Goal: Task Accomplishment & Management: Use online tool/utility

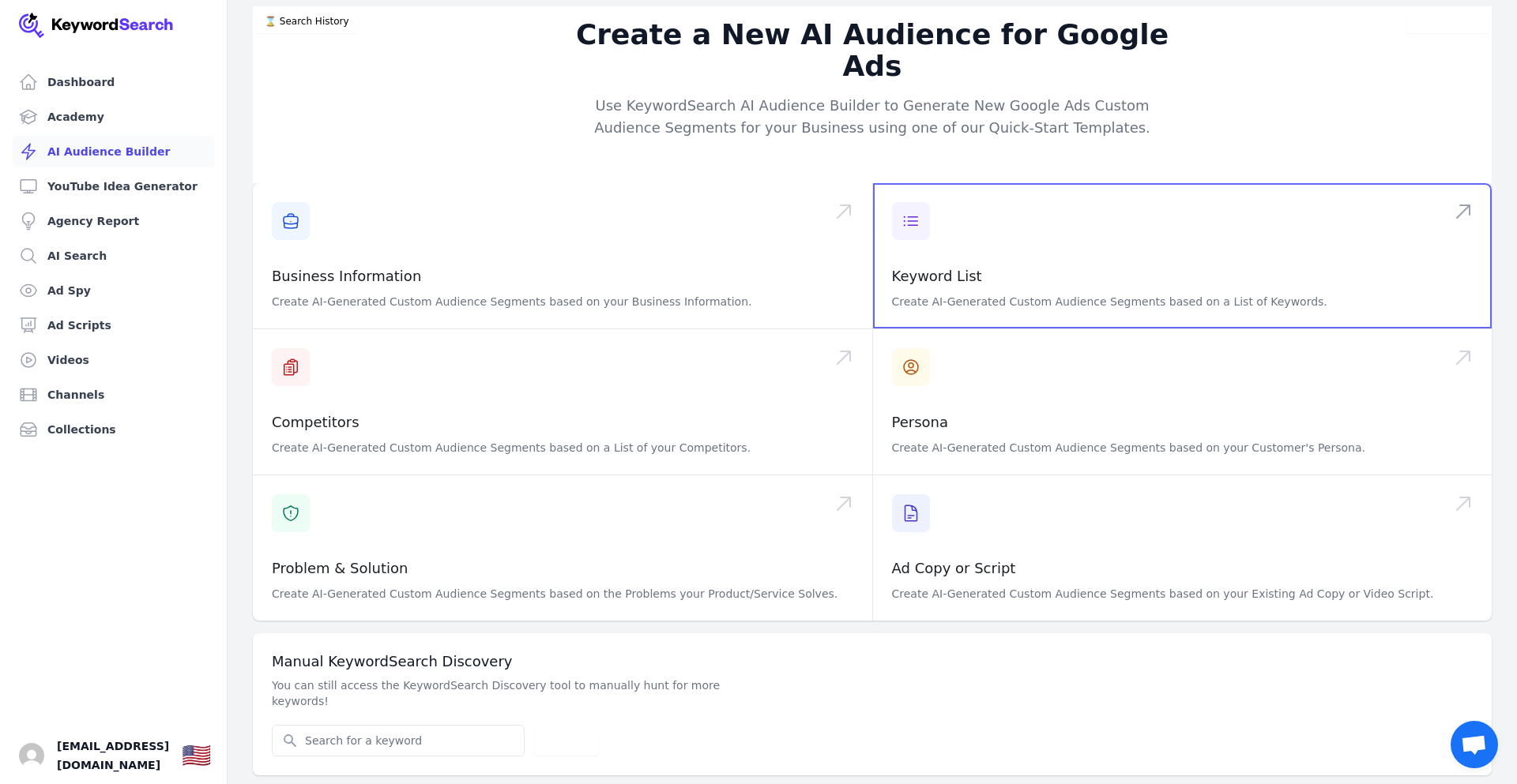
click at [1100, 254] on span at bounding box center [1183, 256] width 620 height 146
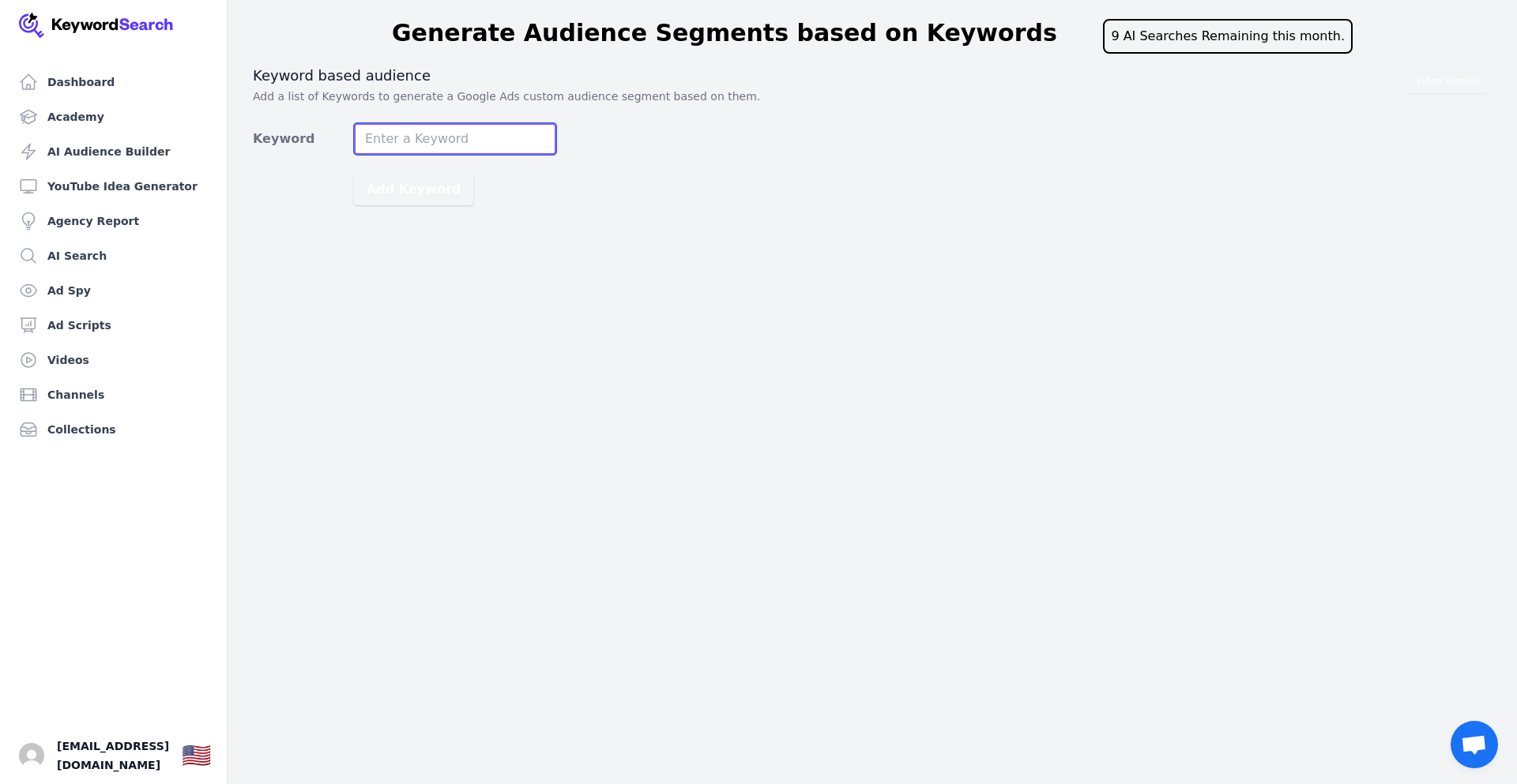
click at [428, 132] on input "Keyword" at bounding box center [455, 139] width 203 height 32
paste input "Welcome to The Explorer's Mind! This is a channel for the curious at heart. We …"
type input "Welcome to The Explorer's Mind! This is a channel for the curious at heart. We …"
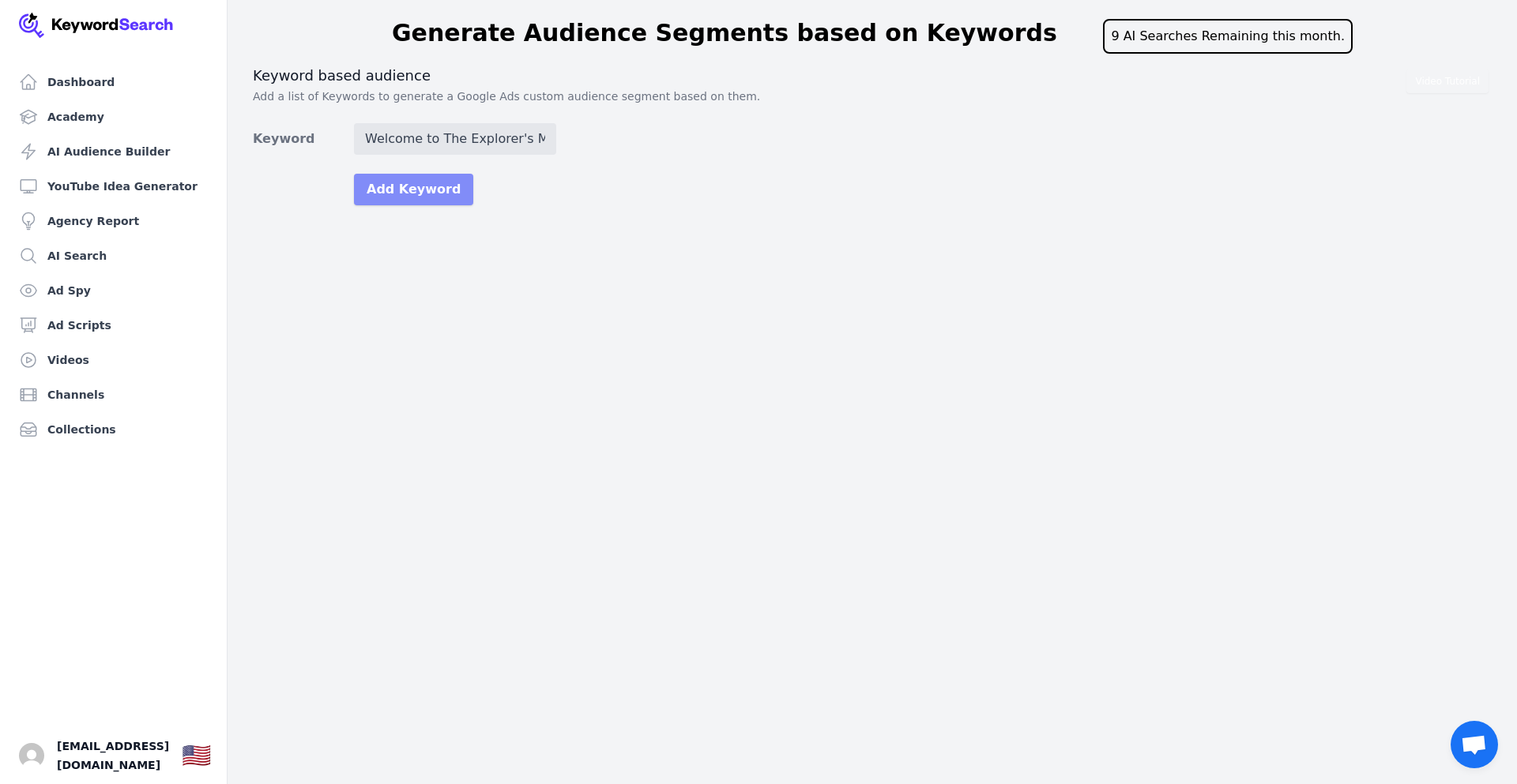
click at [412, 191] on button "Add Keyword" at bounding box center [414, 190] width 119 height 32
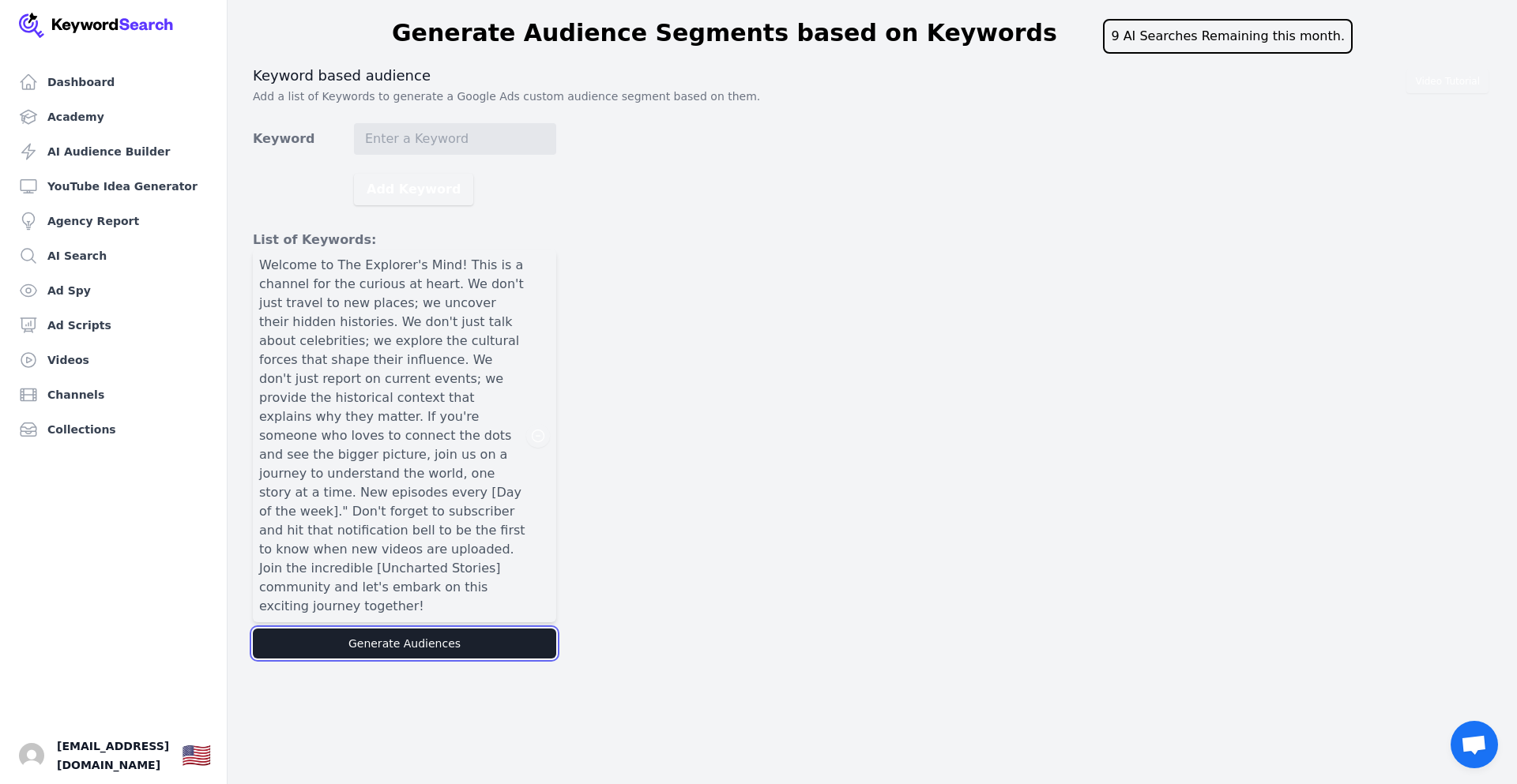
click at [434, 629] on button "Generate Audiences" at bounding box center [404, 644] width 303 height 30
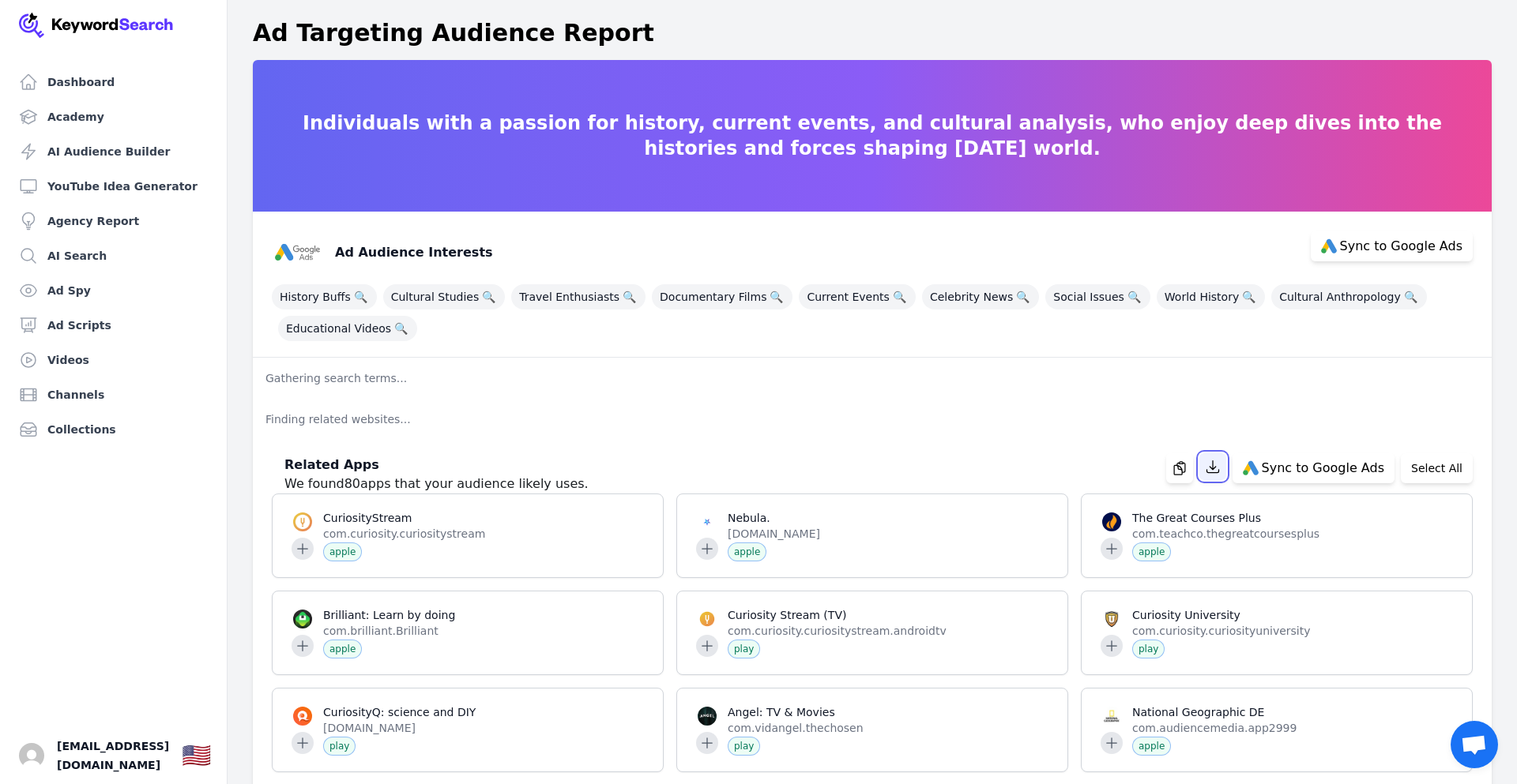
click at [1220, 470] on icon "button" at bounding box center [1213, 467] width 16 height 16
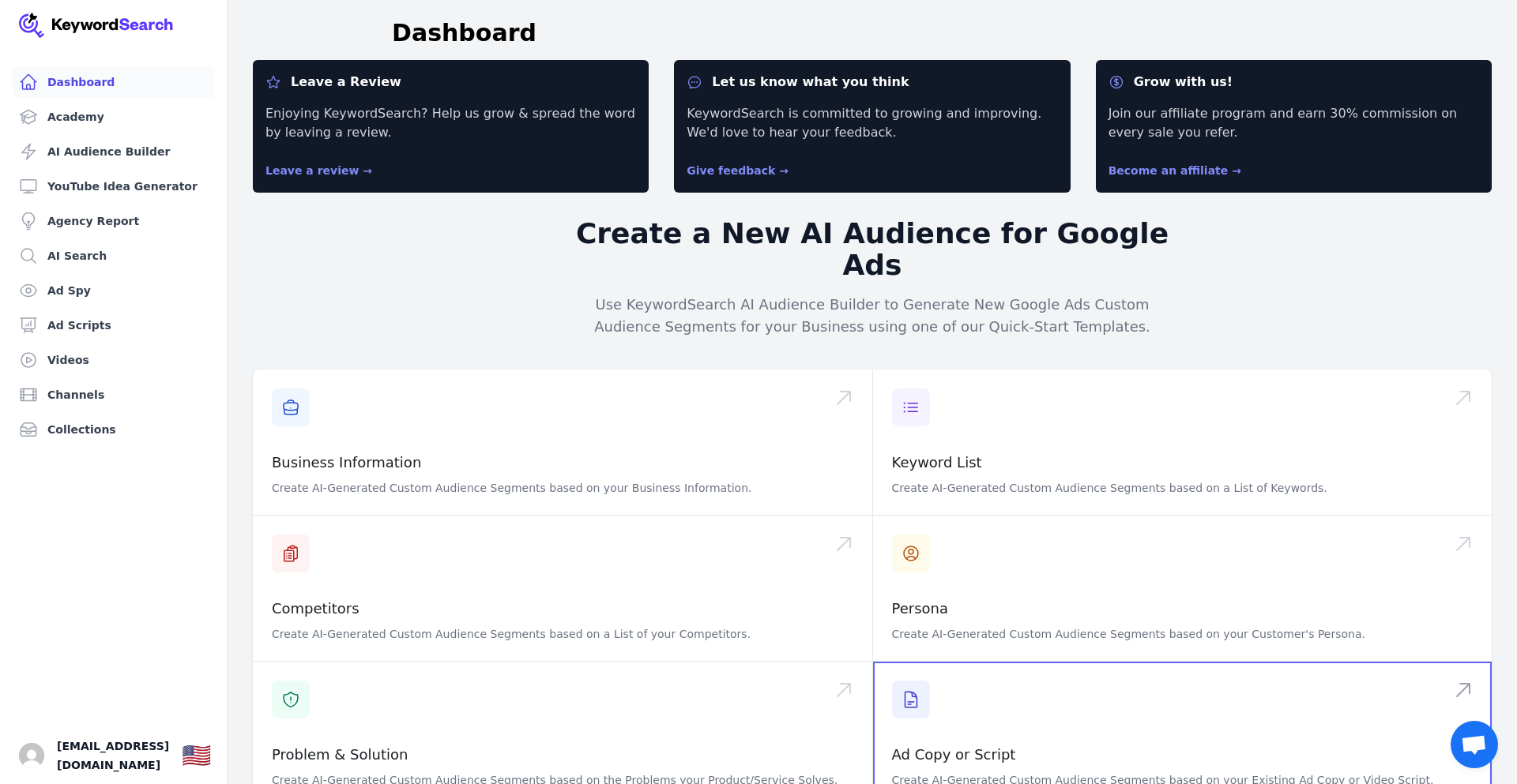
click at [1028, 713] on span at bounding box center [1183, 734] width 620 height 146
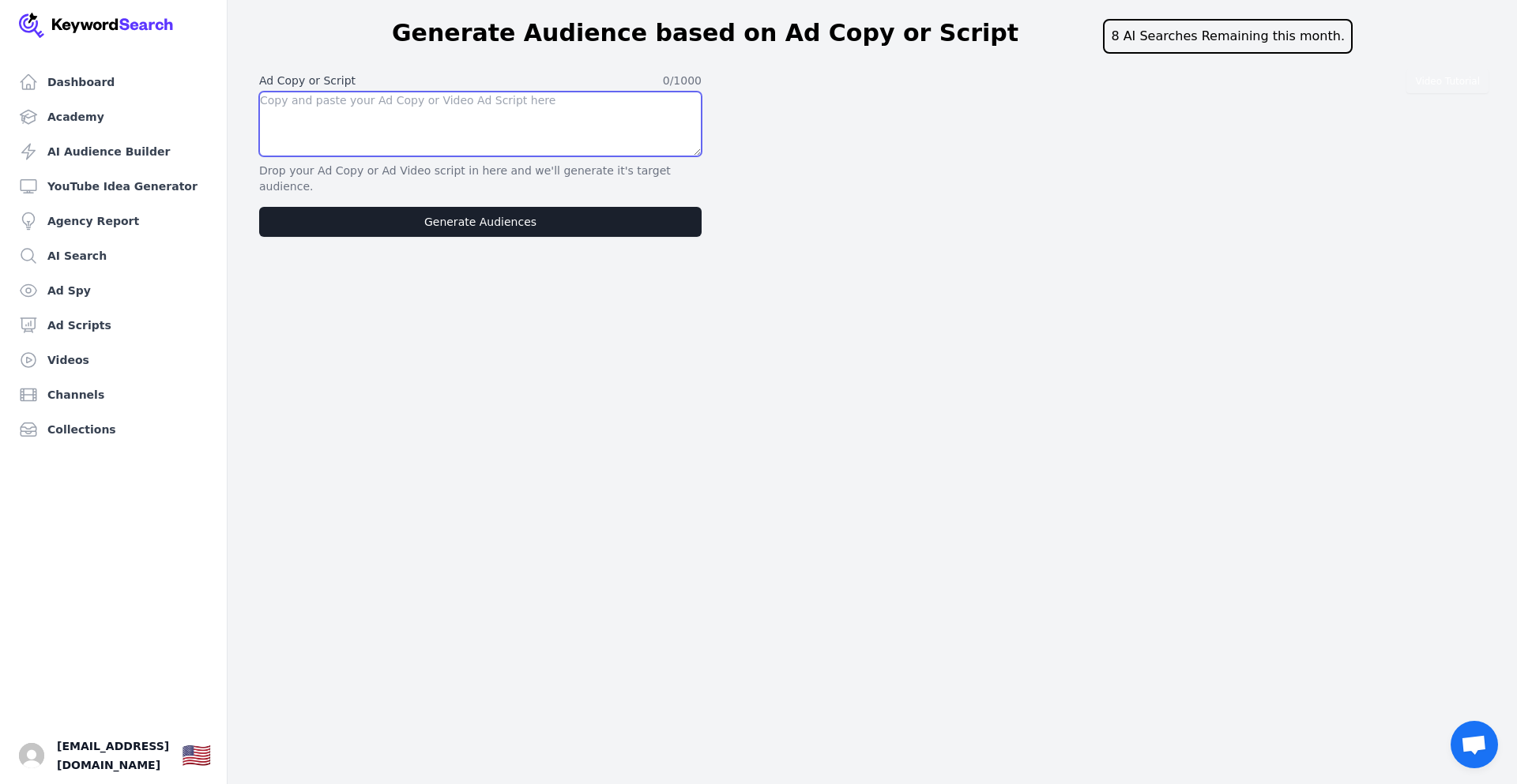
click at [389, 107] on textarea at bounding box center [480, 123] width 442 height 65
paste textarea "Welcome to The Explorer's Mind! This is a channel for the curious at heart. We …"
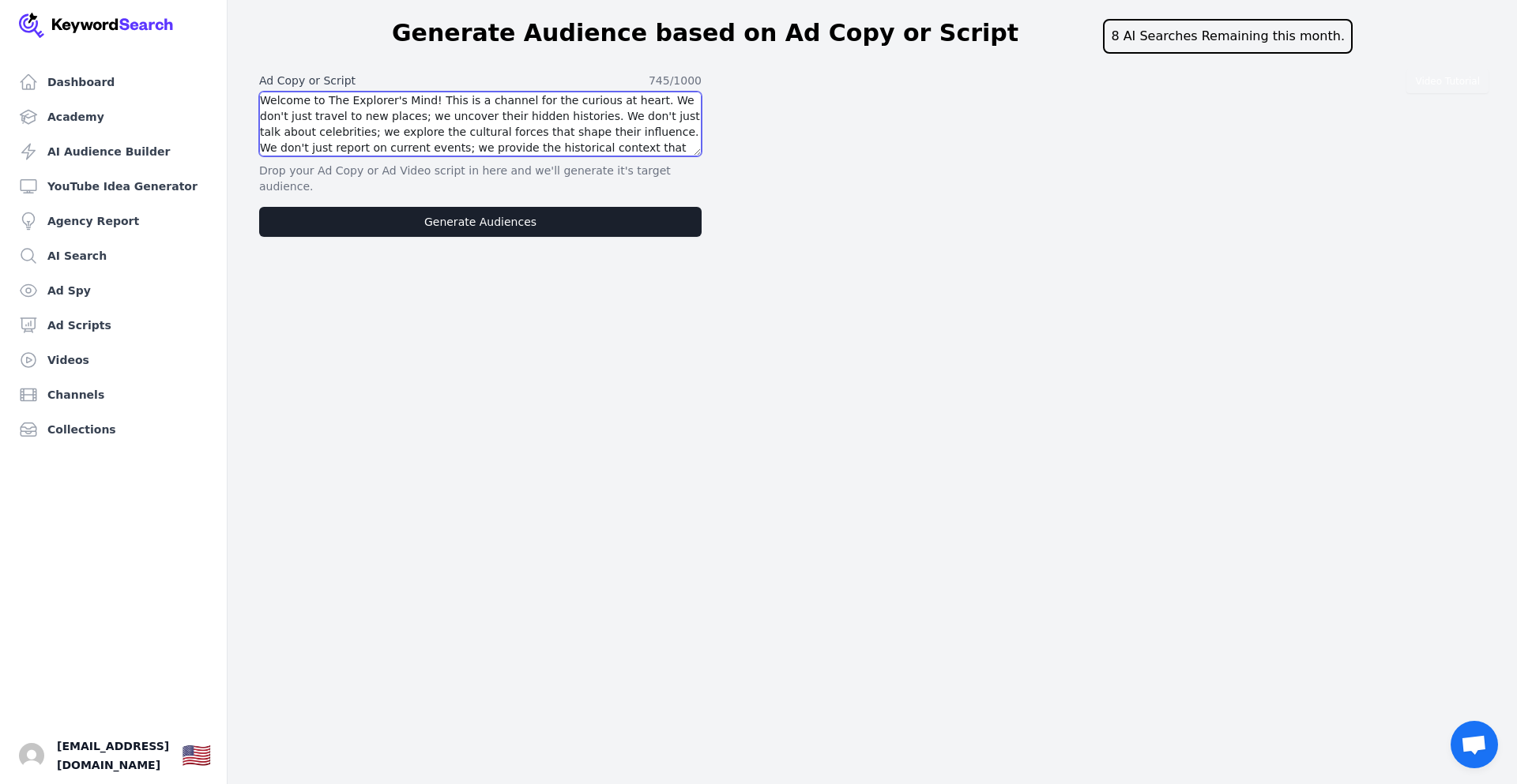
scroll to position [93, 0]
type textarea "Welcome to The Explorer's Mind! This is a channel for the curious at heart. We …"
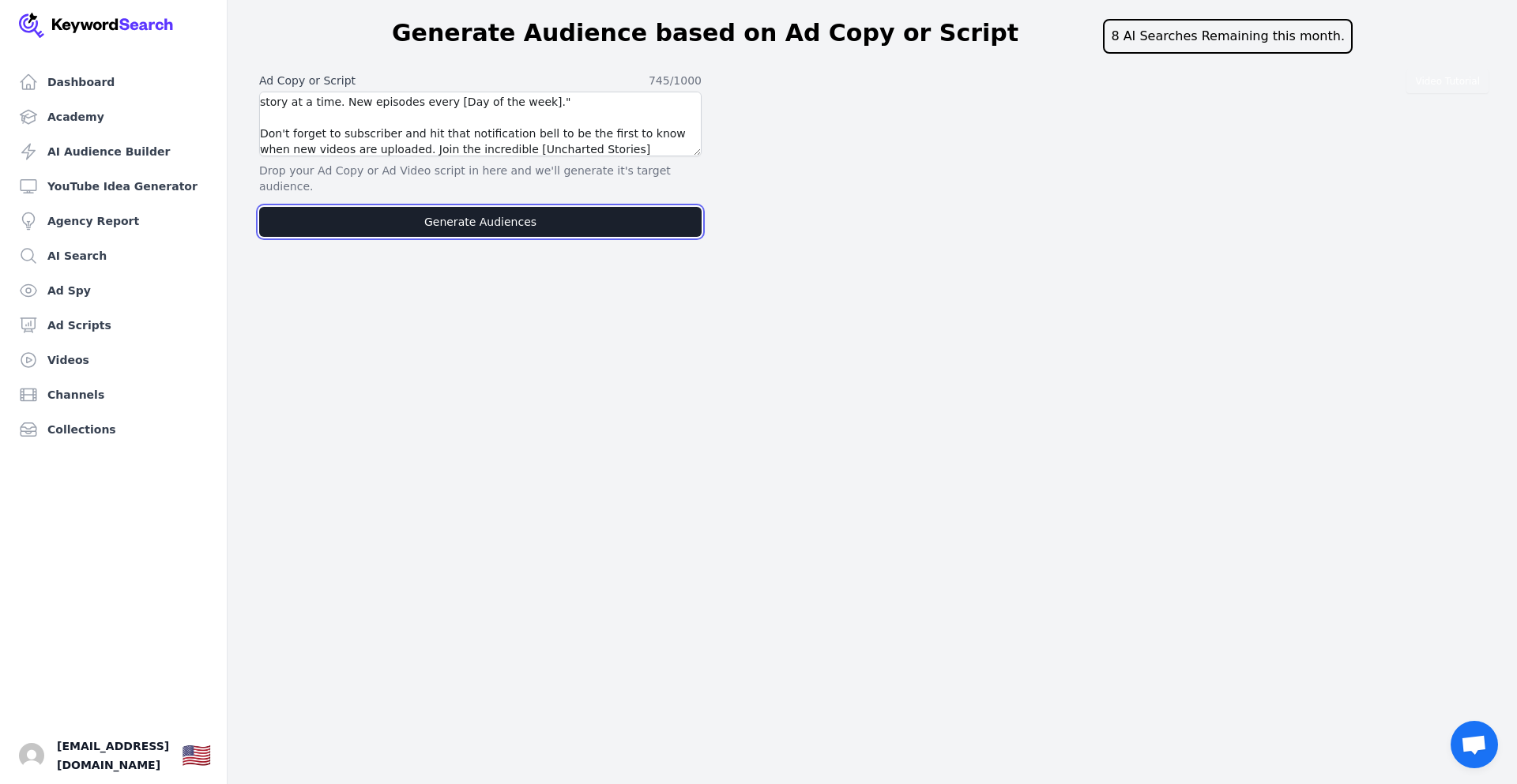
click at [497, 208] on button "Generate Audiences" at bounding box center [480, 221] width 442 height 30
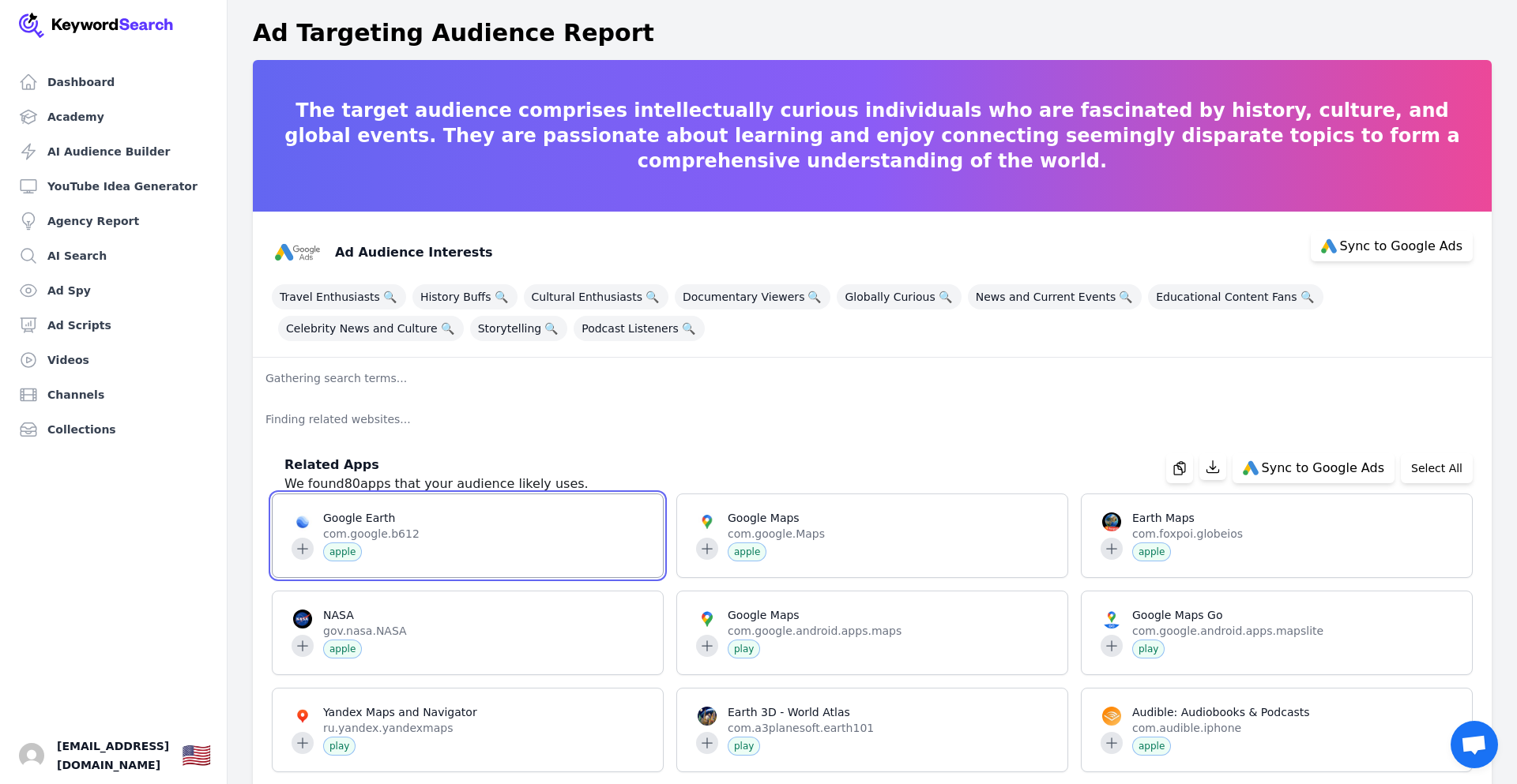
click at [298, 549] on span at bounding box center [467, 536] width 390 height 83
click at [642, 292] on span "🔍" at bounding box center [652, 297] width 20 height 22
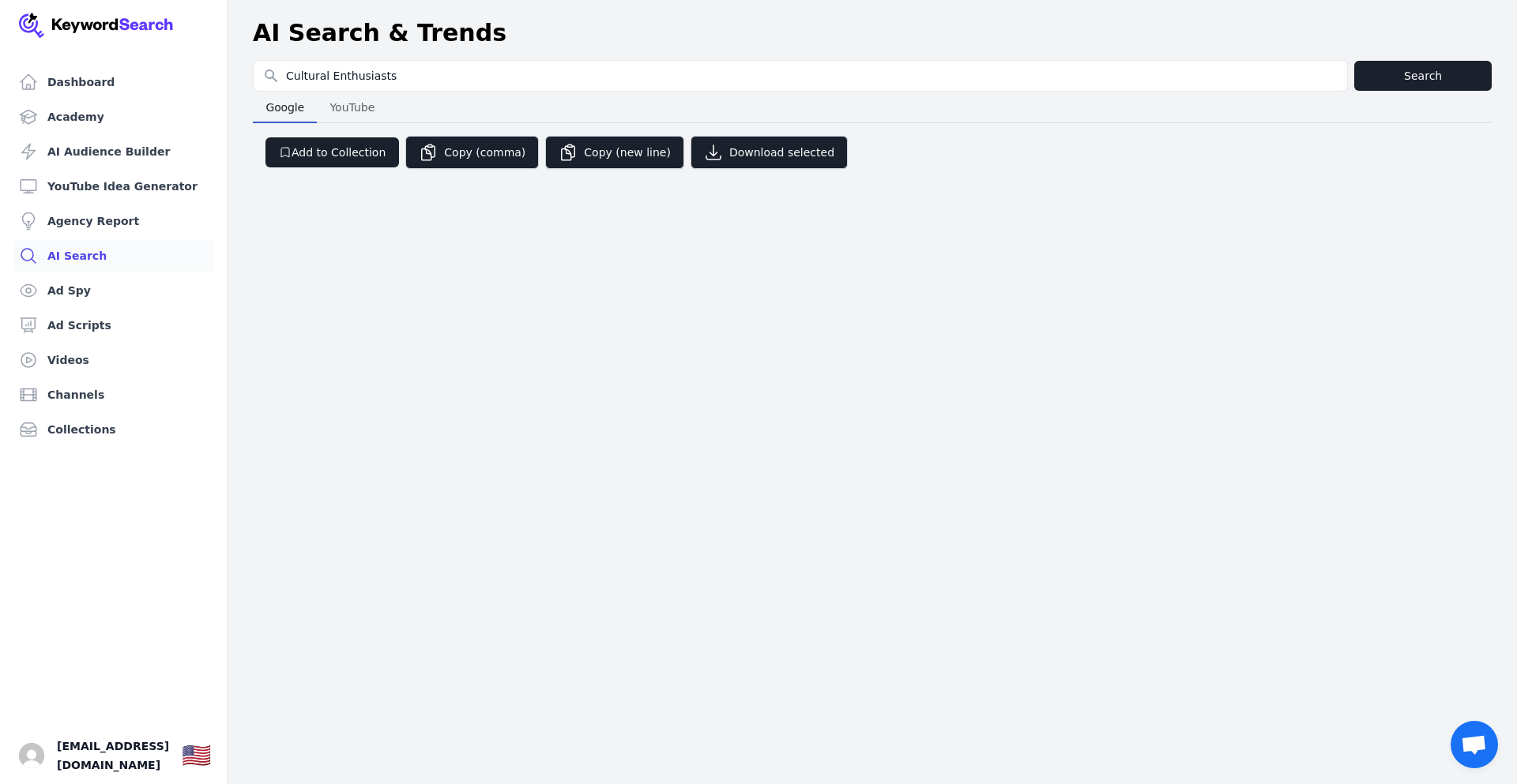
select select "50"
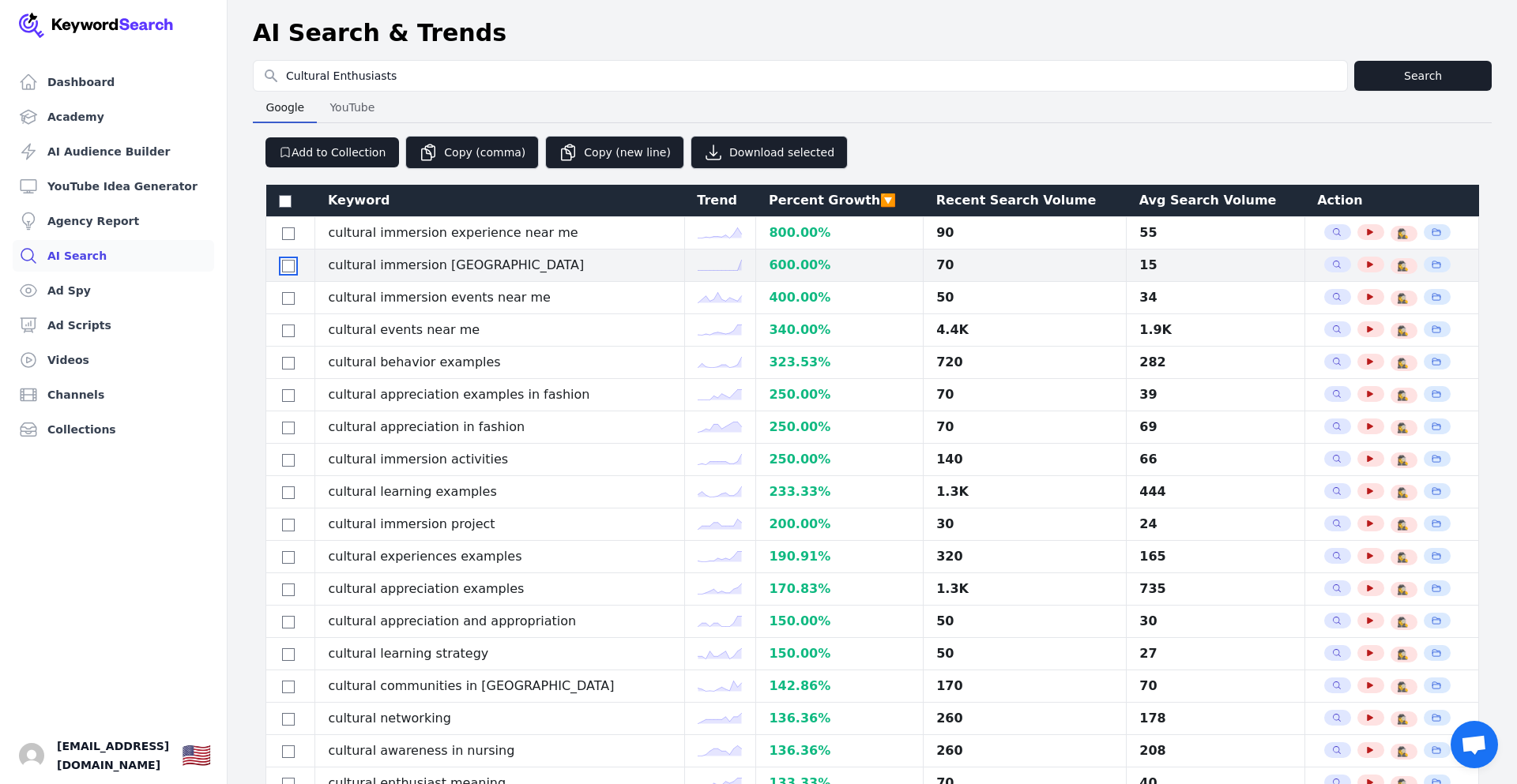
click at [289, 266] on input "checkbox" at bounding box center [288, 266] width 13 height 13
click at [291, 266] on input "checkbox" at bounding box center [288, 266] width 13 height 13
checkbox input "false"
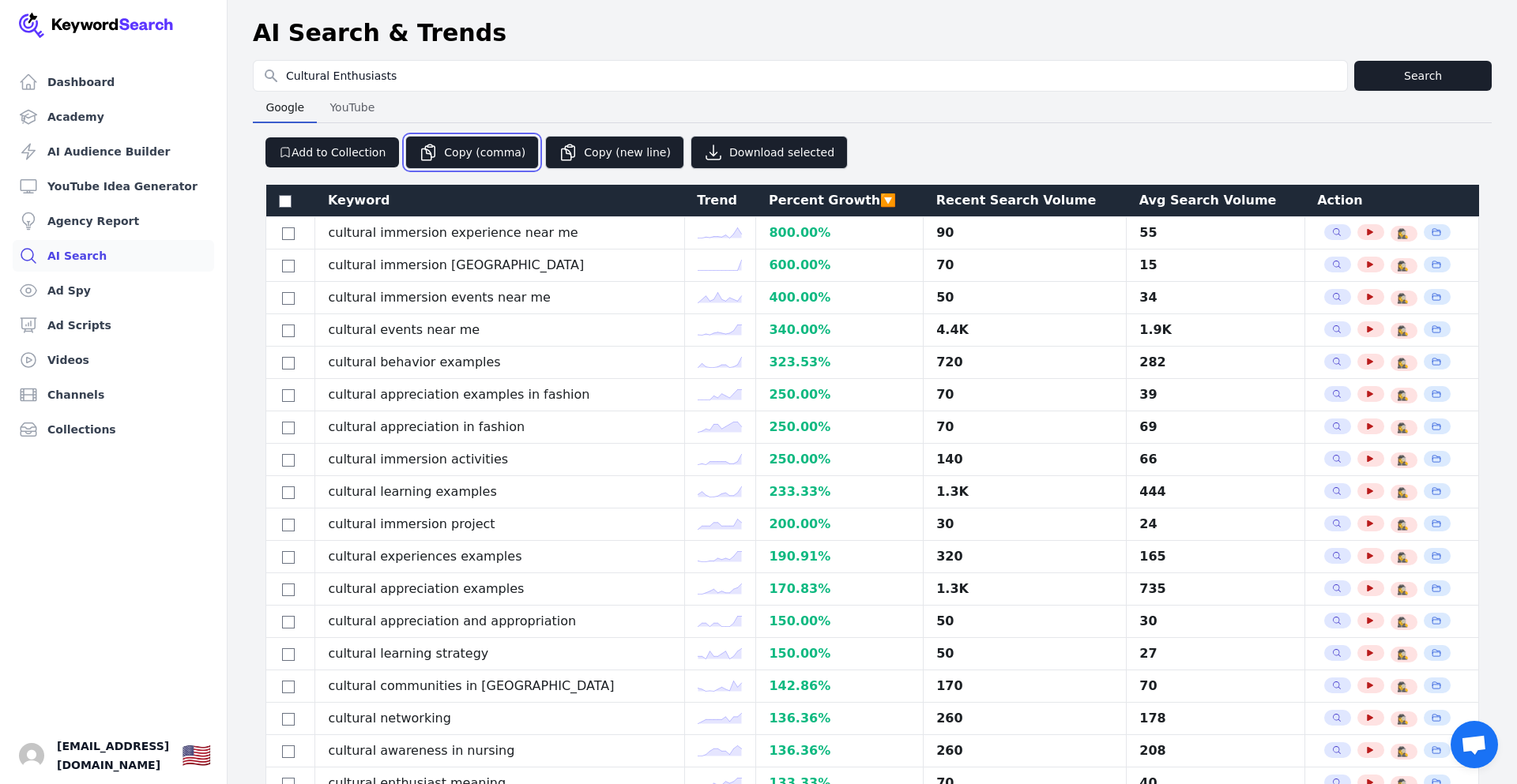
click at [426, 153] on icon "button" at bounding box center [428, 152] width 14 height 16
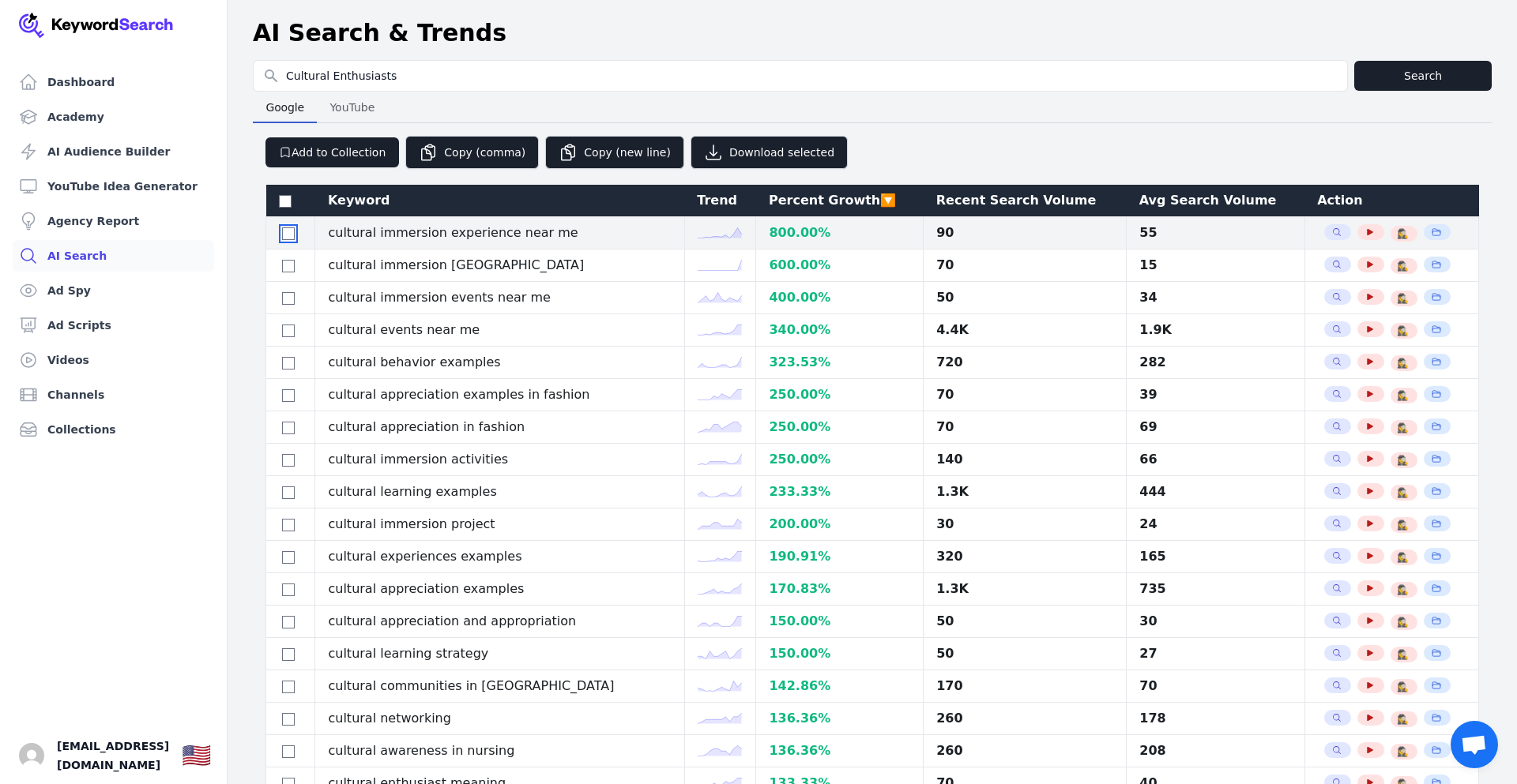
click at [289, 234] on input "checkbox" at bounding box center [288, 233] width 13 height 13
checkbox input "true"
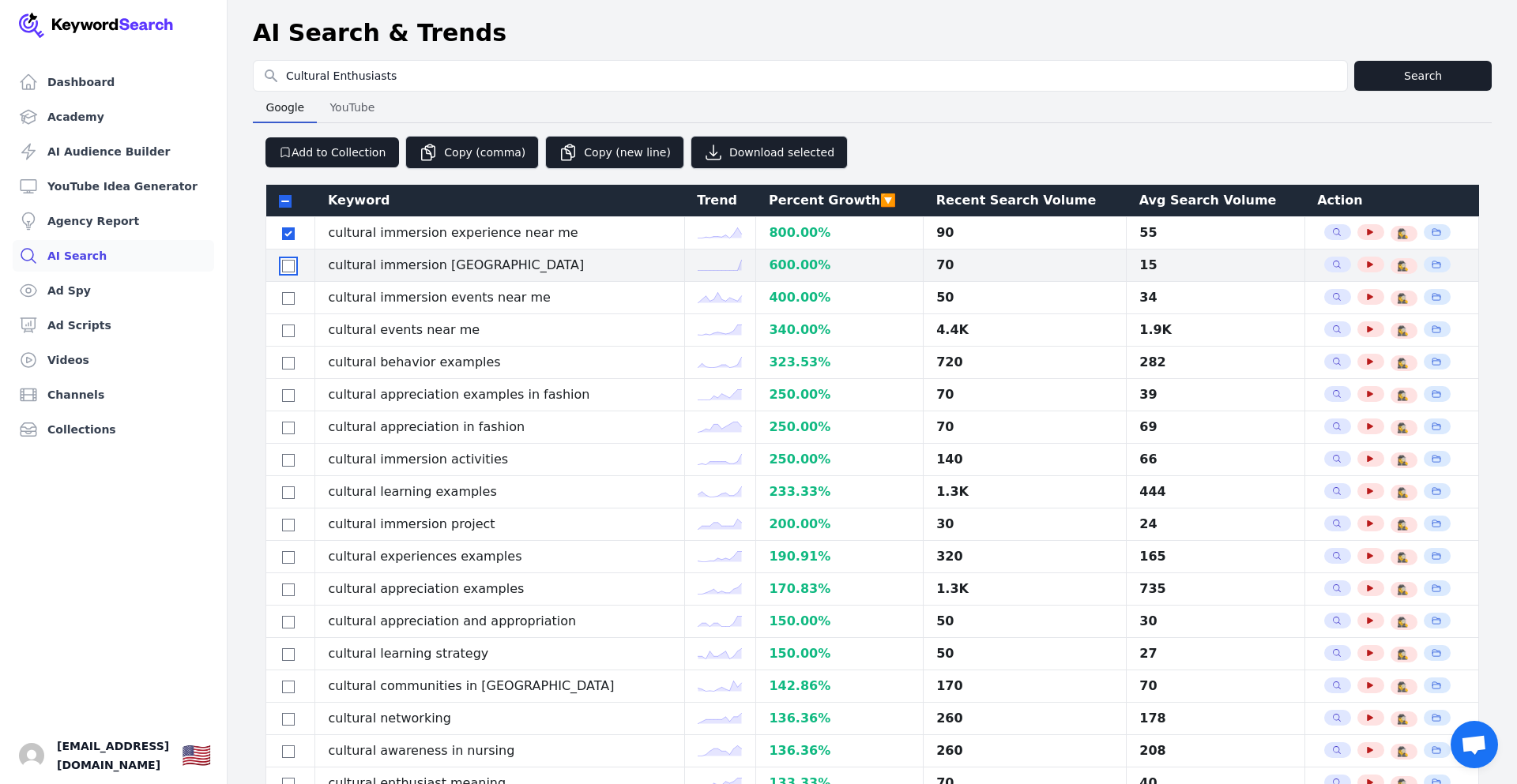
click at [290, 264] on input "checkbox" at bounding box center [288, 266] width 13 height 13
checkbox input "true"
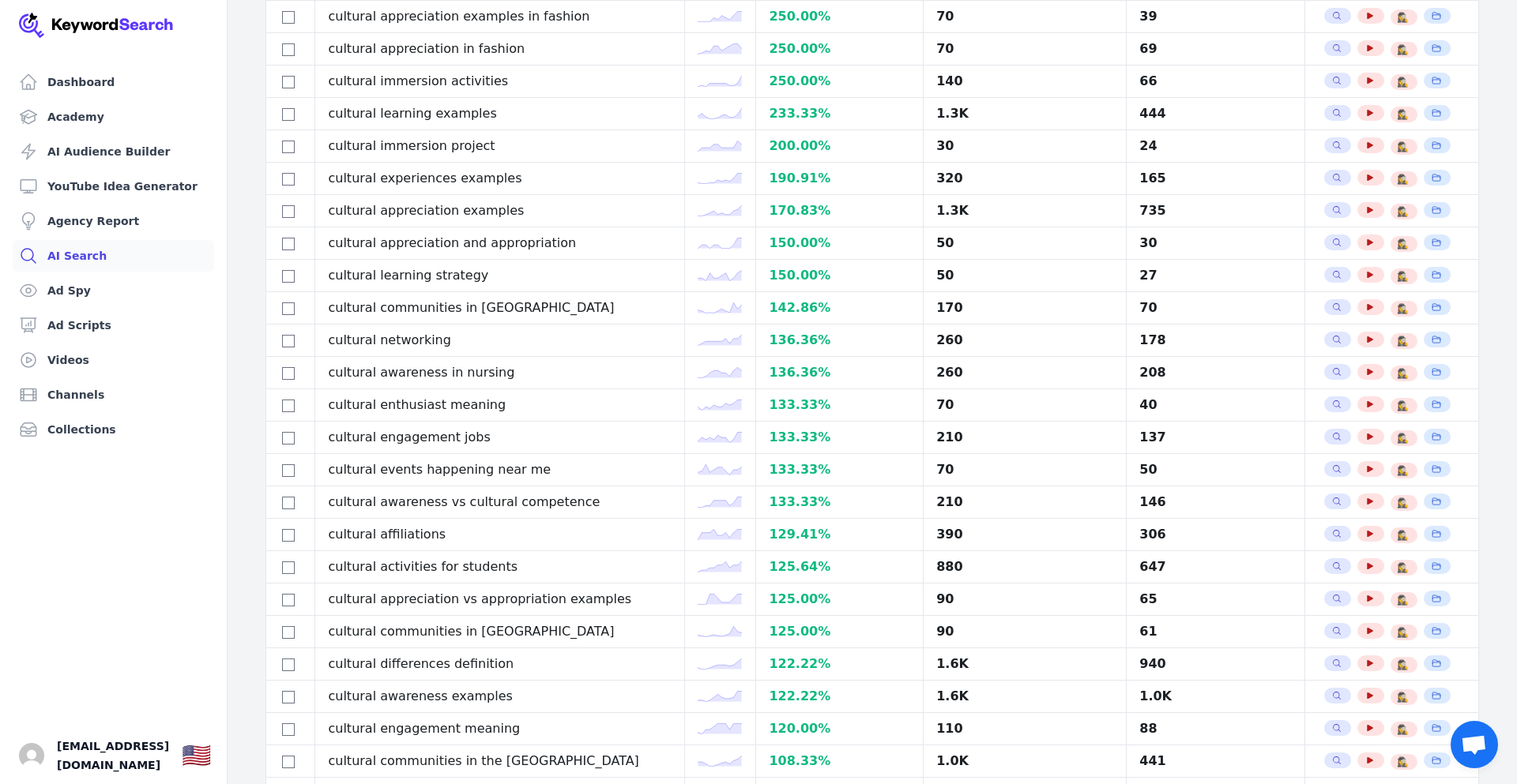
scroll to position [379, 0]
click at [70, 359] on link "Videos" at bounding box center [114, 360] width 202 height 32
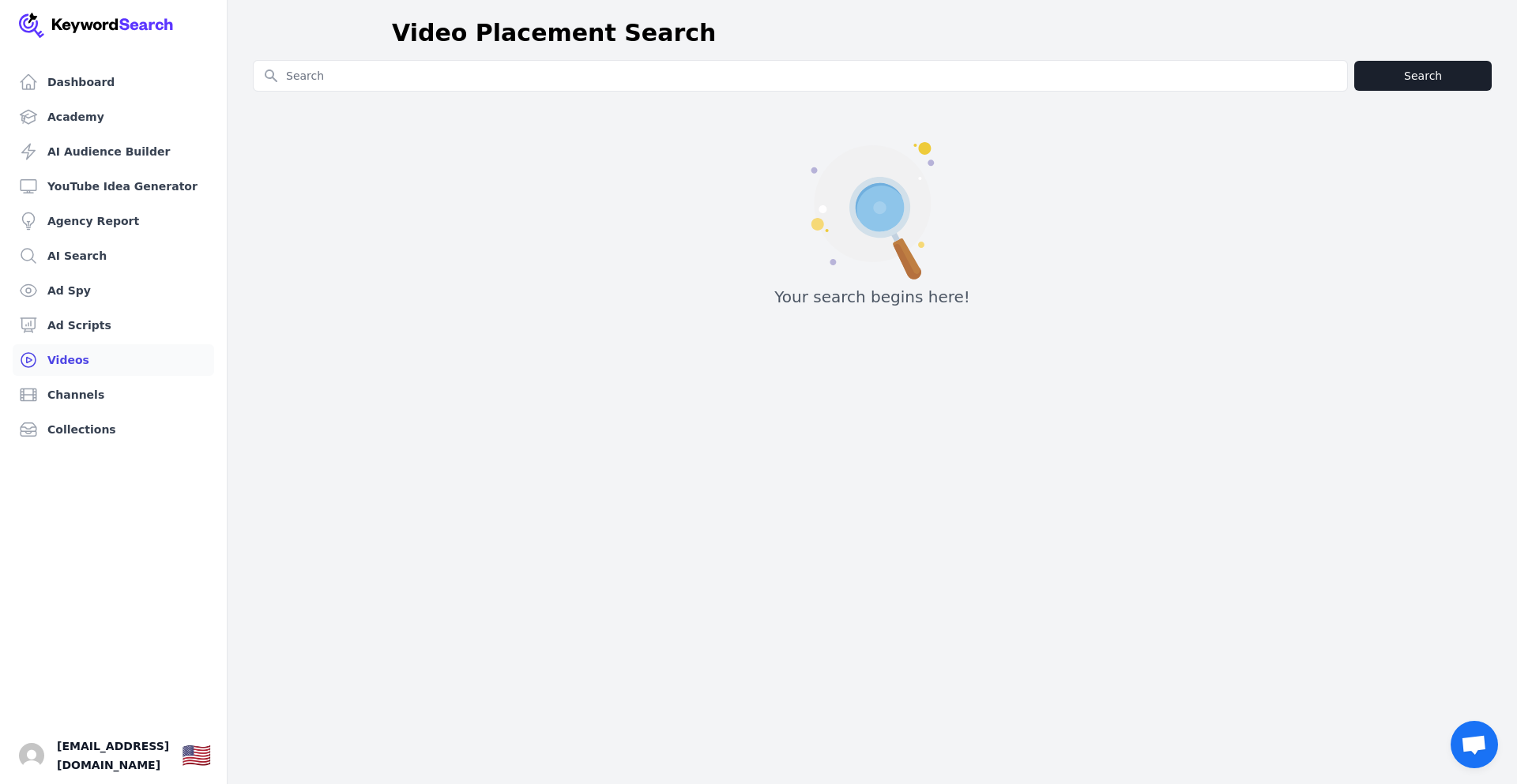
click at [476, 78] on input "Search for YouTube Keywords" at bounding box center [800, 76] width 1094 height 30
click at [247, 148] on div "Search for YouTube Keywords Search Your search begins here!" at bounding box center [872, 190] width 1289 height 259
click at [27, 27] on img at bounding box center [97, 25] width 155 height 25
click at [78, 327] on link "Ad Scripts" at bounding box center [114, 325] width 202 height 32
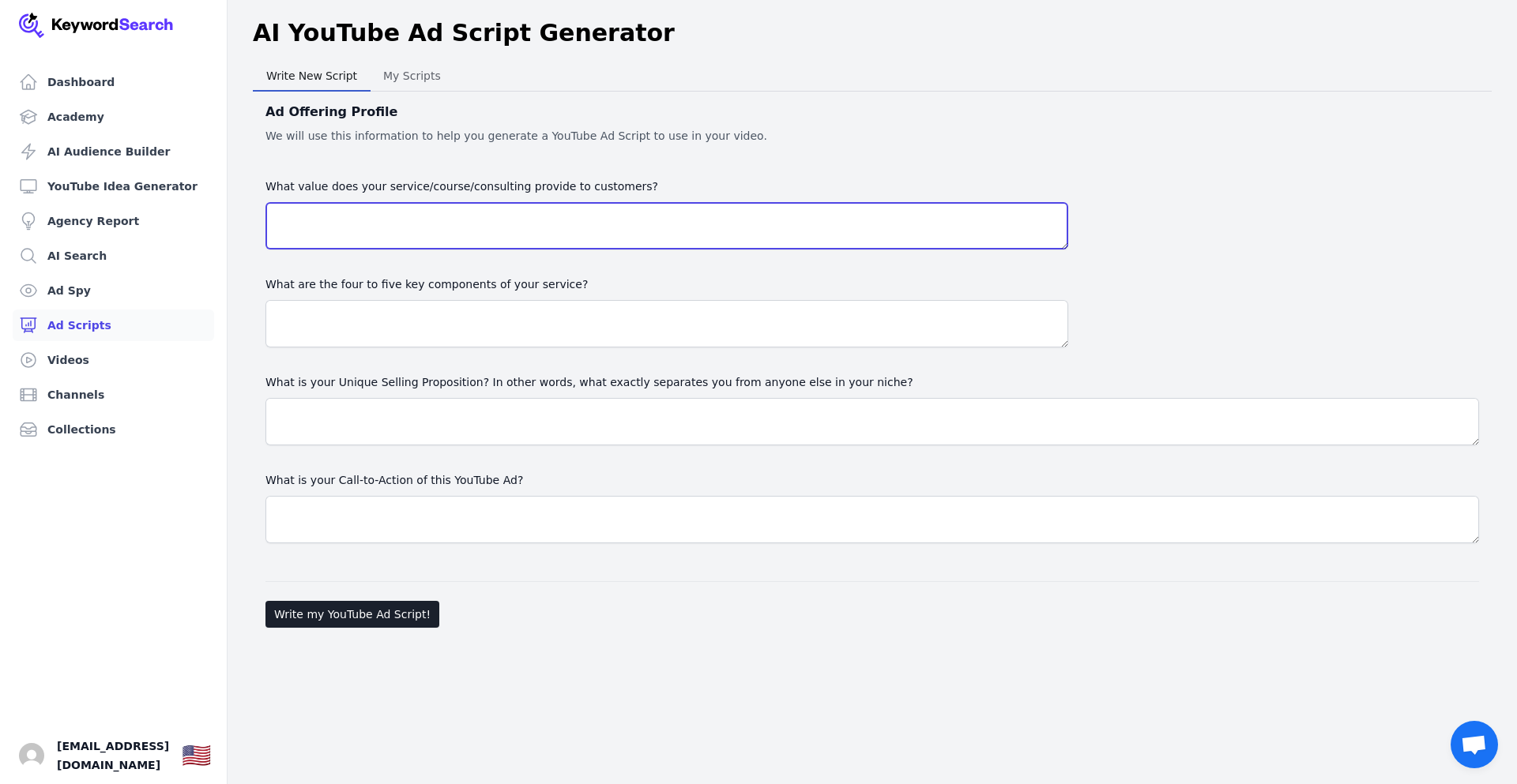
click at [467, 216] on textarea "What value does your service/course/consulting provide to customers?" at bounding box center [666, 226] width 802 height 47
paste textarea "Welcome to The Explorer's Mind! This is a channel for the curious at heart. We …"
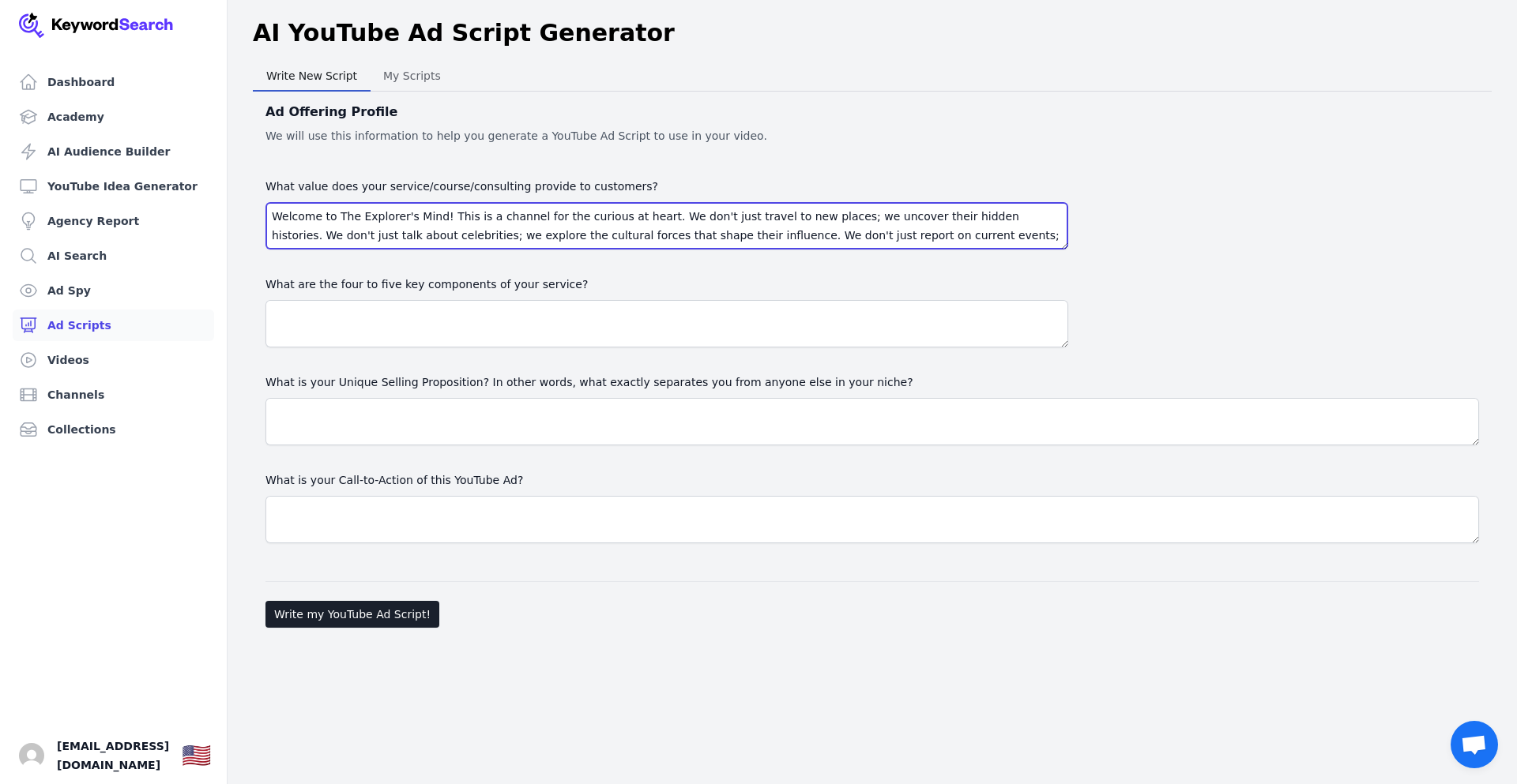
scroll to position [87, 0]
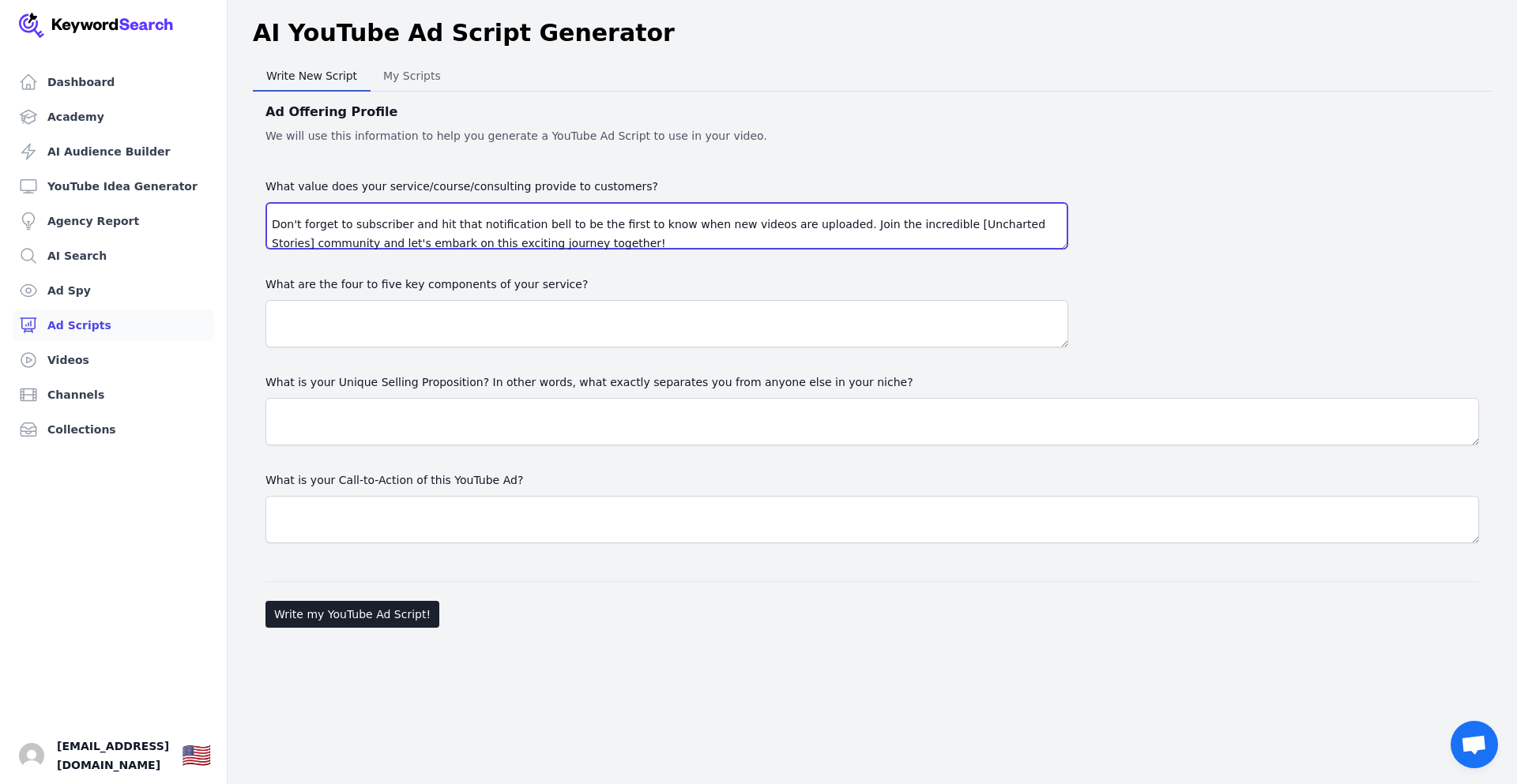
type textarea "Welcome to The Explorer's Mind! This is a channel for the curious at heart. We …"
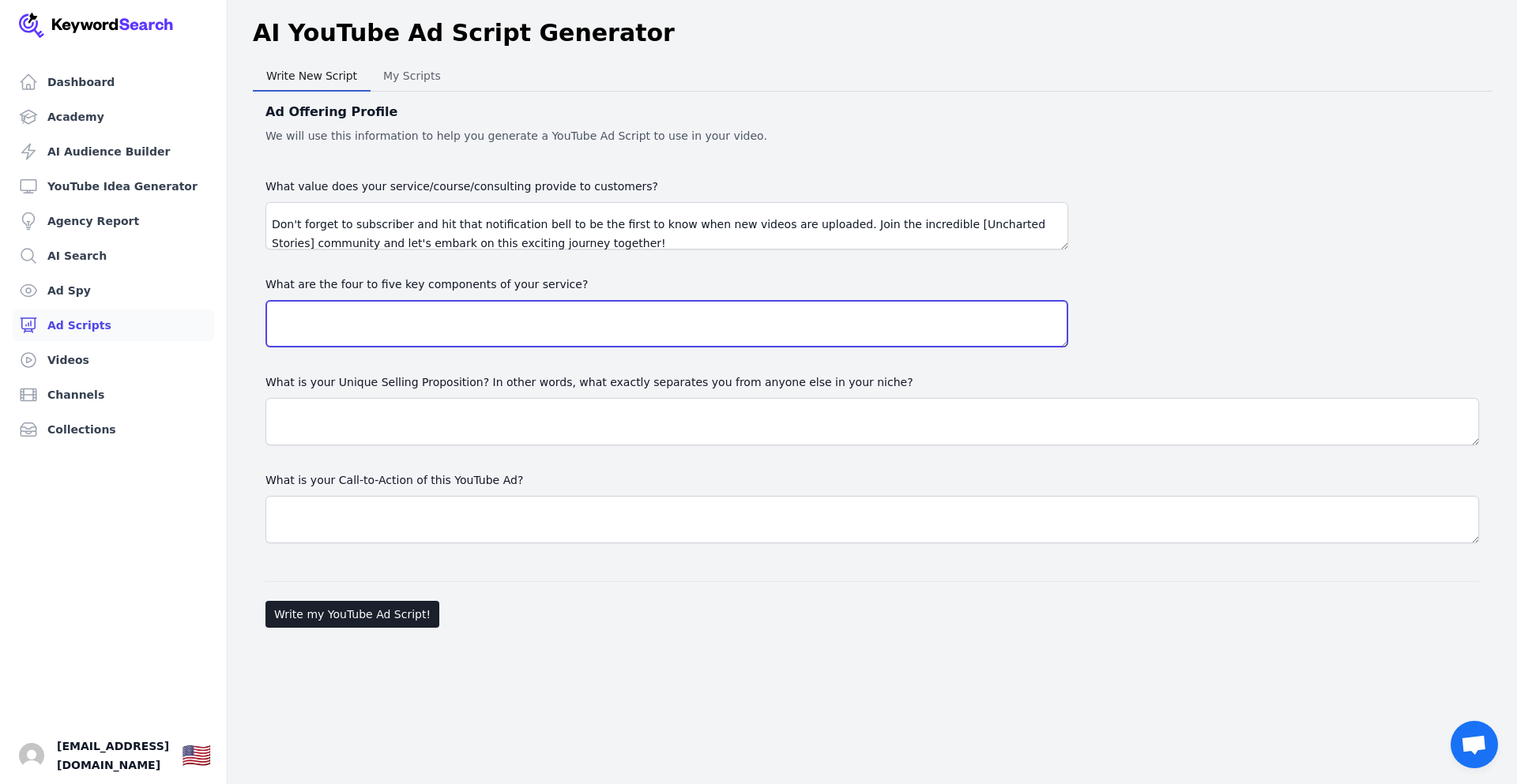
click at [340, 308] on textarea at bounding box center [666, 323] width 802 height 47
type textarea "t"
type textarea "R"
type textarea "T"
click at [340, 313] on textarea "TRAVEL guide HISTORY" at bounding box center [666, 323] width 802 height 47
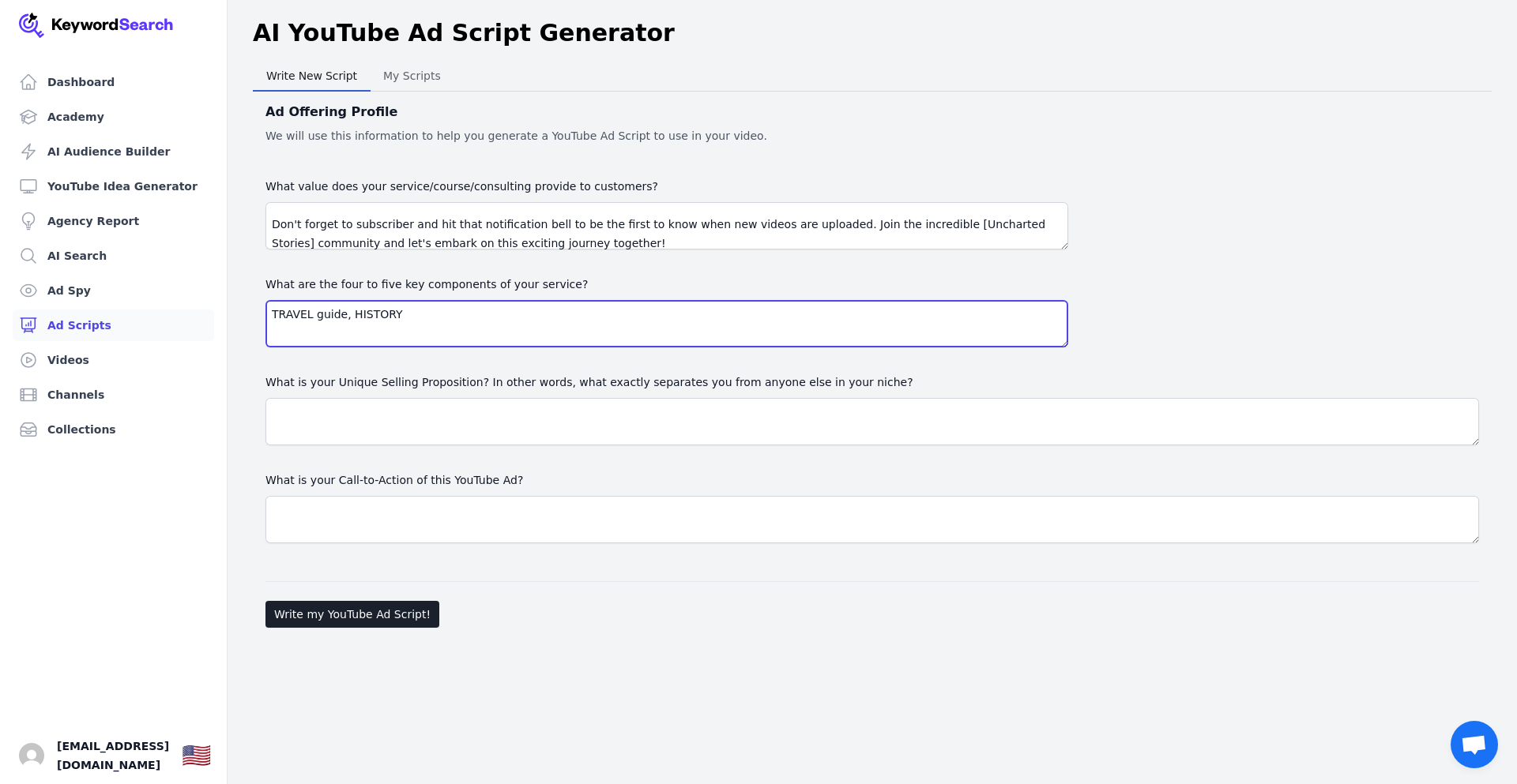
click at [399, 318] on textarea "TRAVEL guide, HISTORY" at bounding box center [666, 323] width 802 height 47
type textarea "TRAVEL guide, HISTORY EVENT HIDING THING EDUCAZION MATTER"
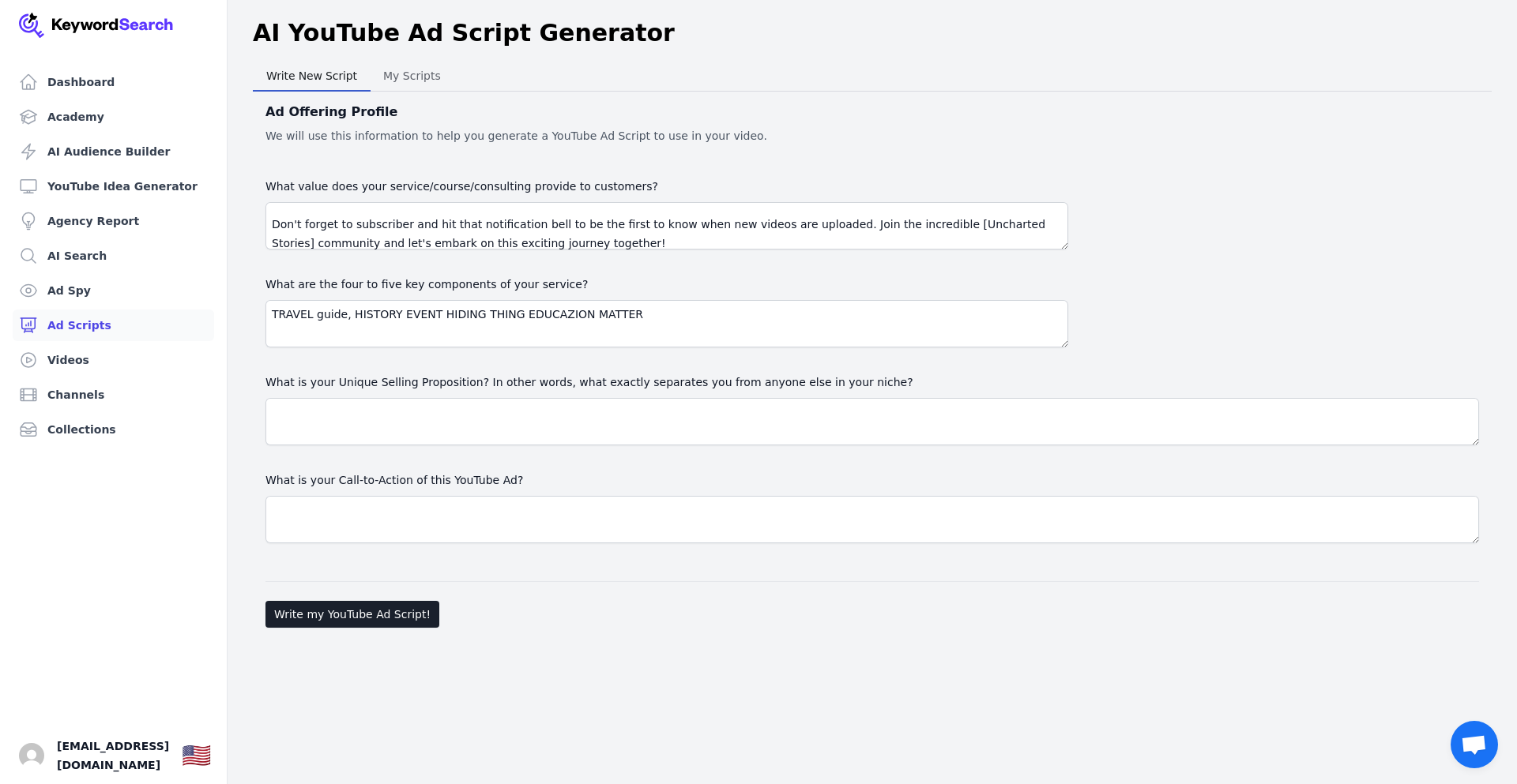
click at [863, 471] on label "What is your Call-to-Action of this YouTube Ad?" at bounding box center [872, 480] width 1214 height 19
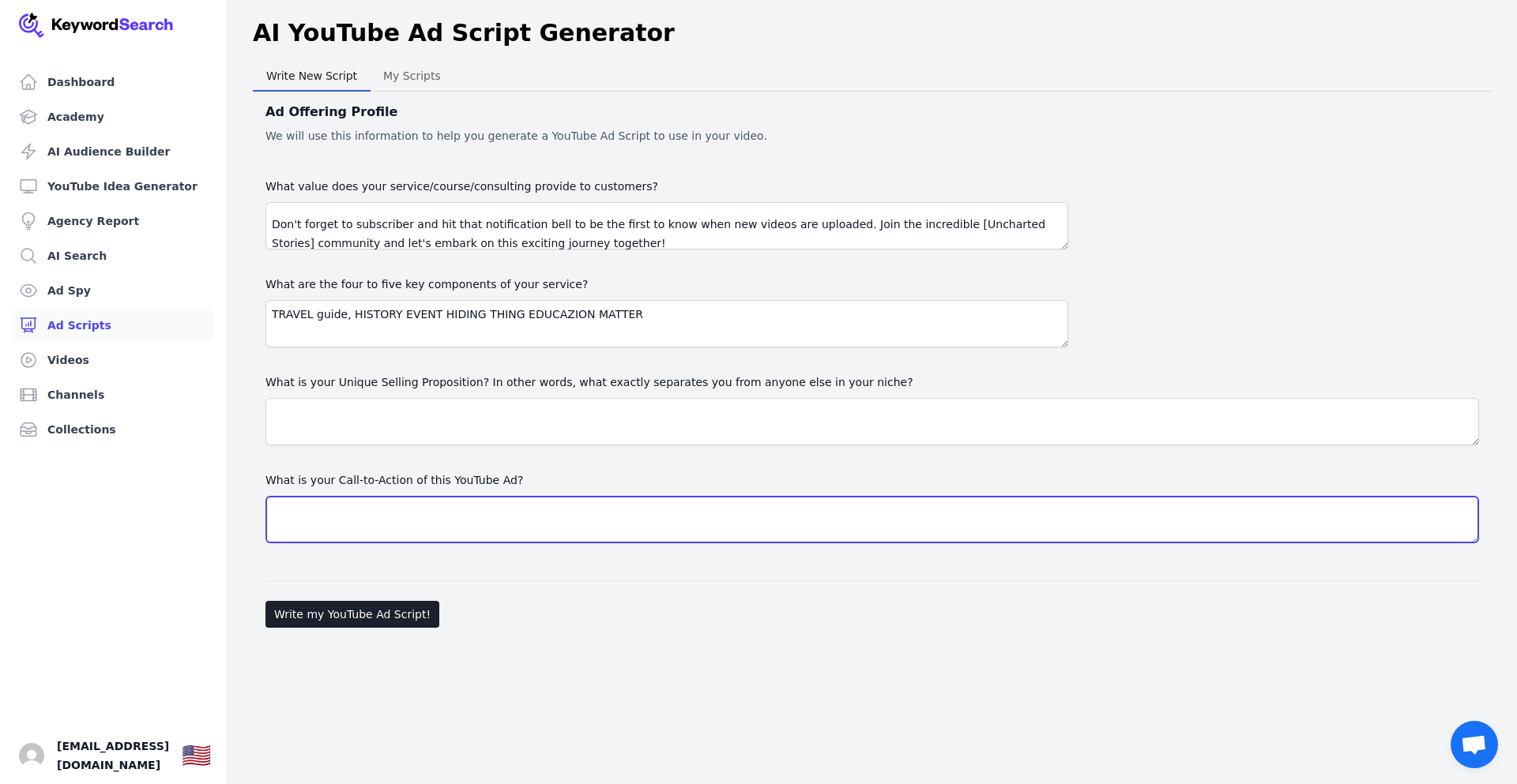
click at [863, 496] on textarea "What is your Call-to-Action of this YouTube Ad?" at bounding box center [872, 520] width 1214 height 47
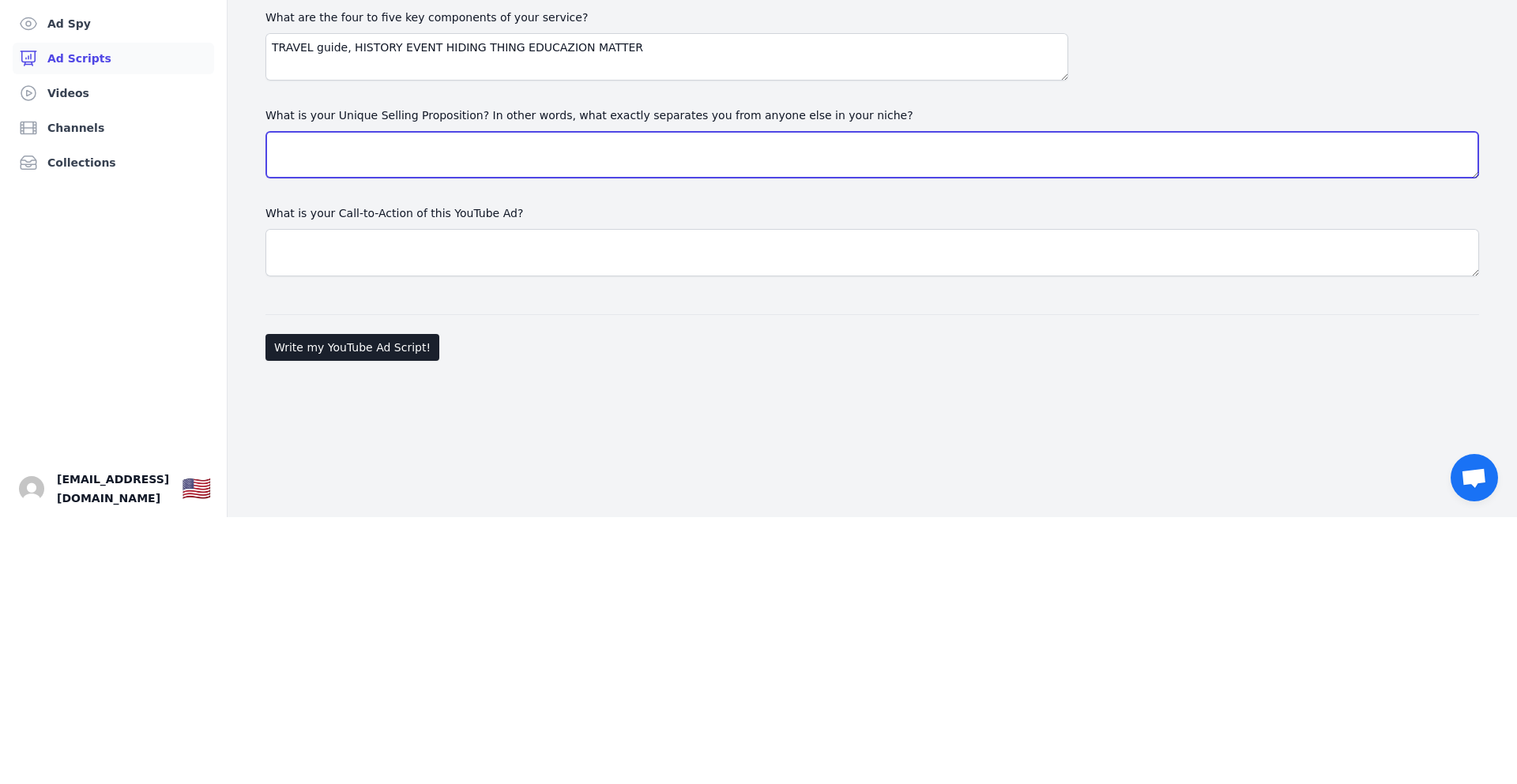
click at [530, 432] on textarea "What is your Unique Selling Proposition? In other words, what exactly separates…" at bounding box center [872, 421] width 1214 height 47
type textarea "t"
type textarea "TO MAKE PEOPLE EDUCATED AND BE AWARE OF IMPORTANCE MATTER"
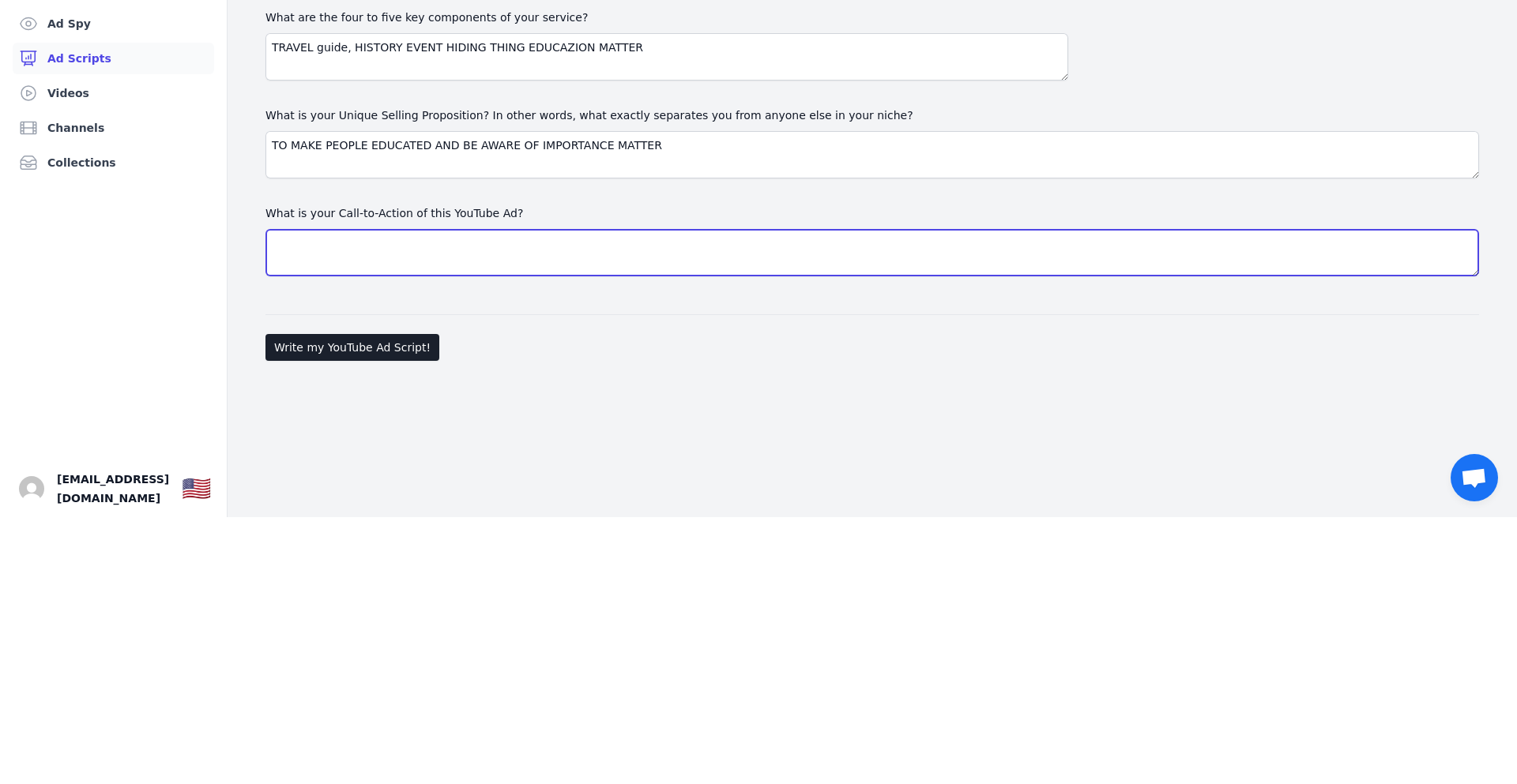
click at [466, 517] on textarea "What is your Call-to-Action of this YouTube Ad?" at bounding box center [872, 520] width 1214 height 47
type textarea "F"
click at [464, 513] on textarea "follow ME FOR MORE HISTORY EVENTI AND EDUCAZION" at bounding box center [872, 520] width 1214 height 47
click at [574, 520] on textarea "follow ME FOR MORE HISTORY EVENT AND EDUCAZION" at bounding box center [872, 520] width 1214 height 47
type textarea "follow ME FOR MORE HISTORY EVENT AND EDUCAZION"
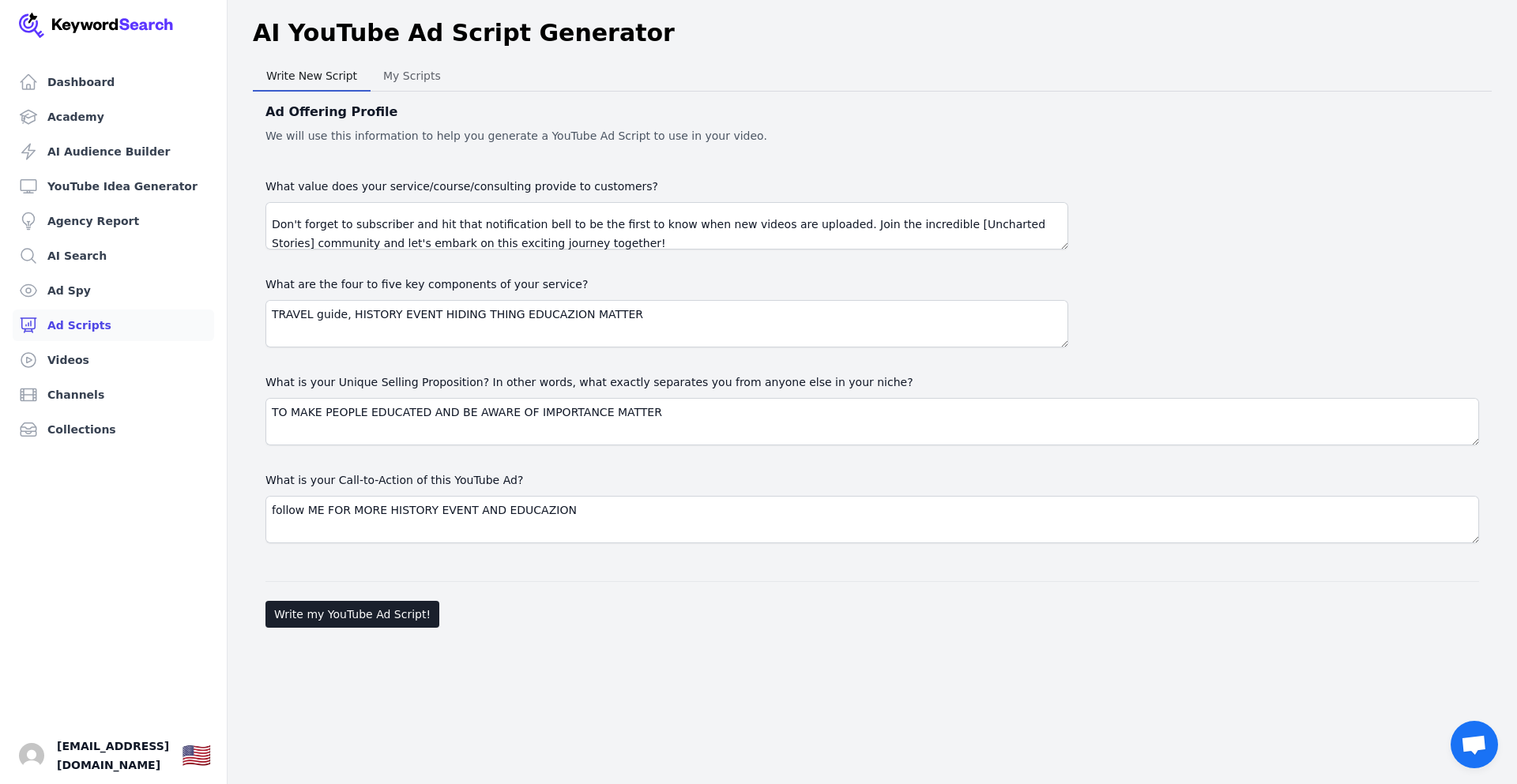
click at [585, 374] on div "Dashboard Academy AI Audience Builder YouTube Idea Generator Agency Report AI S…" at bounding box center [758, 392] width 1517 height 784
click at [372, 619] on button "Write my YouTube Ad Script!" at bounding box center [353, 613] width 174 height 27
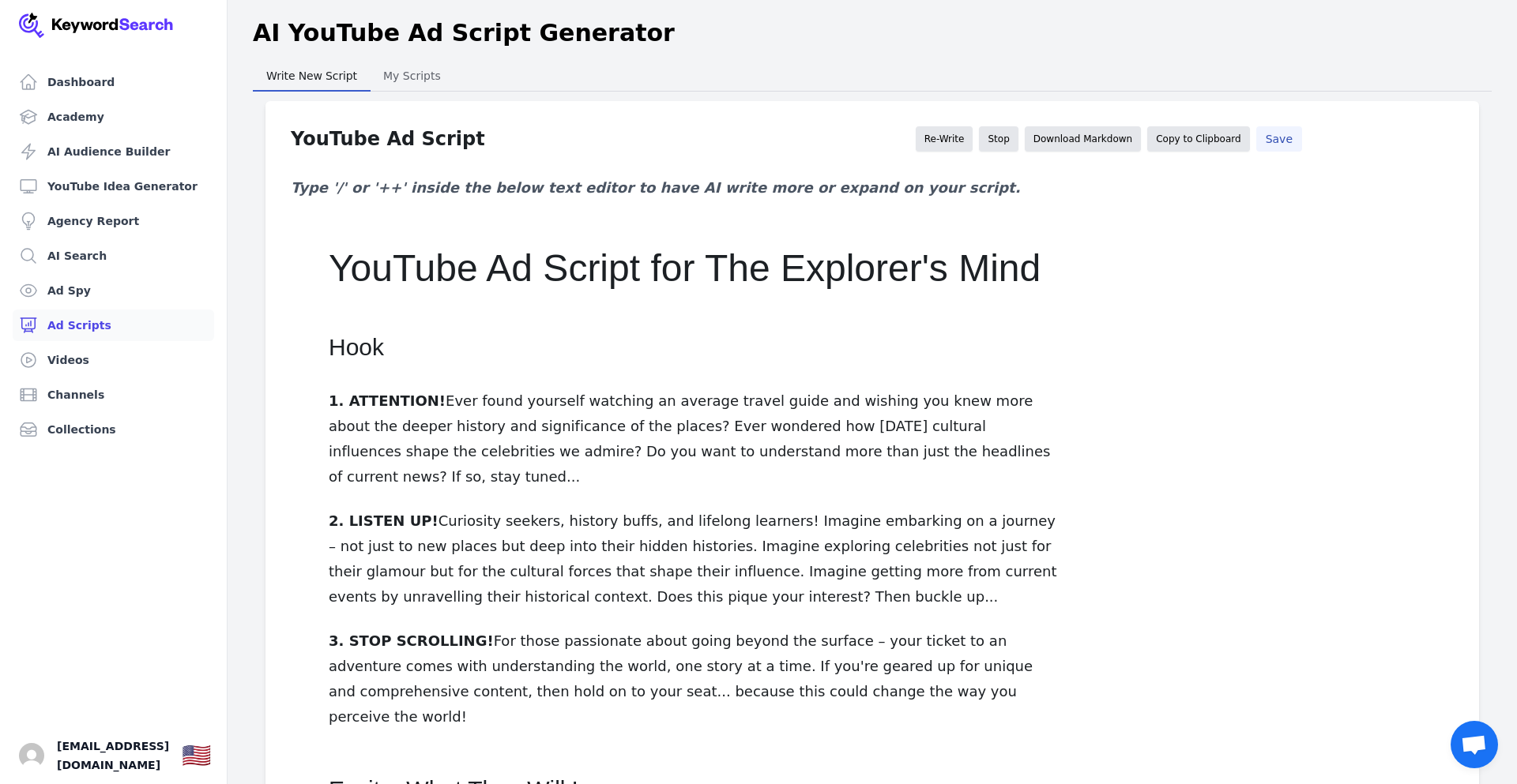
scroll to position [1235, 0]
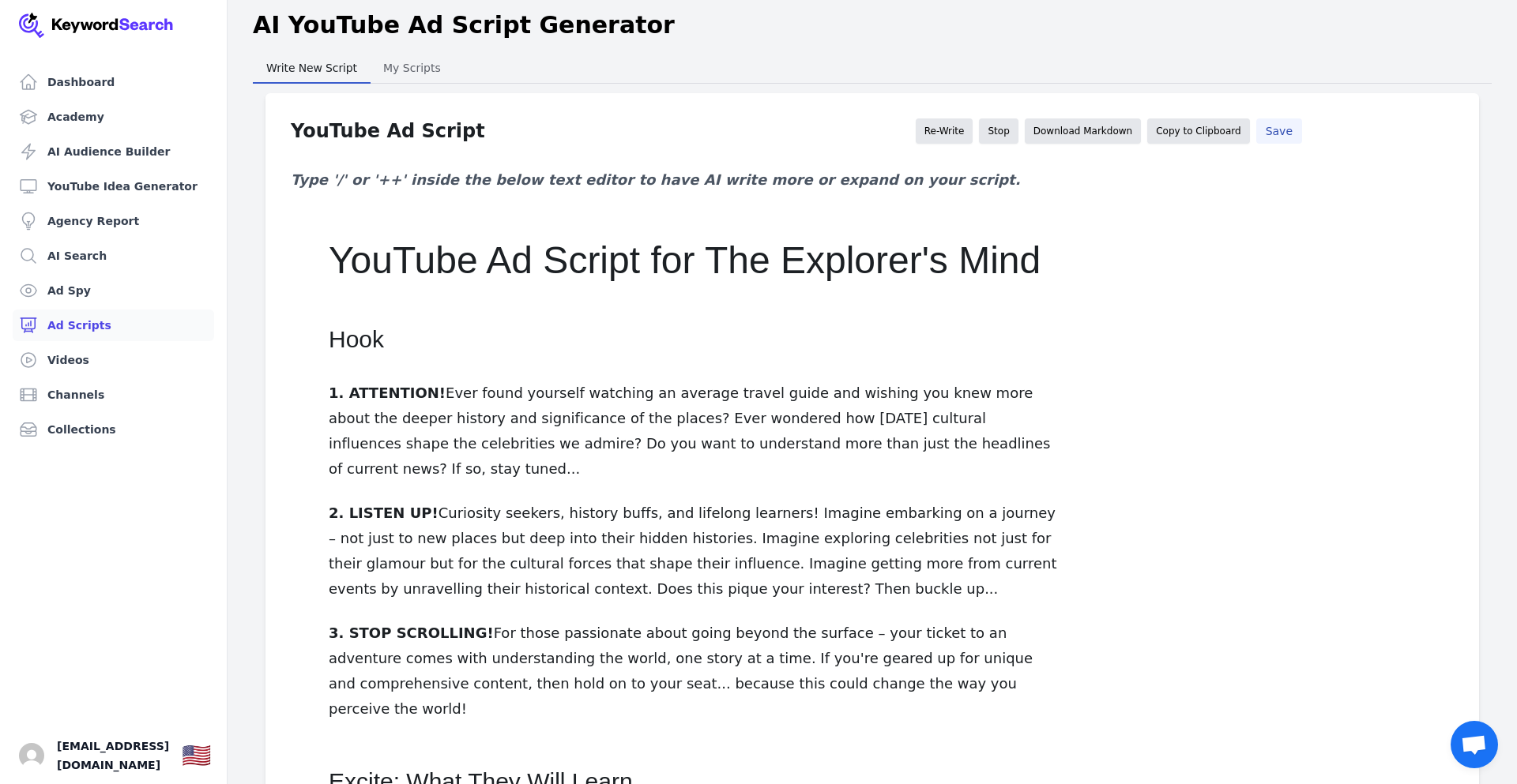
scroll to position [4, 0]
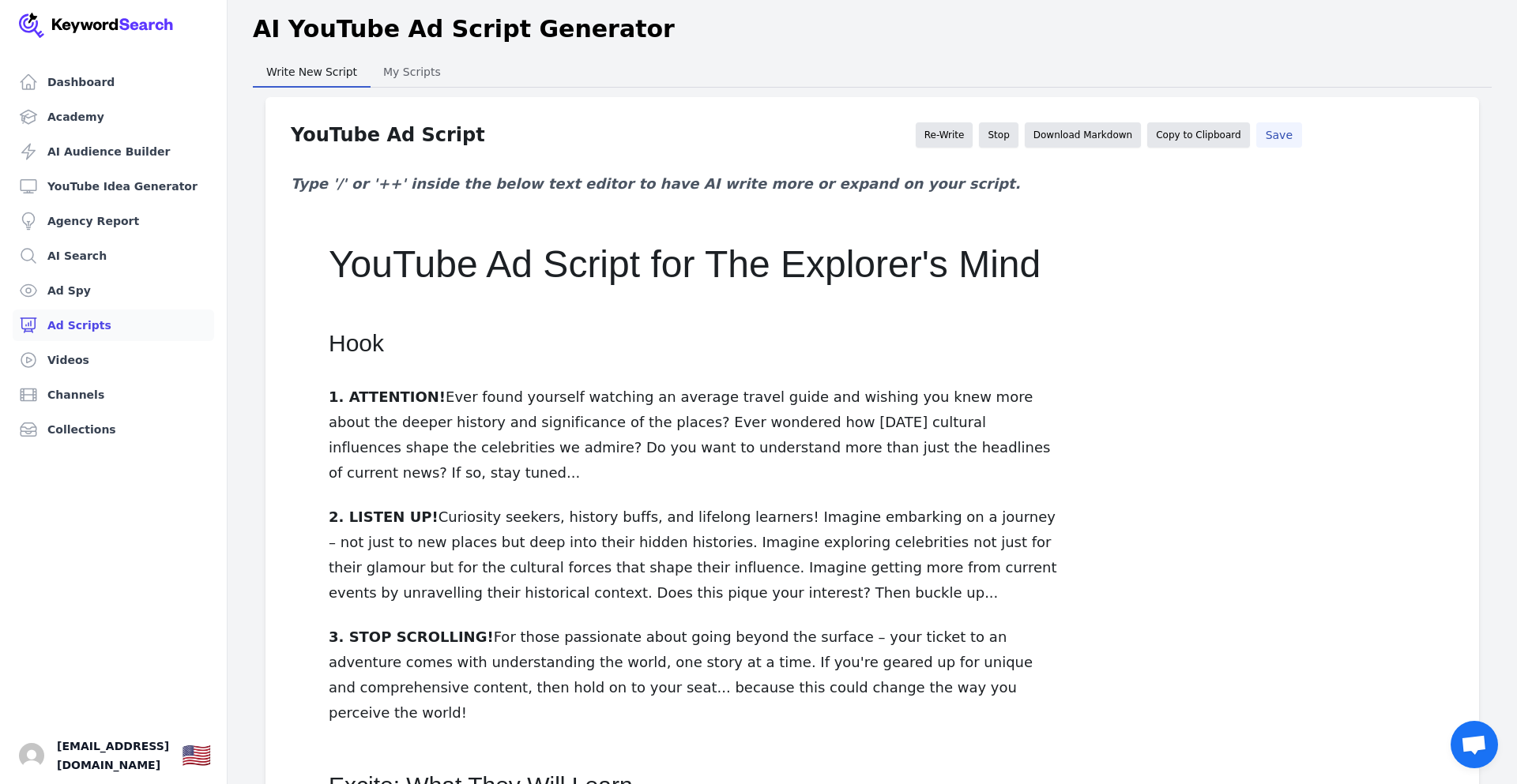
click at [1278, 146] on button "Save" at bounding box center [1278, 134] width 46 height 25
click at [1305, 179] on input at bounding box center [1366, 178] width 259 height 25
type input "Welcome to The Explorer's Mind! This is a channel for the curious at heart. We …"
click at [1283, 212] on button "Save YouTube Ad Script" at bounding box center [1299, 211] width 124 height 19
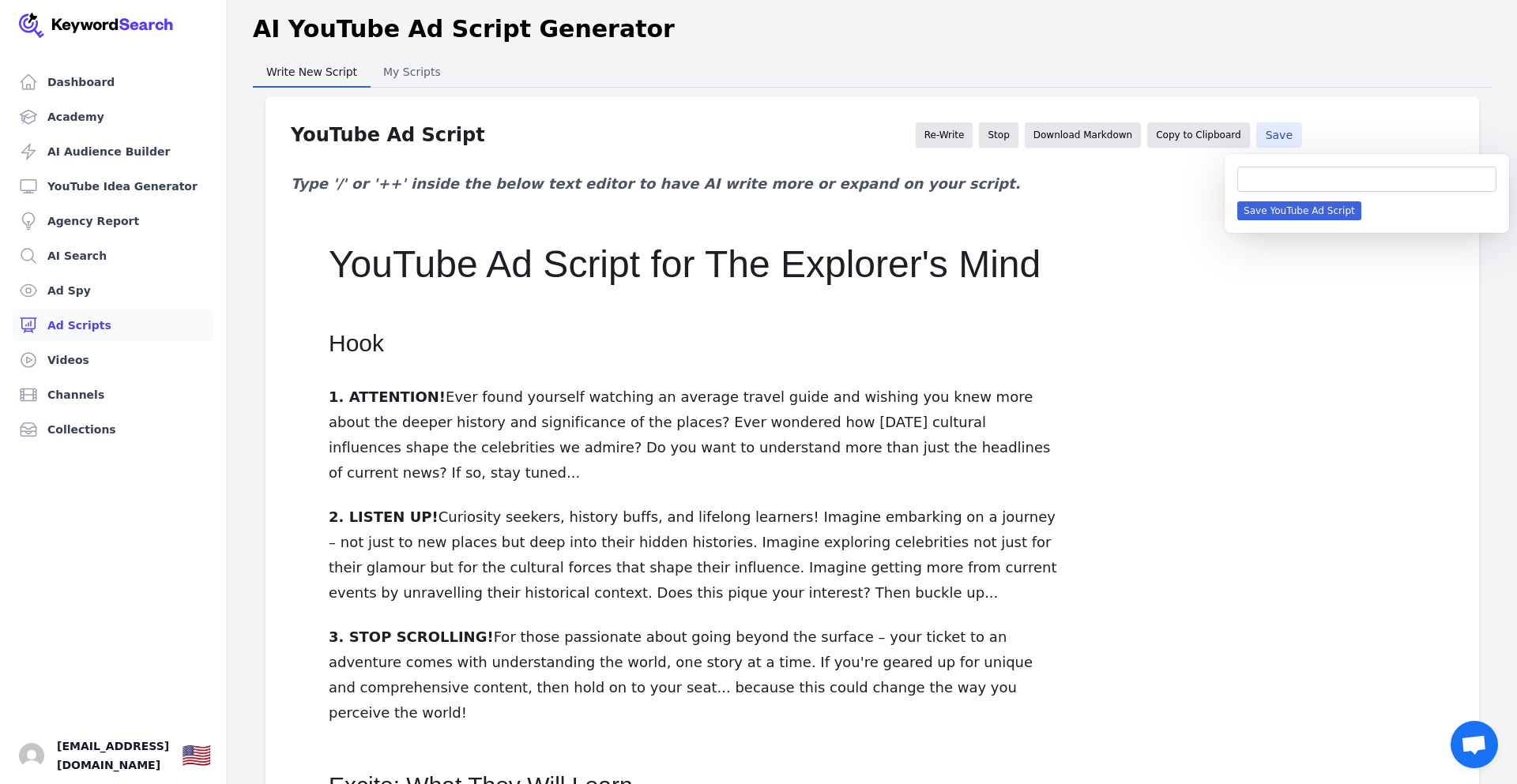
scroll to position [0, 0]
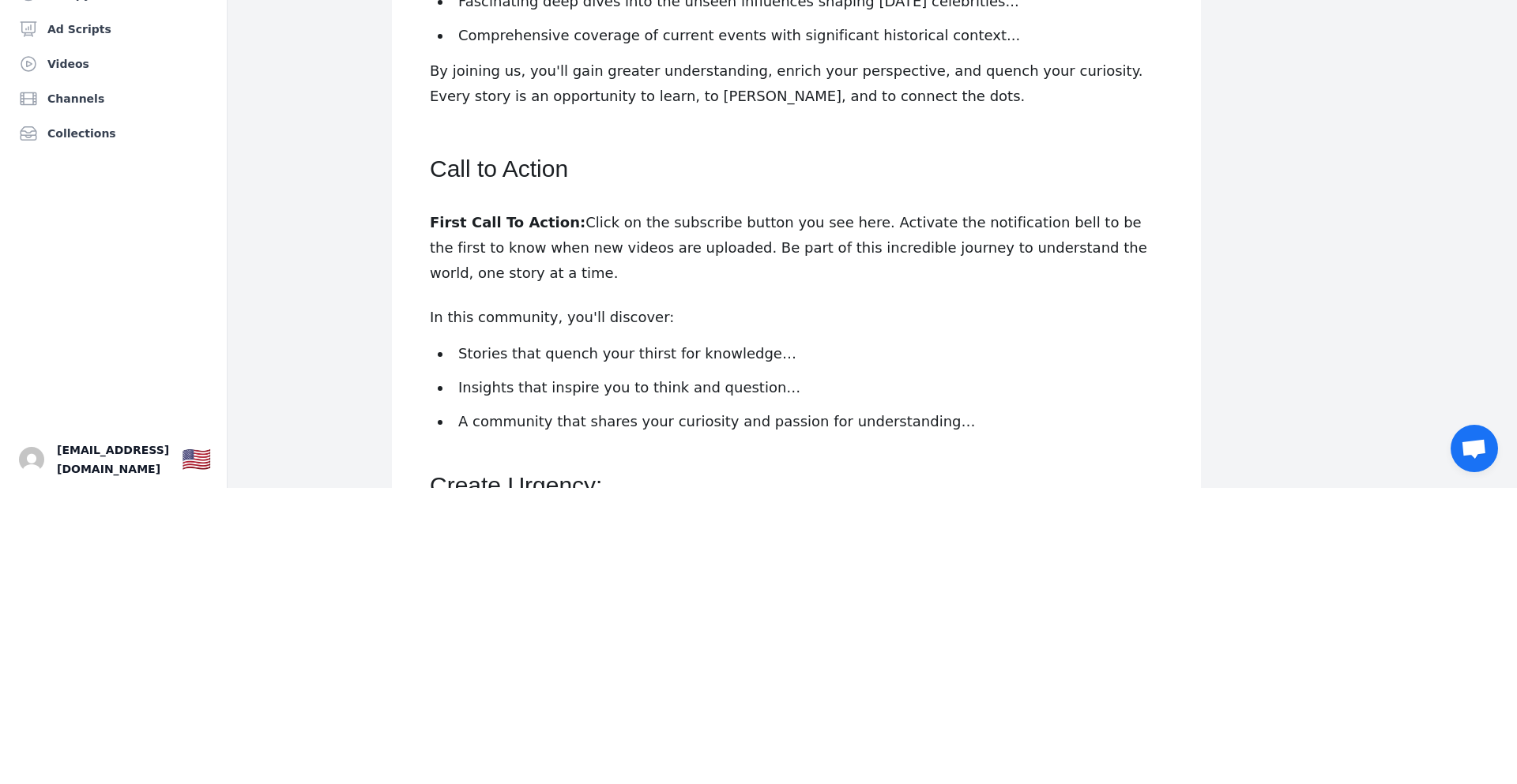
scroll to position [1356, 0]
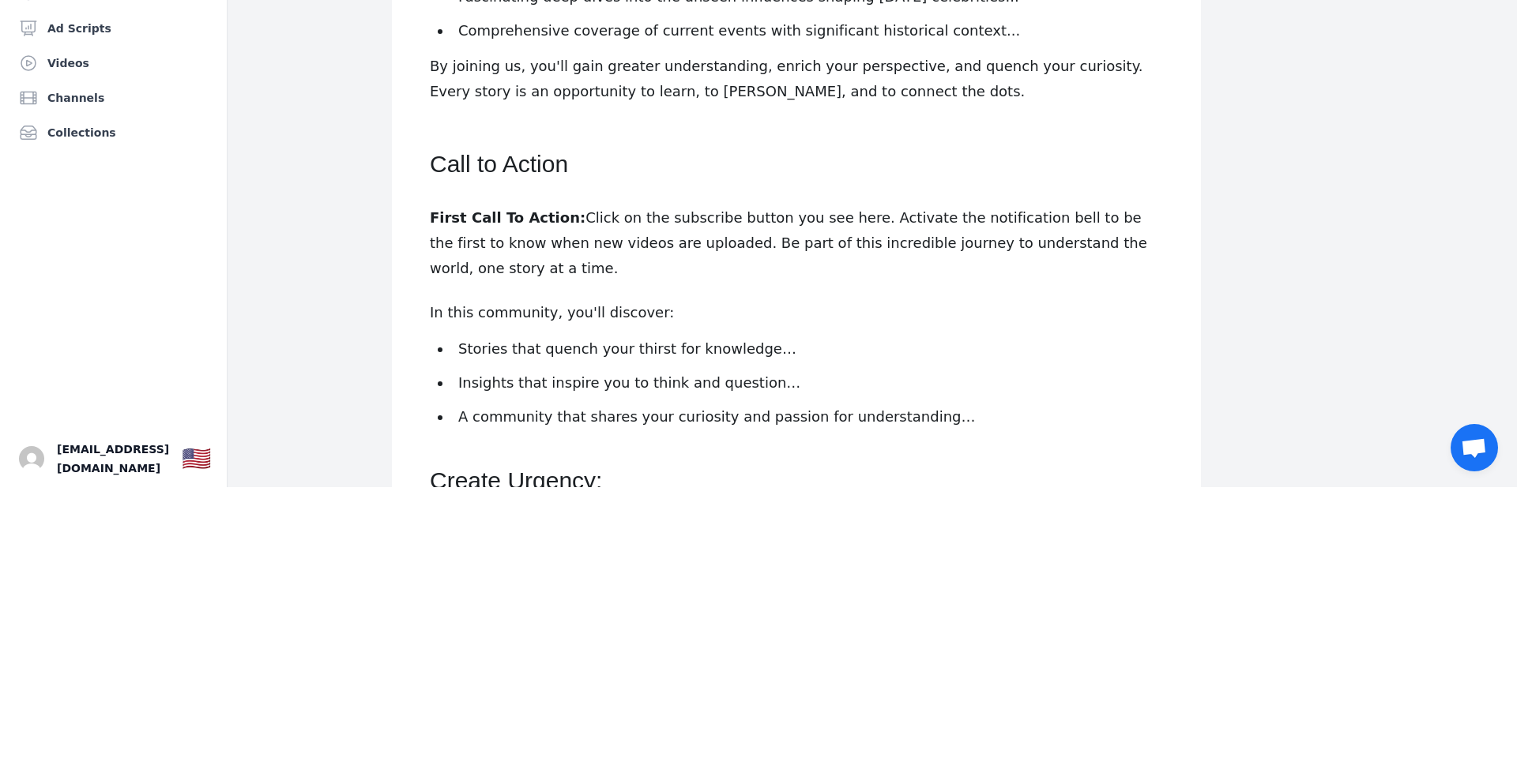
click at [1161, 669] on p "Insights that inspire you to think and question…" at bounding box center [811, 679] width 705 height 22
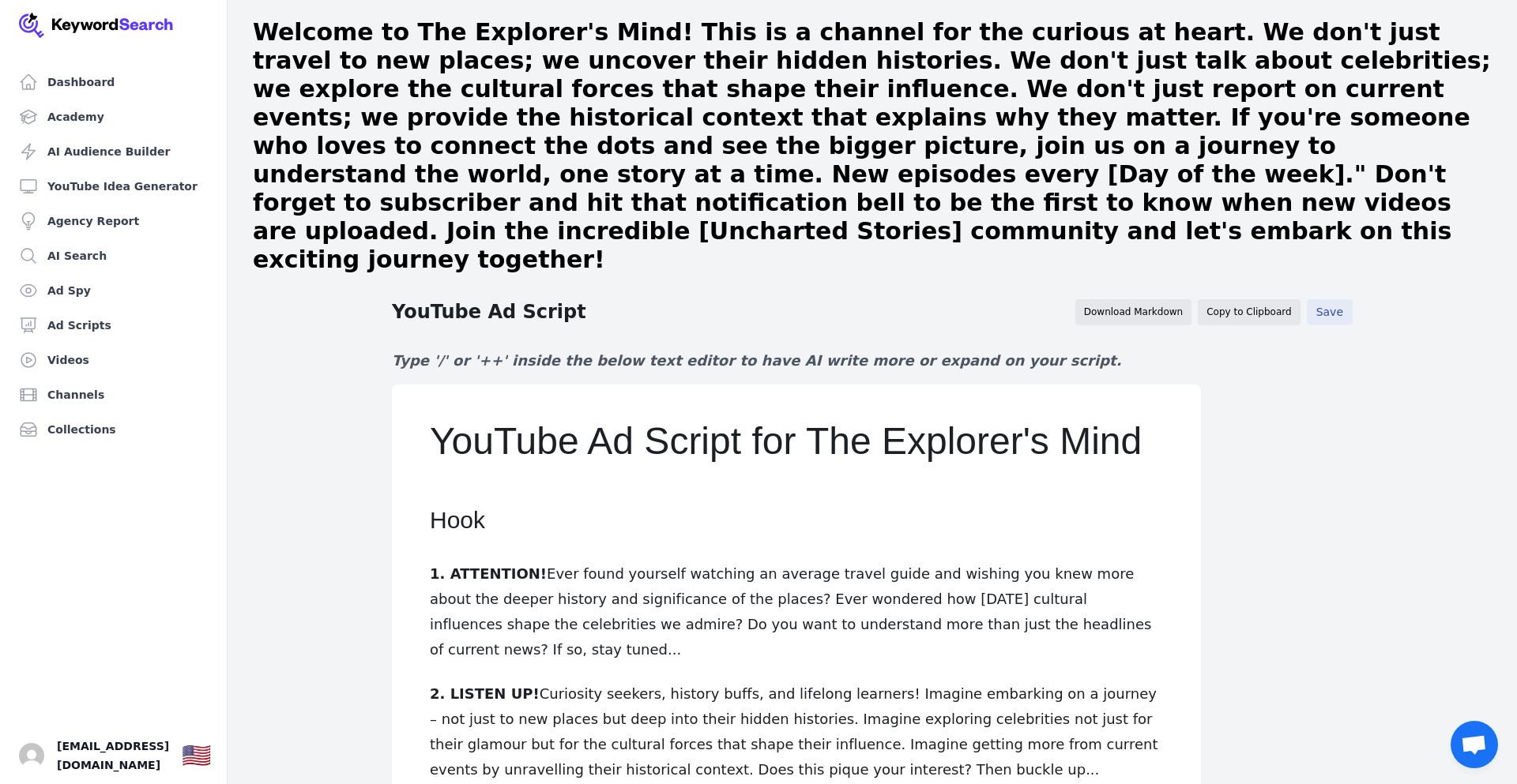
scroll to position [0, 0]
click at [684, 146] on h1 "Welcome to The Explorer's Mind! This is a channel for the curious at heart. We …" at bounding box center [871, 146] width 1239 height 256
click at [748, 197] on h1 "Welcome to The Explorer's Mind! This is a channel for the curious at heart. We …" at bounding box center [871, 146] width 1239 height 256
click at [724, 200] on h1 "Welcome to The Explorer's Mind! This is a channel for the curious at heart. We …" at bounding box center [871, 146] width 1239 height 256
click at [119, 154] on link "AI Audience Builder" at bounding box center [114, 152] width 202 height 32
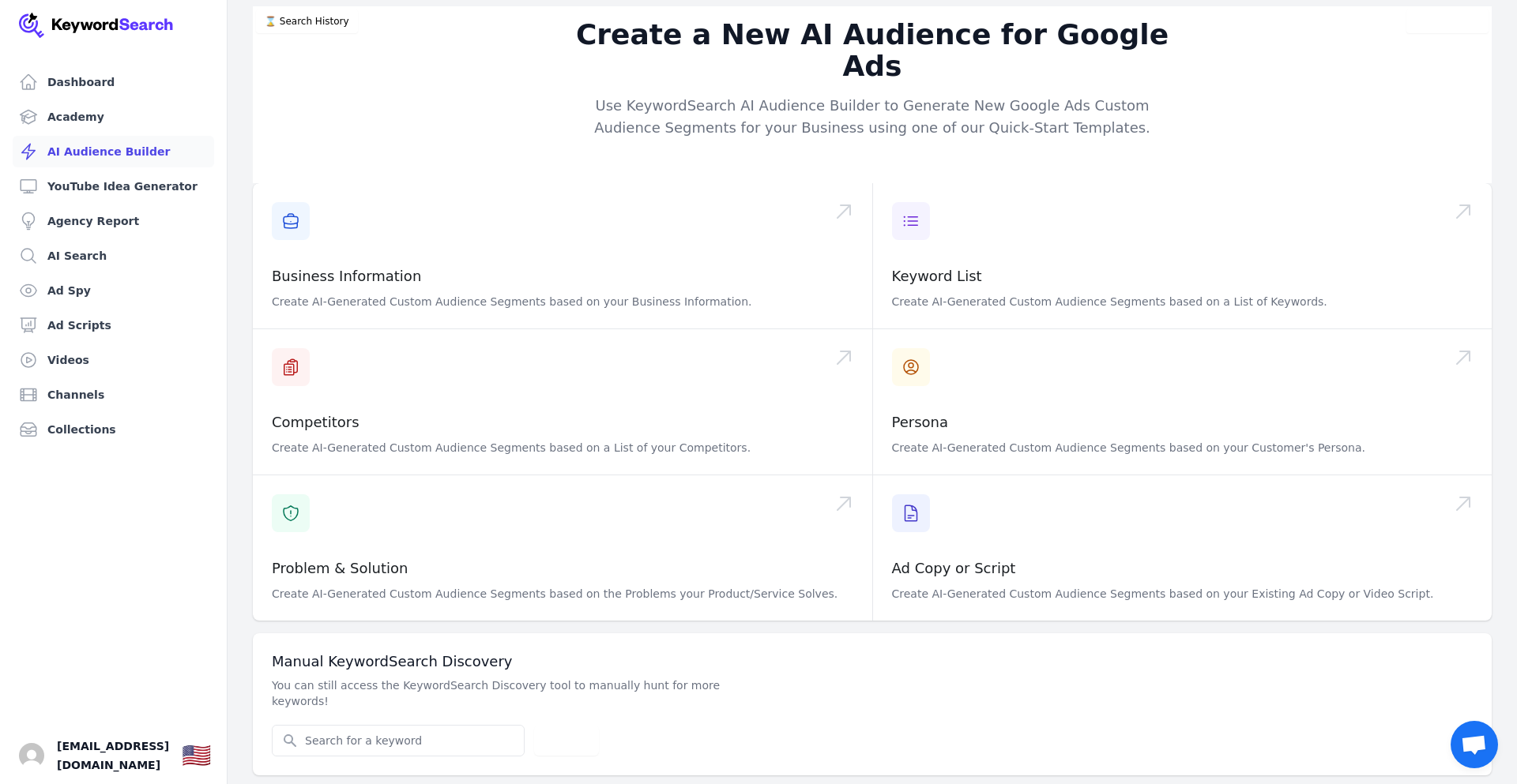
click at [426, 652] on h3 "Manual KeywordSearch Discovery" at bounding box center [871, 662] width 1201 height 19
click at [352, 652] on h3 "Manual KeywordSearch Discovery" at bounding box center [871, 662] width 1201 height 19
click at [362, 725] on input "Search for YouTube Keywords" at bounding box center [397, 740] width 251 height 30
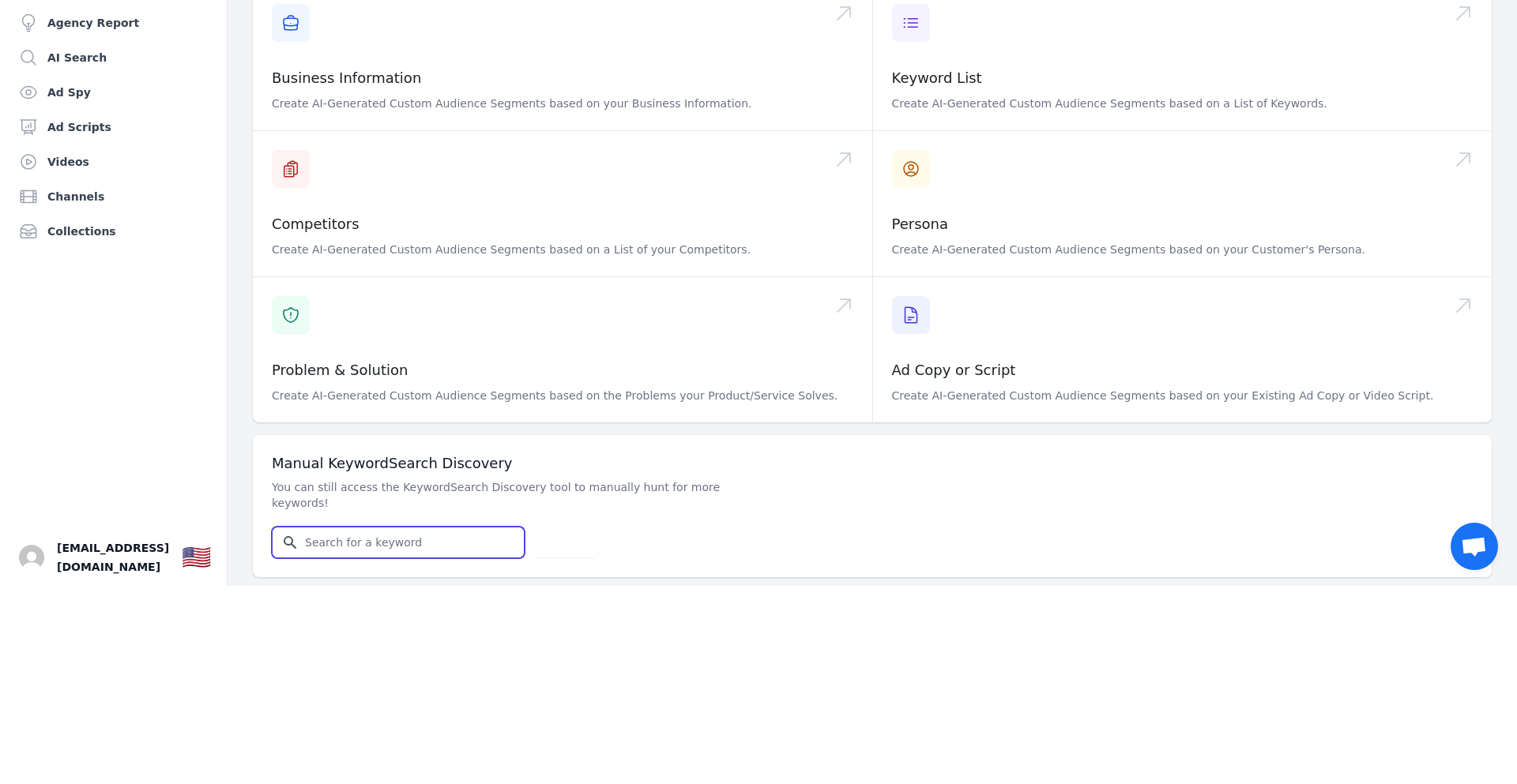
scroll to position [19, 0]
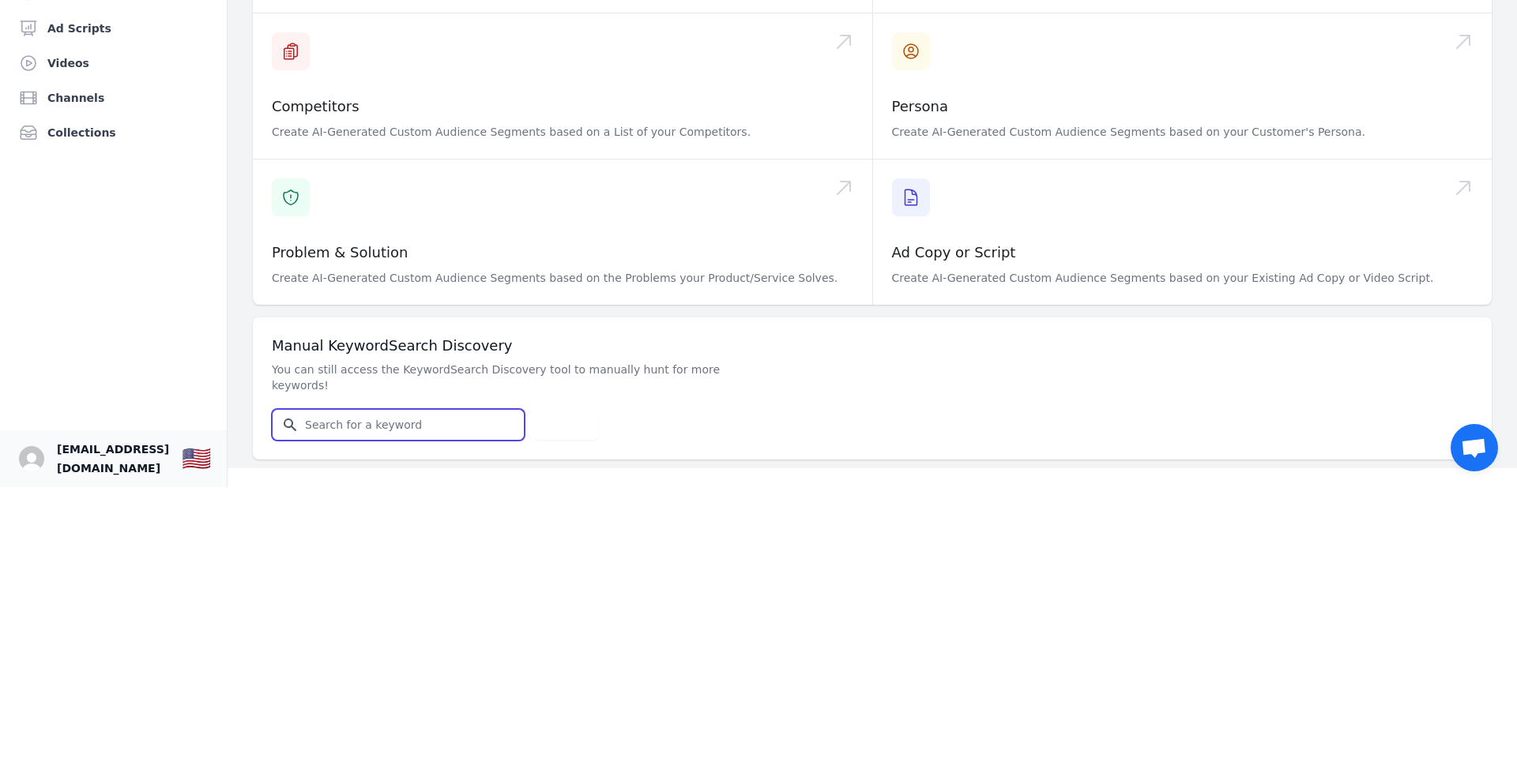
paste input "Welcome to The Explorer's Mind! This is a channel for the curious at heart. We …"
type input "Welcome to The Explorer's Mind! This is a channel for the curious at heart. We …"
click at [1027, 649] on div "Manual KeywordSearch Discovery You can still access the KeywordSearch Discovery…" at bounding box center [871, 685] width 1239 height 142
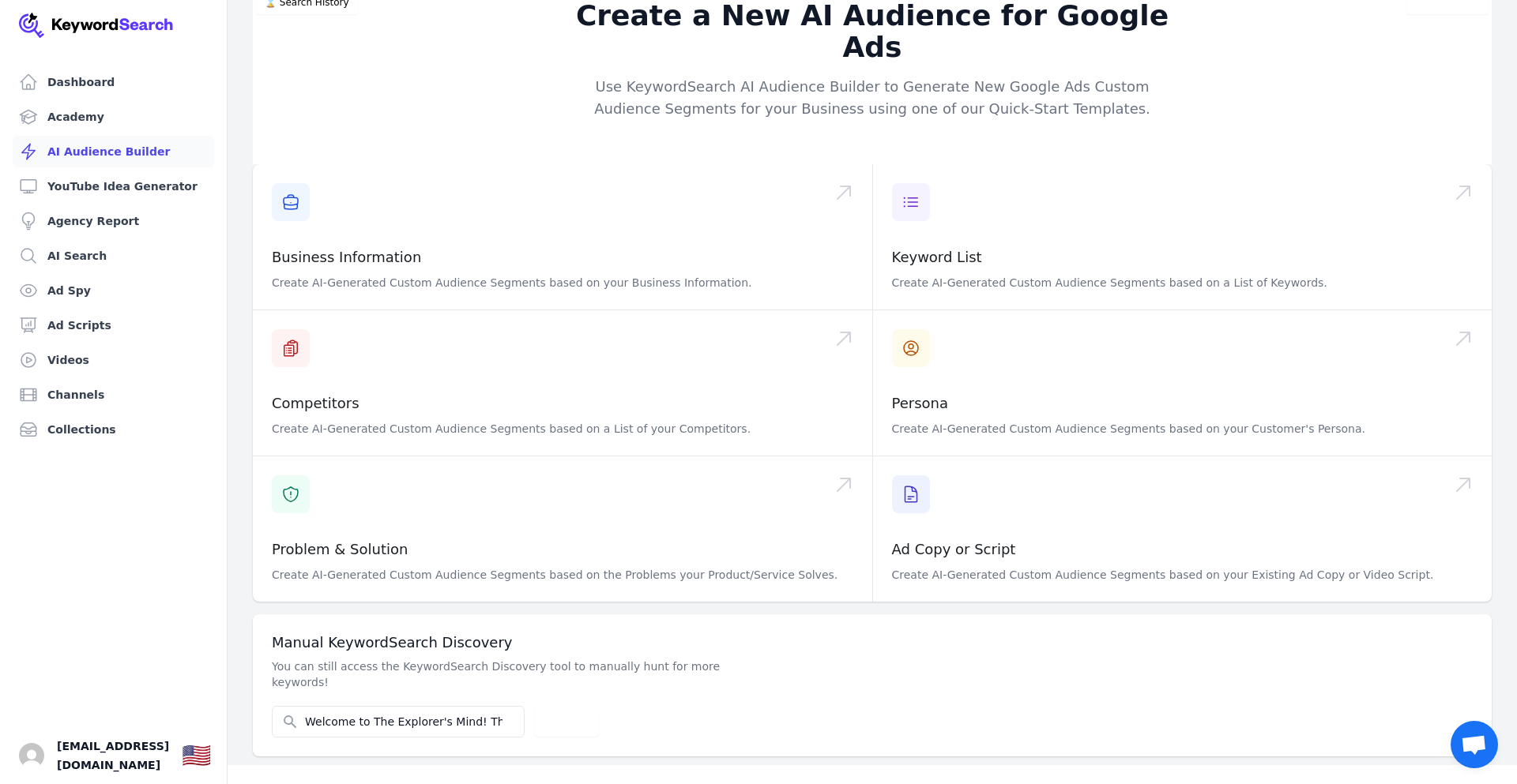
click at [651, 706] on div "Email Search for YouTube Keywords Welcome to The Explorer's Mind! This is a cha…" at bounding box center [871, 721] width 1201 height 32
click at [568, 706] on button "Search" at bounding box center [566, 721] width 65 height 30
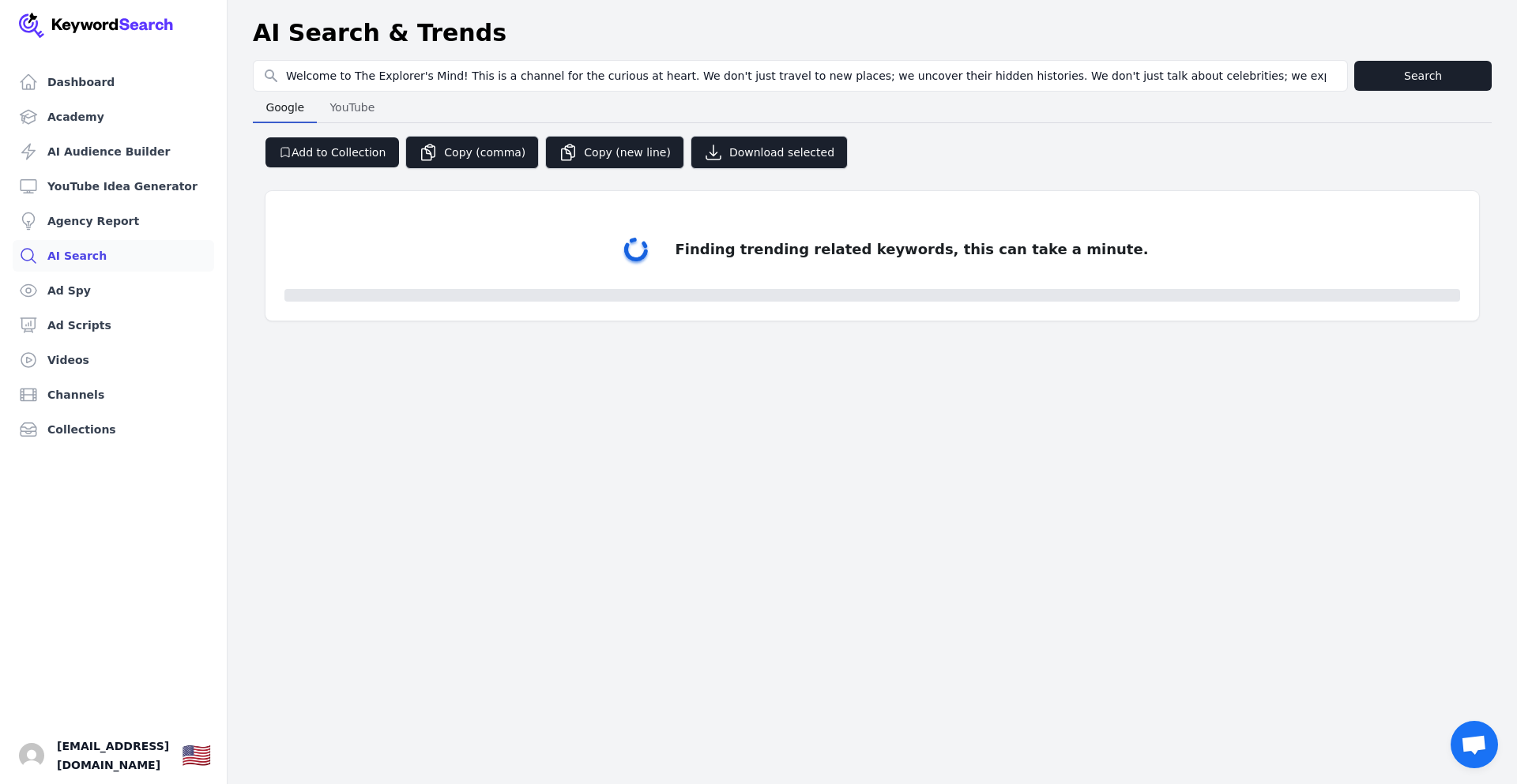
scroll to position [0, 2481]
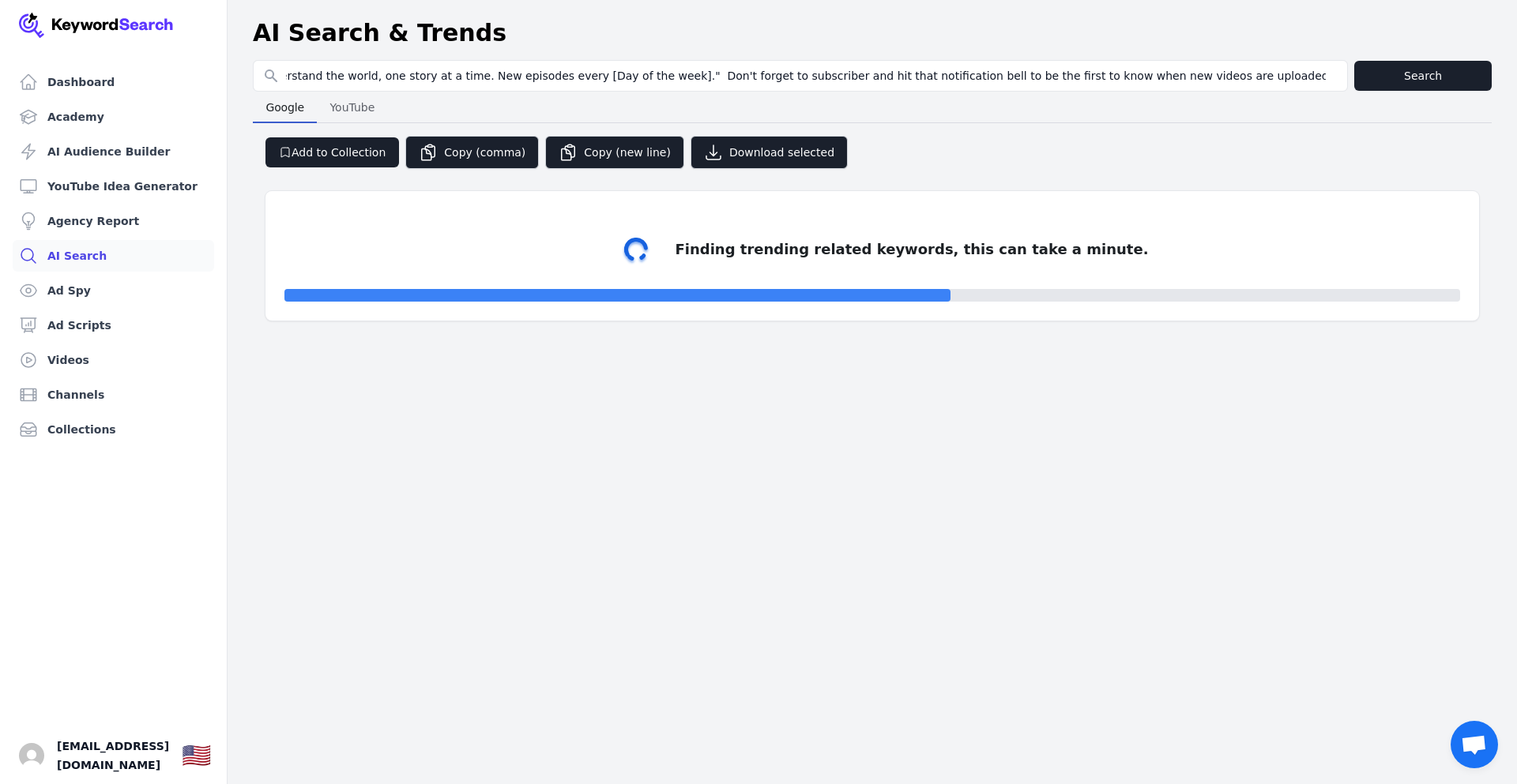
select select "50"
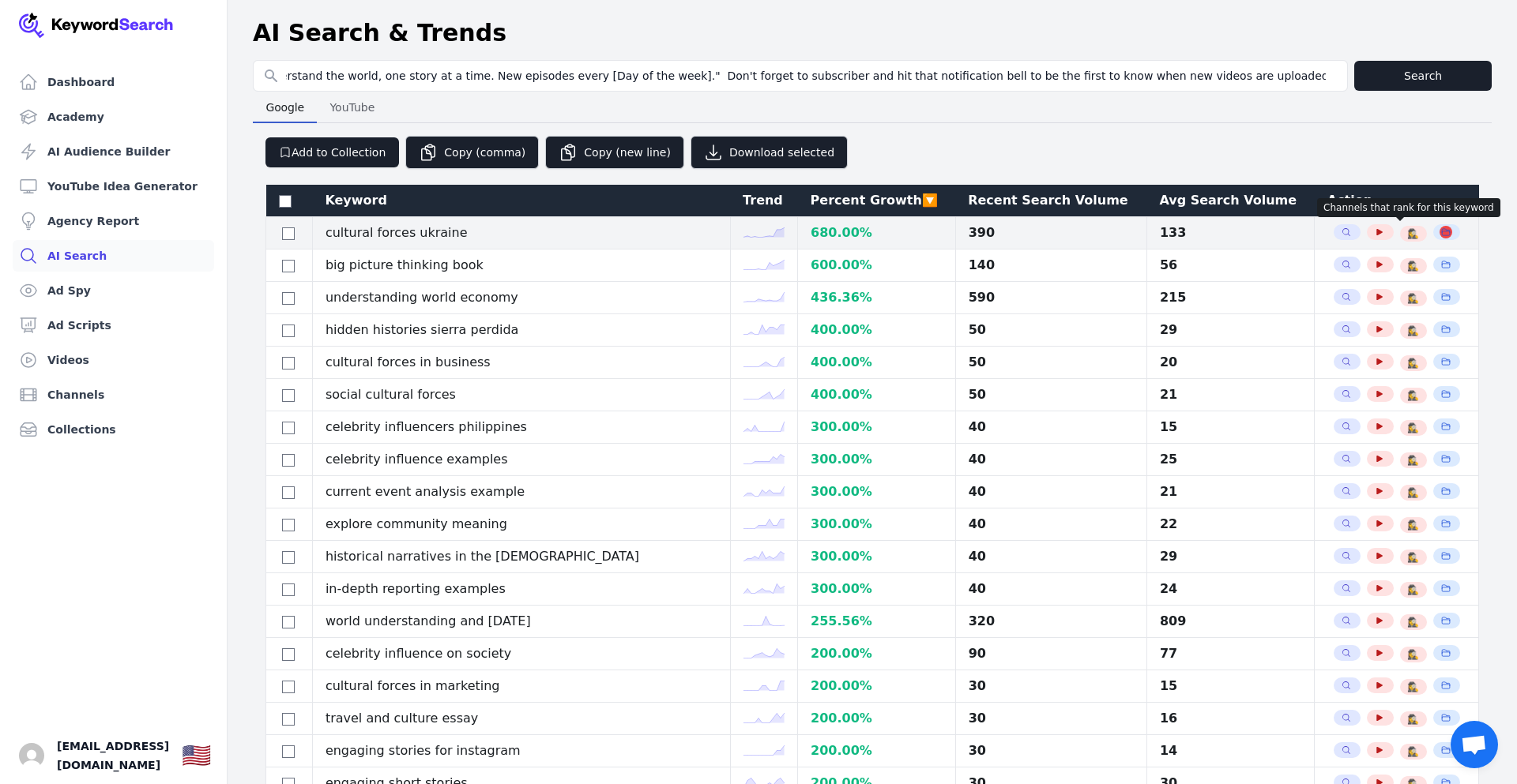
scroll to position [0, 0]
click at [1441, 233] on icon "button" at bounding box center [1445, 232] width 9 height 9
click at [1407, 239] on span "🕵️‍♀️" at bounding box center [1413, 233] width 12 height 13
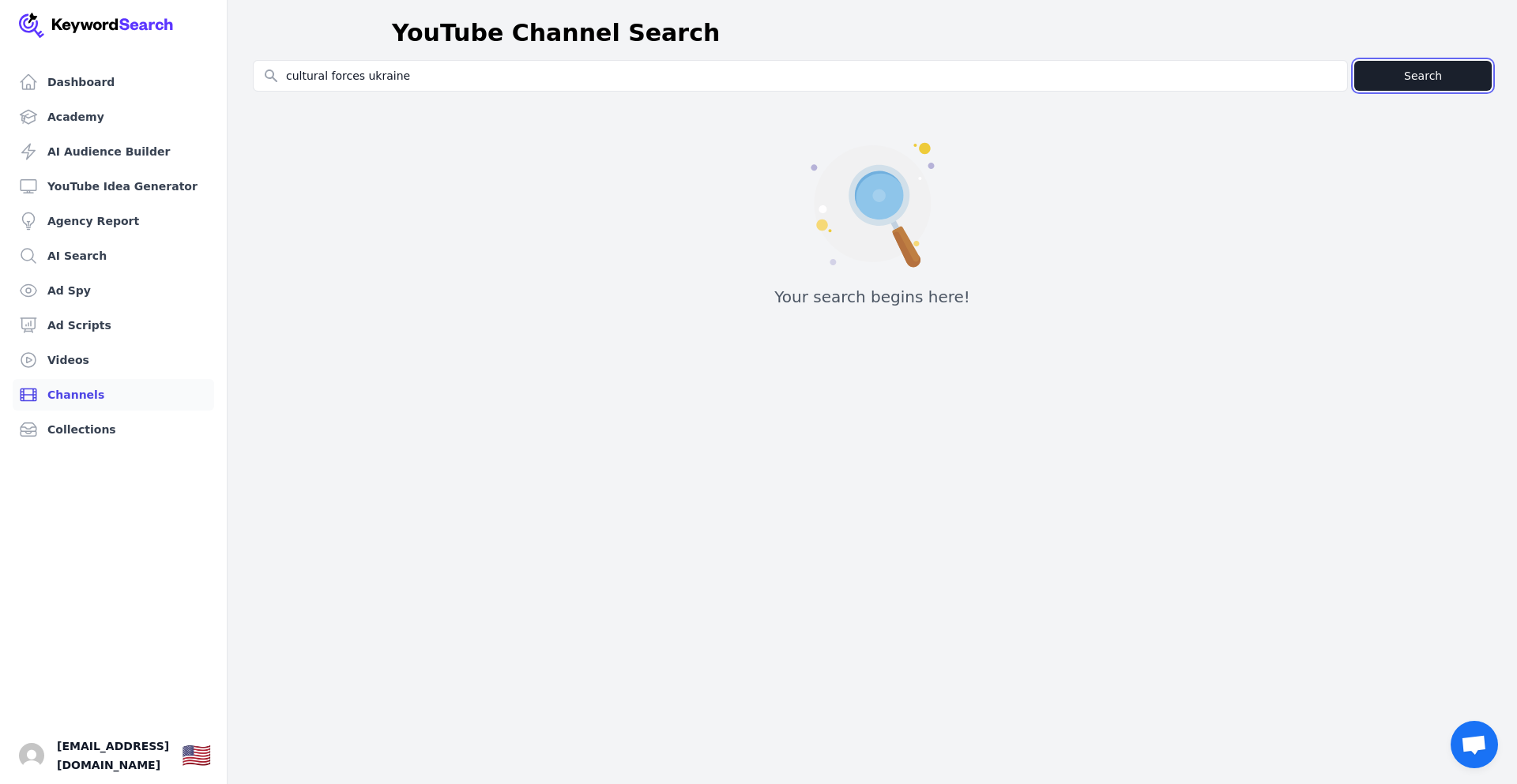
click at [1414, 82] on button "Search" at bounding box center [1422, 76] width 137 height 30
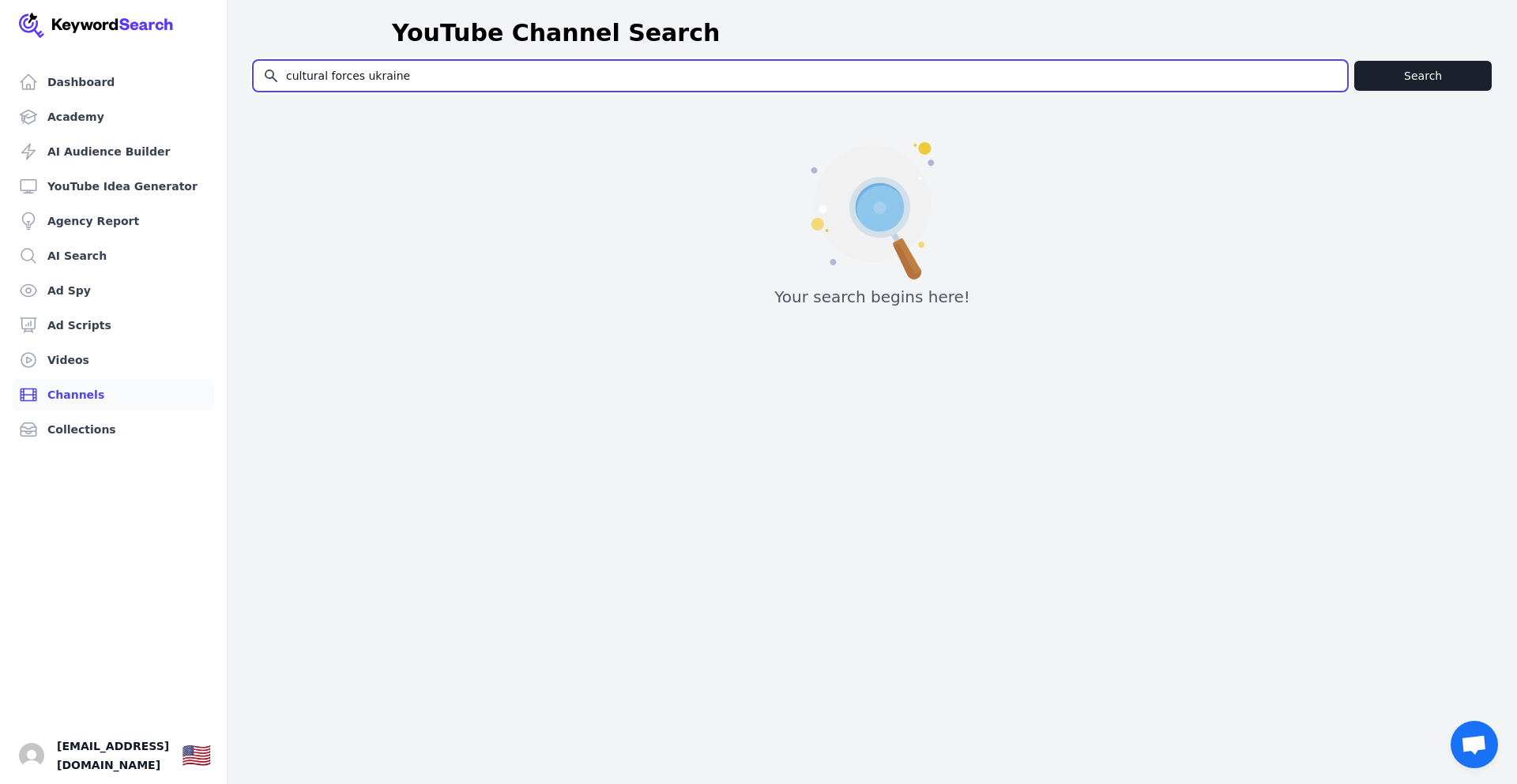
click at [655, 78] on input "cultural forces ukraine" at bounding box center [800, 76] width 1094 height 30
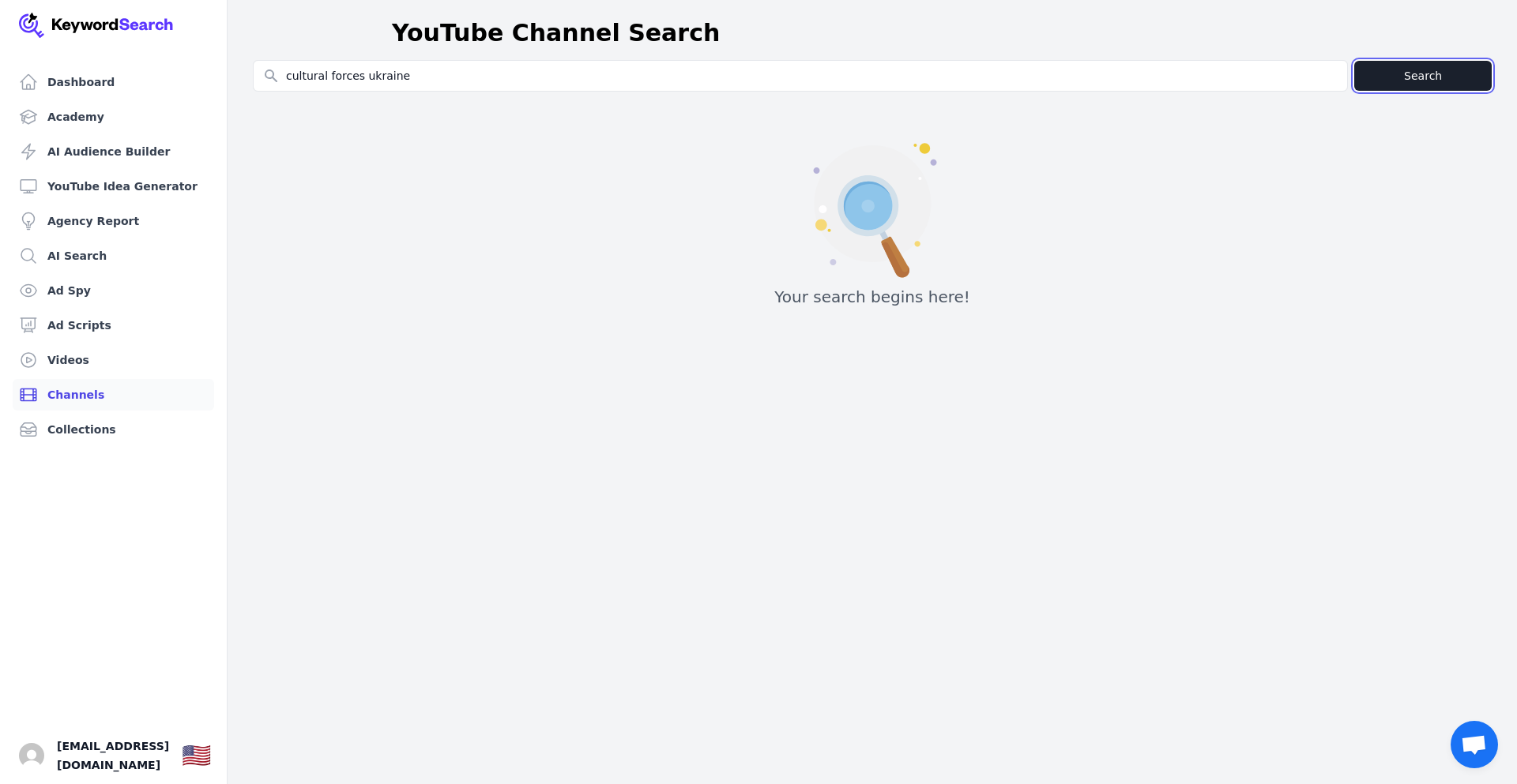
click at [1389, 71] on button "Search" at bounding box center [1422, 76] width 137 height 30
click at [1354, 61] on button "Search" at bounding box center [1422, 76] width 137 height 30
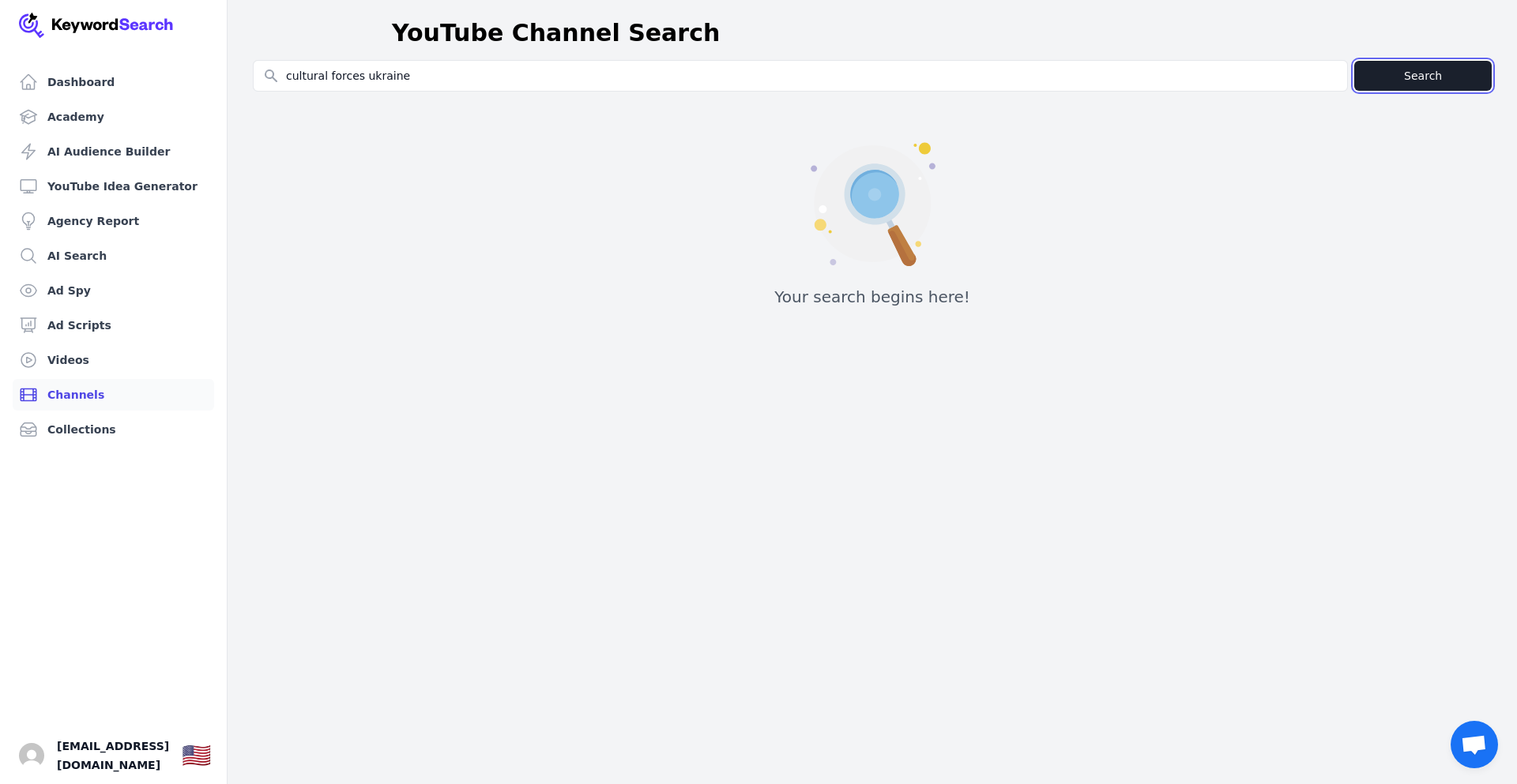
click at [1408, 80] on button "Search" at bounding box center [1422, 76] width 137 height 30
click at [84, 362] on link "Videos" at bounding box center [114, 360] width 202 height 32
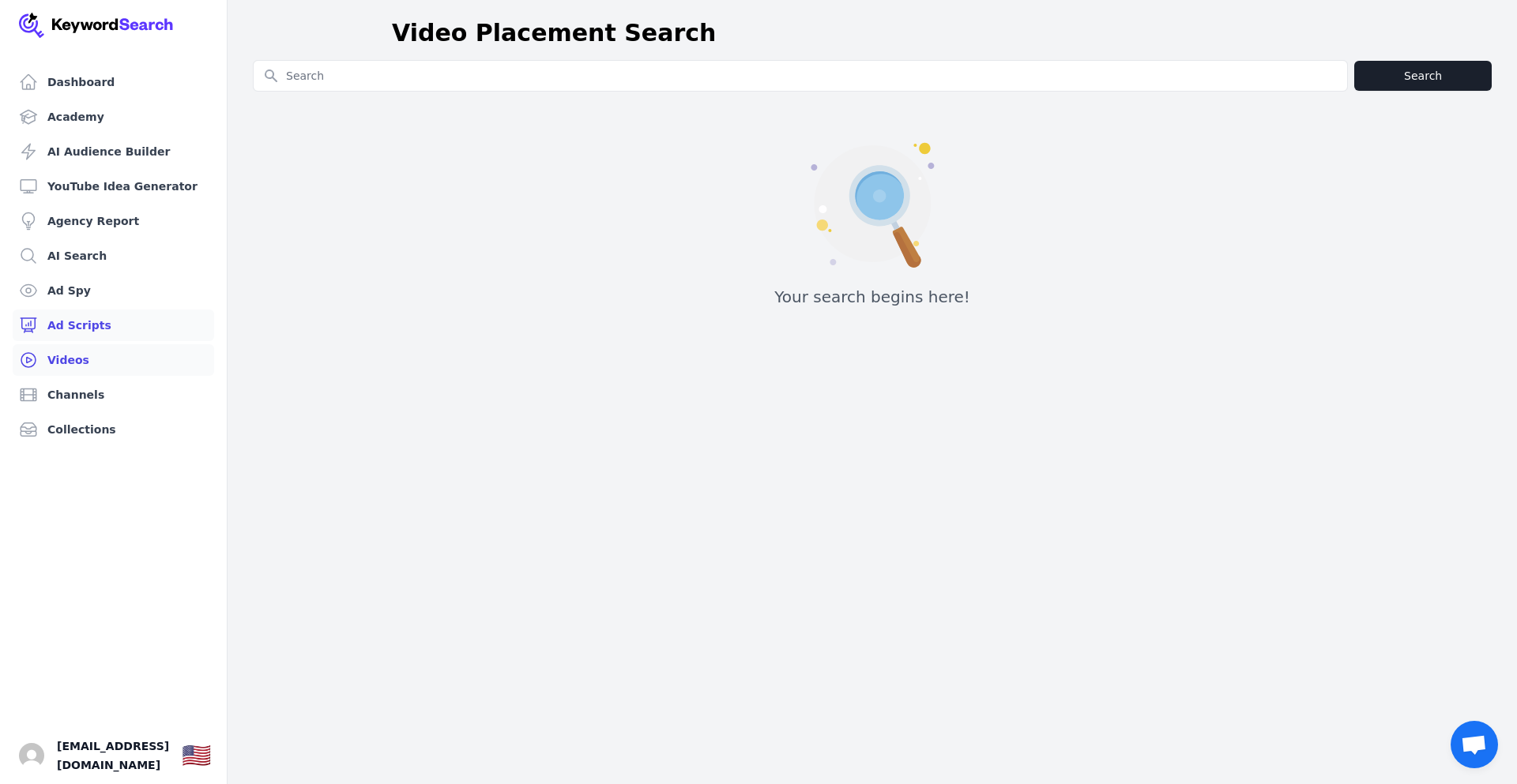
click at [90, 327] on link "Ad Scripts" at bounding box center [114, 325] width 202 height 32
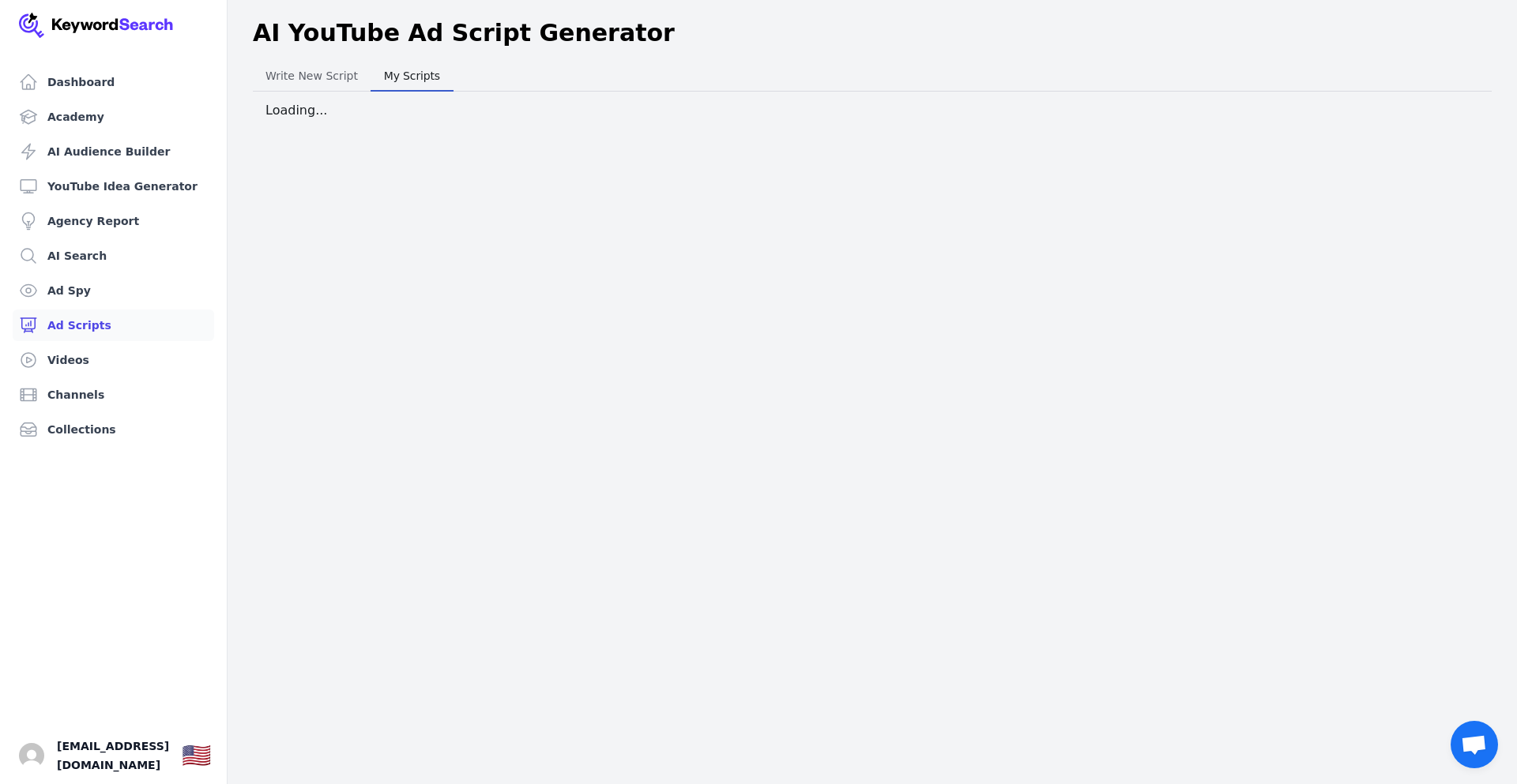
click at [399, 81] on span "My Scripts" at bounding box center [412, 76] width 69 height 22
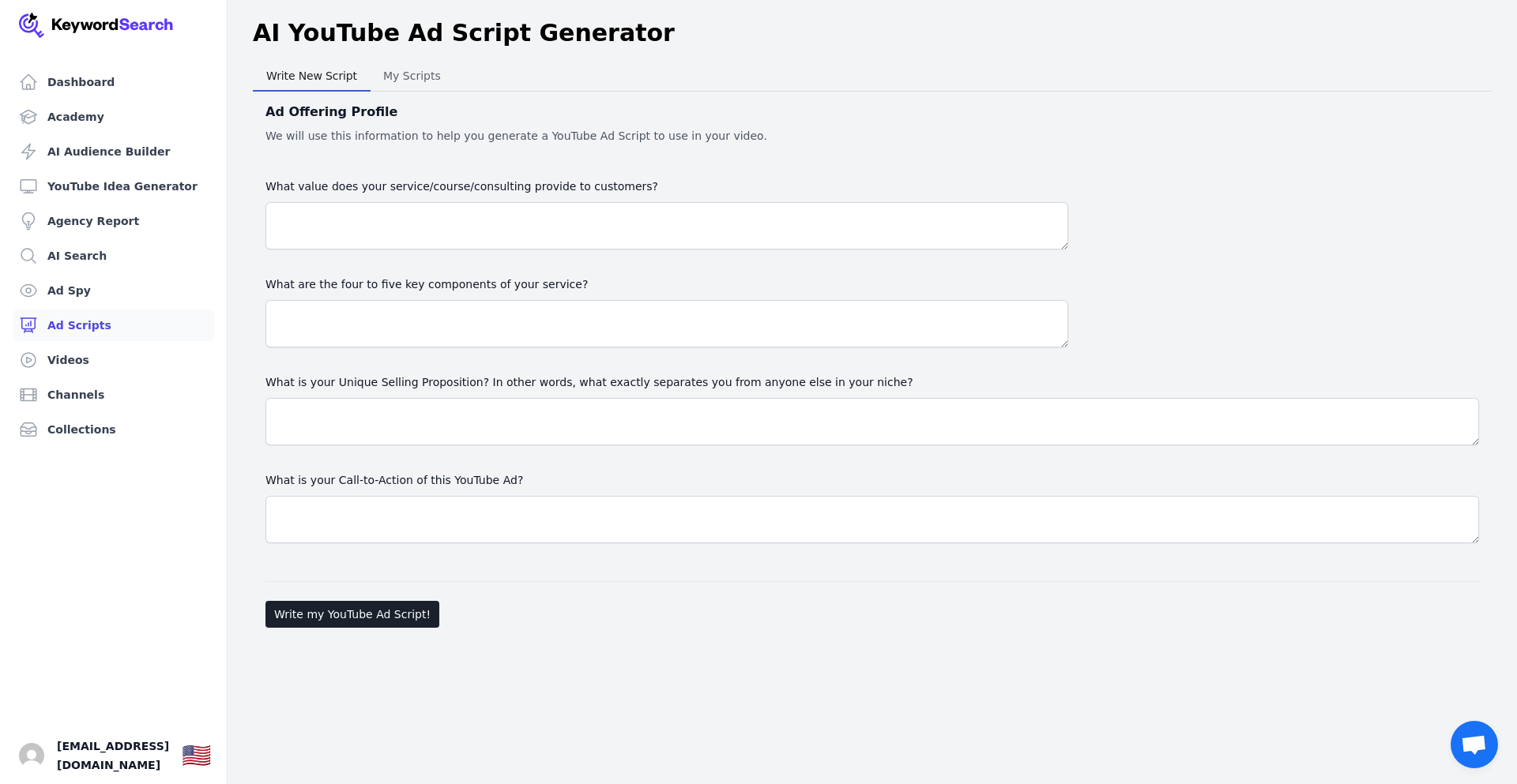
click at [315, 76] on span "Write New Script" at bounding box center [312, 76] width 103 height 22
click at [80, 296] on link "Ad Spy" at bounding box center [114, 290] width 202 height 32
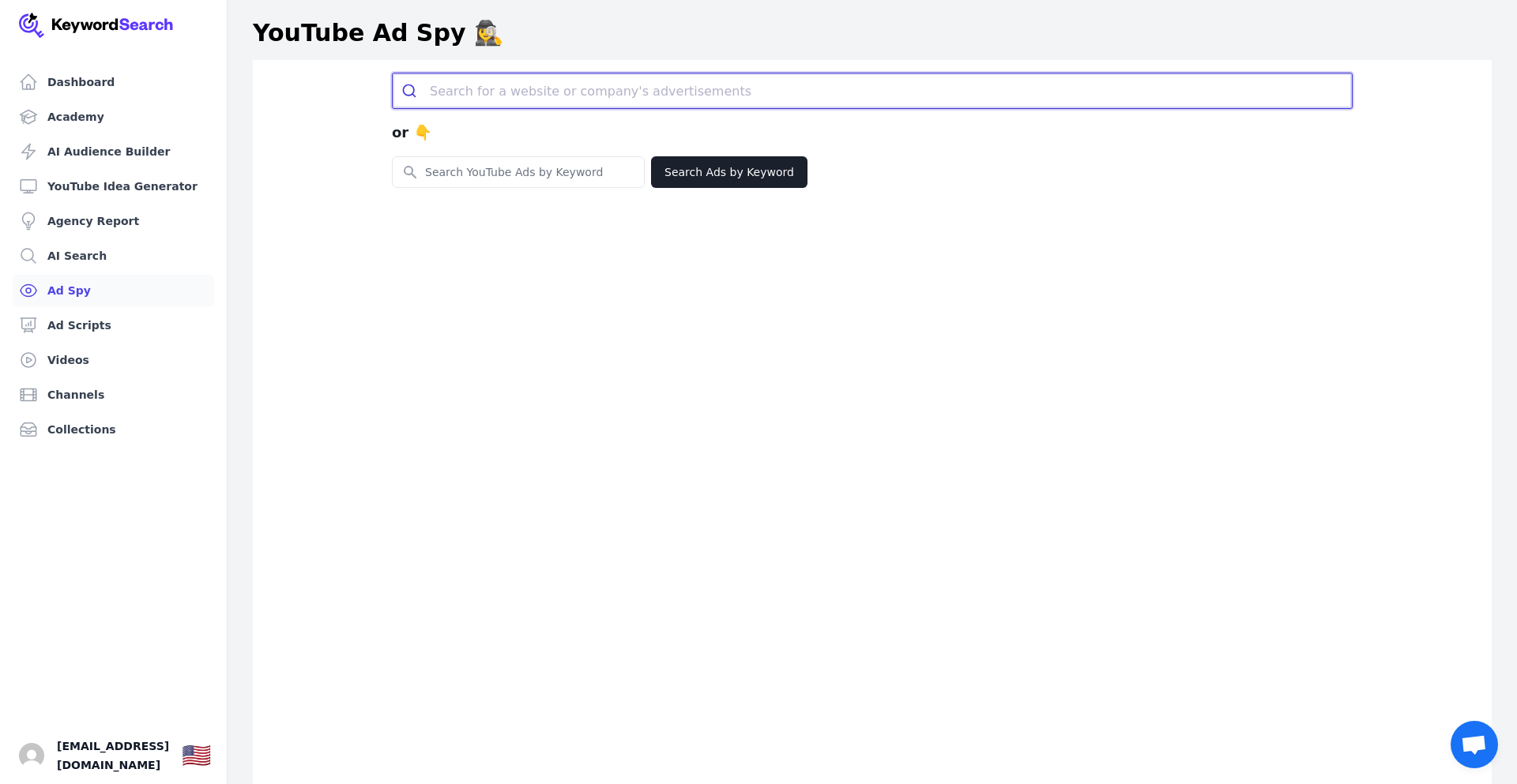
click at [492, 93] on input "search" at bounding box center [891, 90] width 922 height 34
paste input "https://youtu.be/uGkUX74dQg8?si=bXW0gXalwMdqwvUv"
type input "https://youtu.be/uGkUX74dQg8?si=bXW0gXalwMdqwvUv"
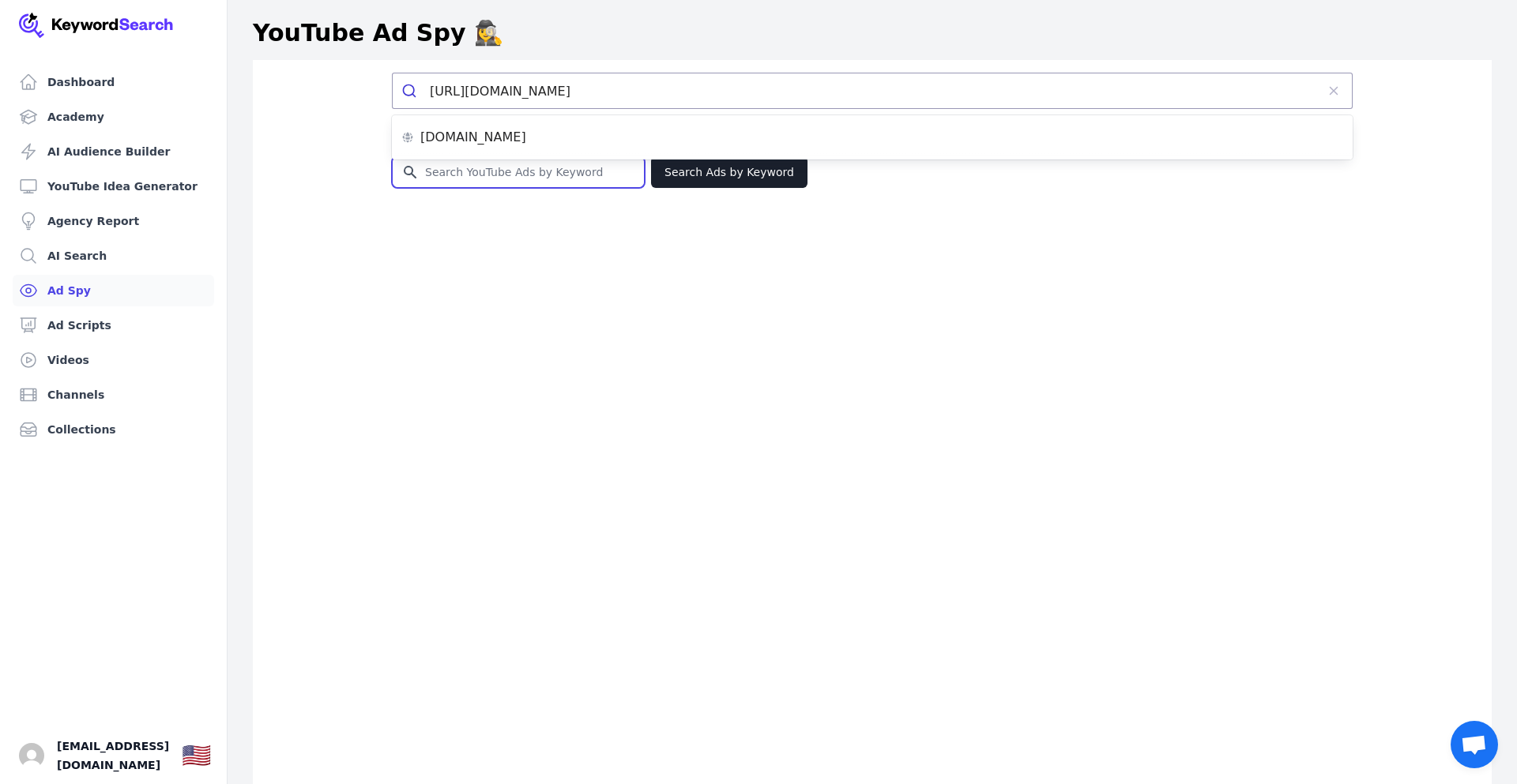
click at [551, 175] on input "Search for YouTube Keywords" at bounding box center [518, 171] width 251 height 30
paste input "The Mayday Call That Saved Hundreds (Baltimore Bridge)"
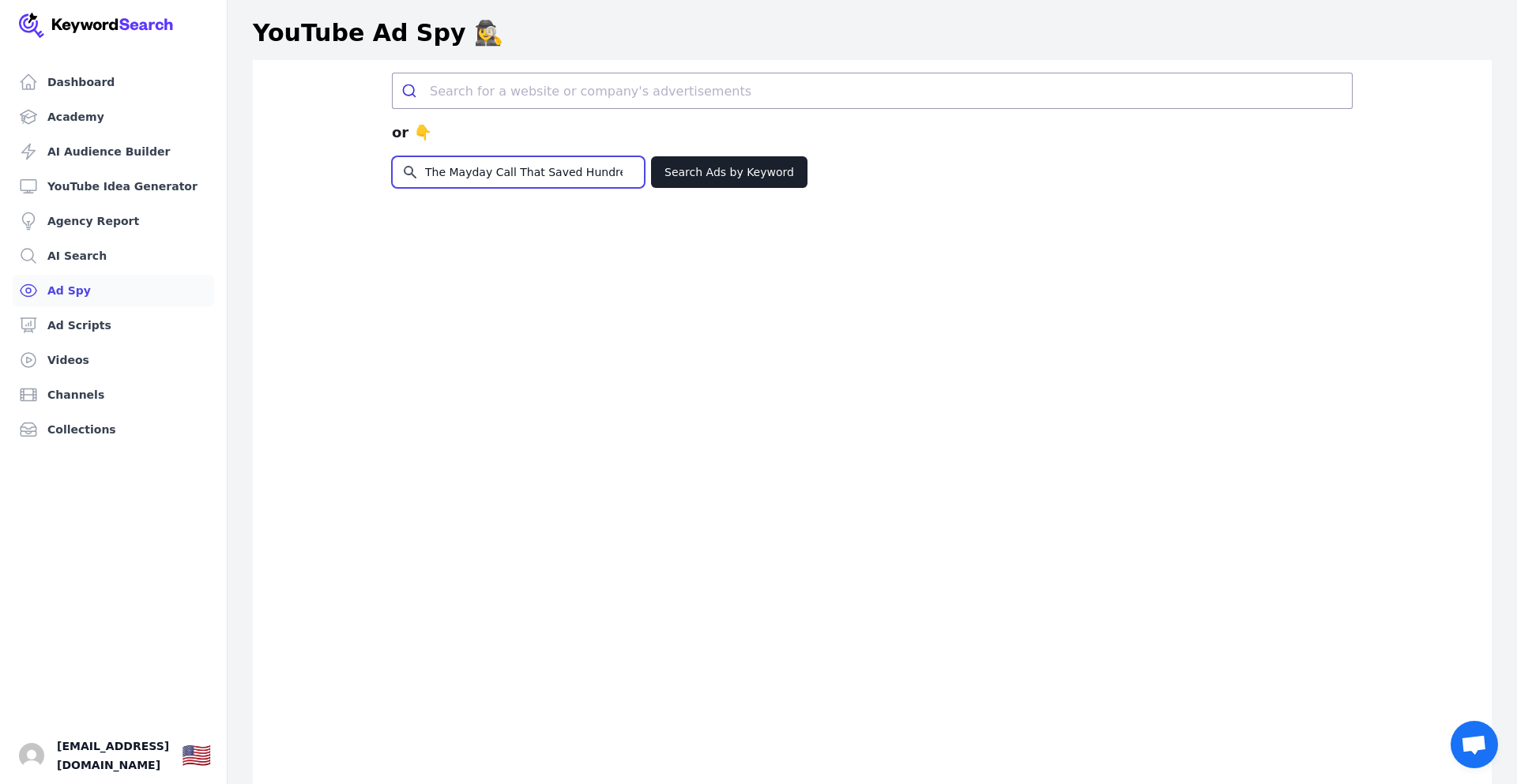
scroll to position [0, 83]
type input "The Mayday Call That Saved Hundreds (Baltimore Bridge)"
click at [738, 182] on button "Search Ads by Keyword" at bounding box center [728, 171] width 156 height 32
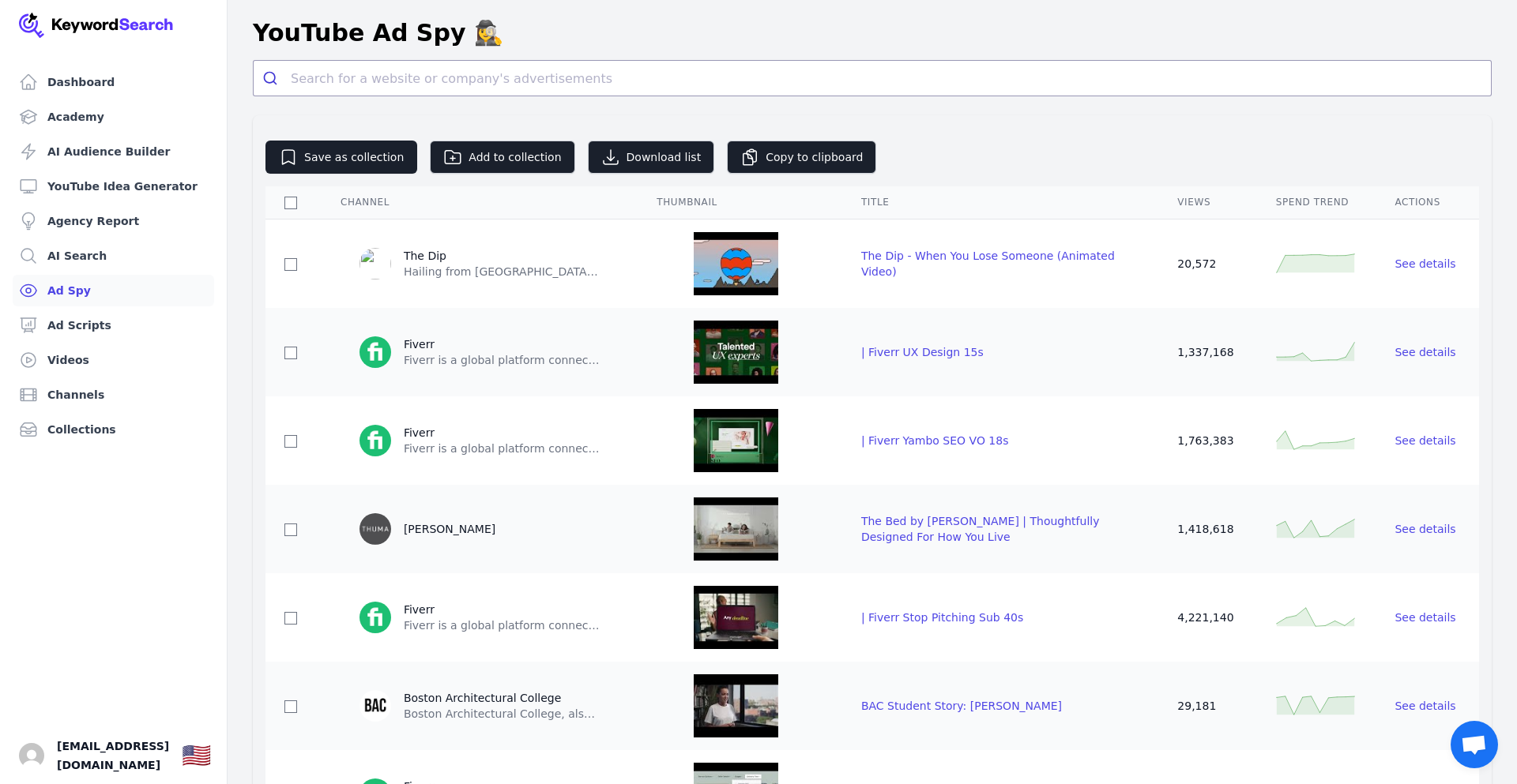
click at [82, 294] on link "Ad Spy" at bounding box center [114, 290] width 202 height 32
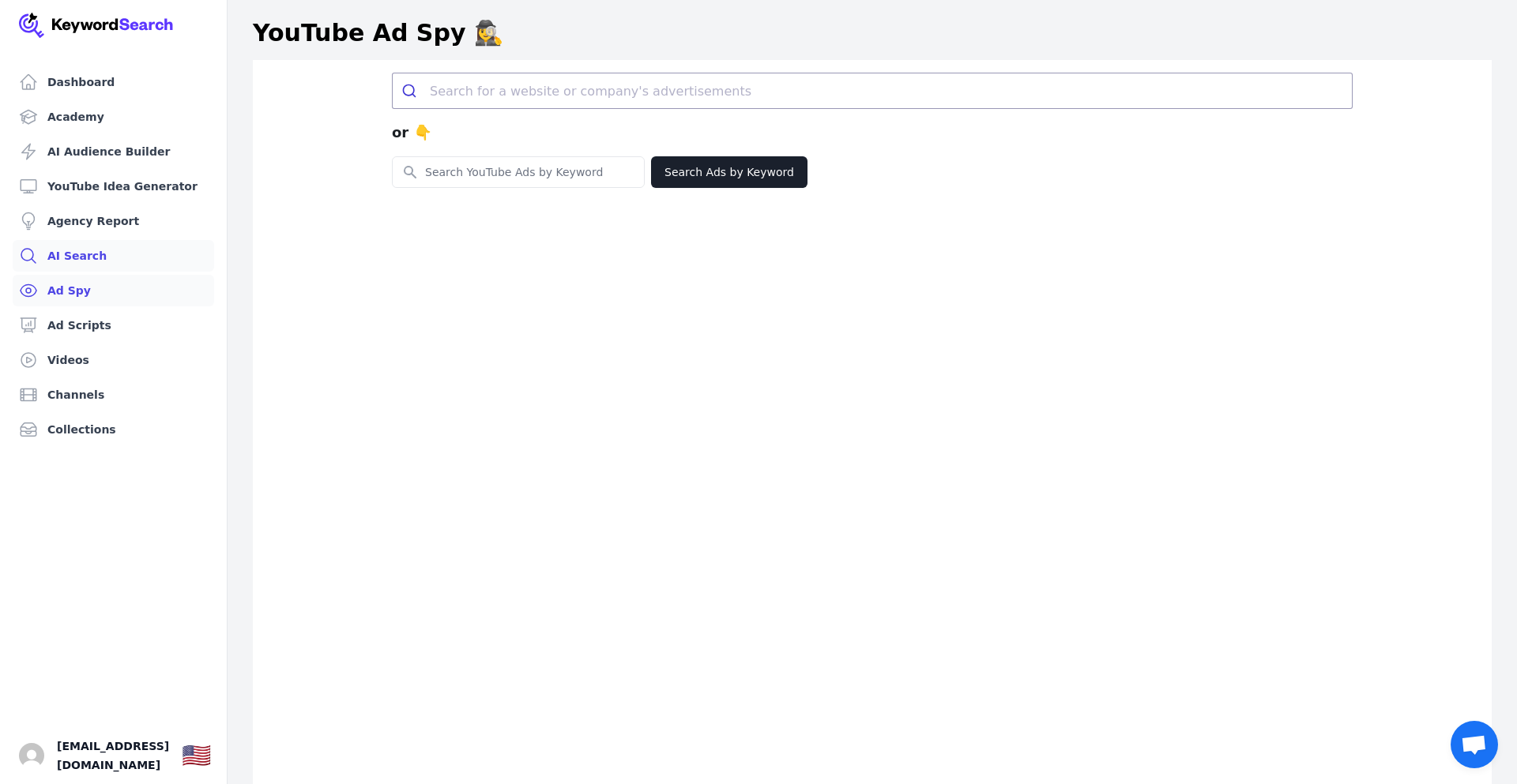
click at [78, 260] on link "AI Search" at bounding box center [114, 256] width 202 height 32
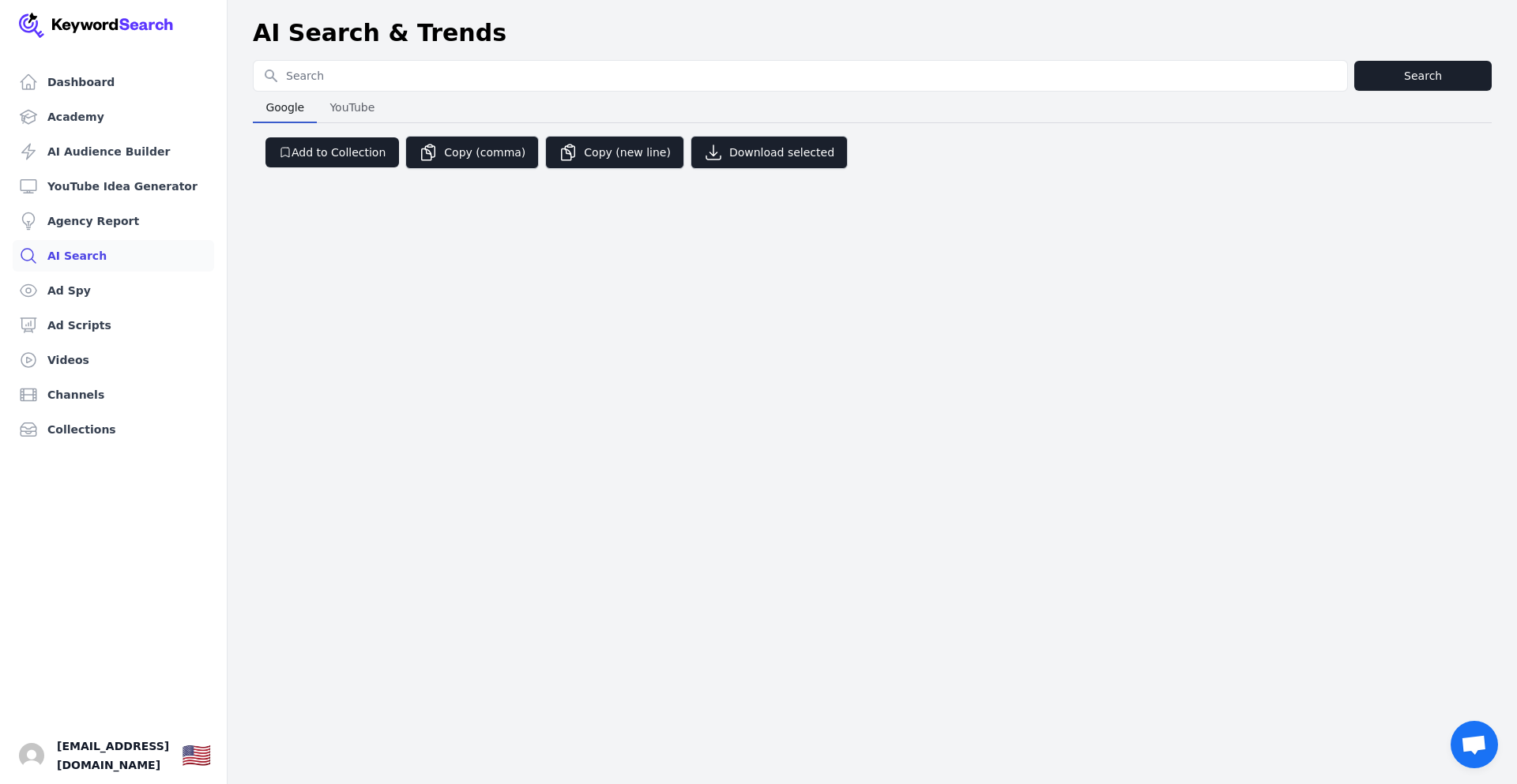
click at [353, 102] on span "YouTube" at bounding box center [352, 108] width 58 height 22
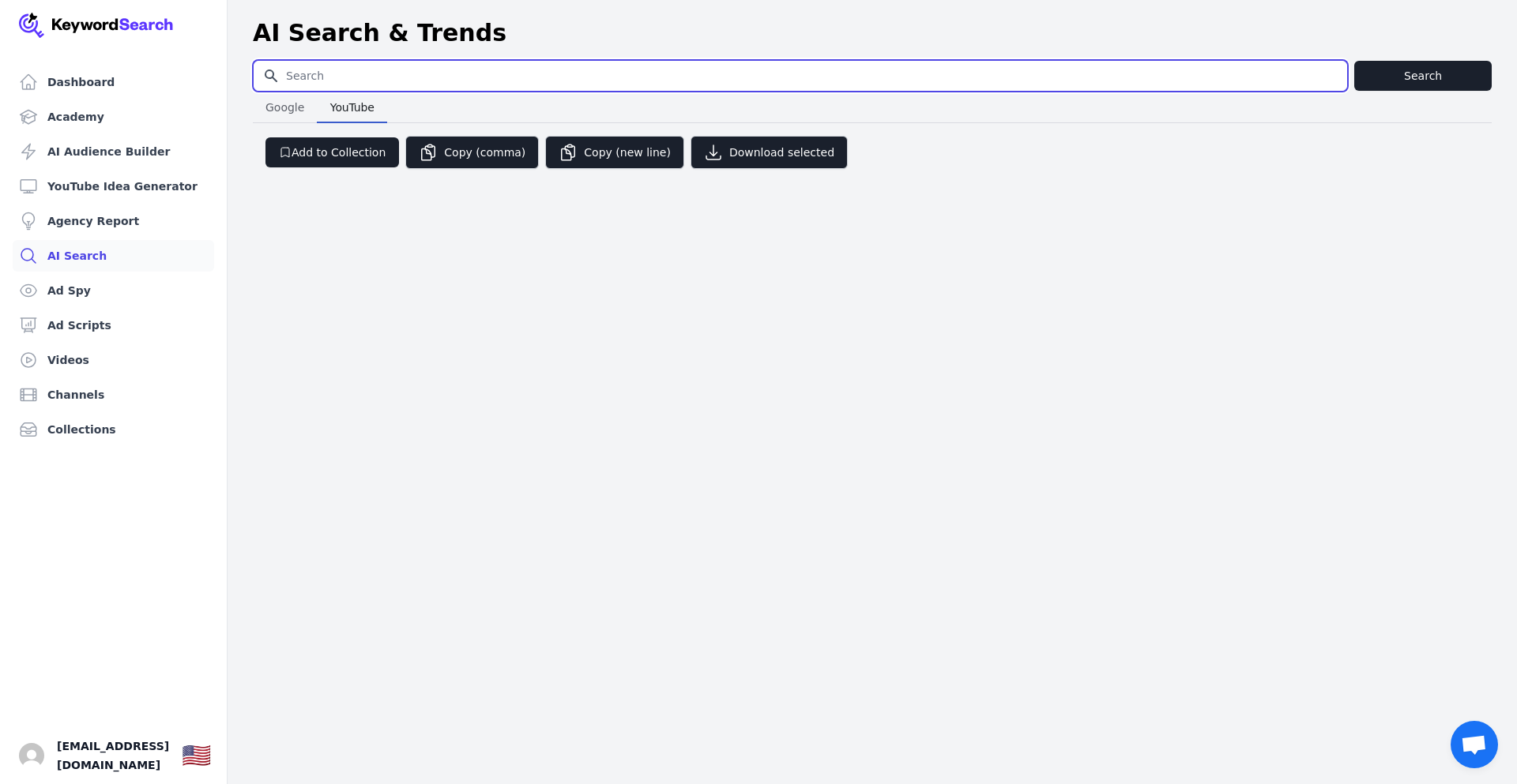
click at [344, 72] on input "Search for YouTube Keywords" at bounding box center [800, 76] width 1094 height 30
paste input "https://youtu.be/uGkUX74dQg8?si=bXW0gXalwMdqwvUv"
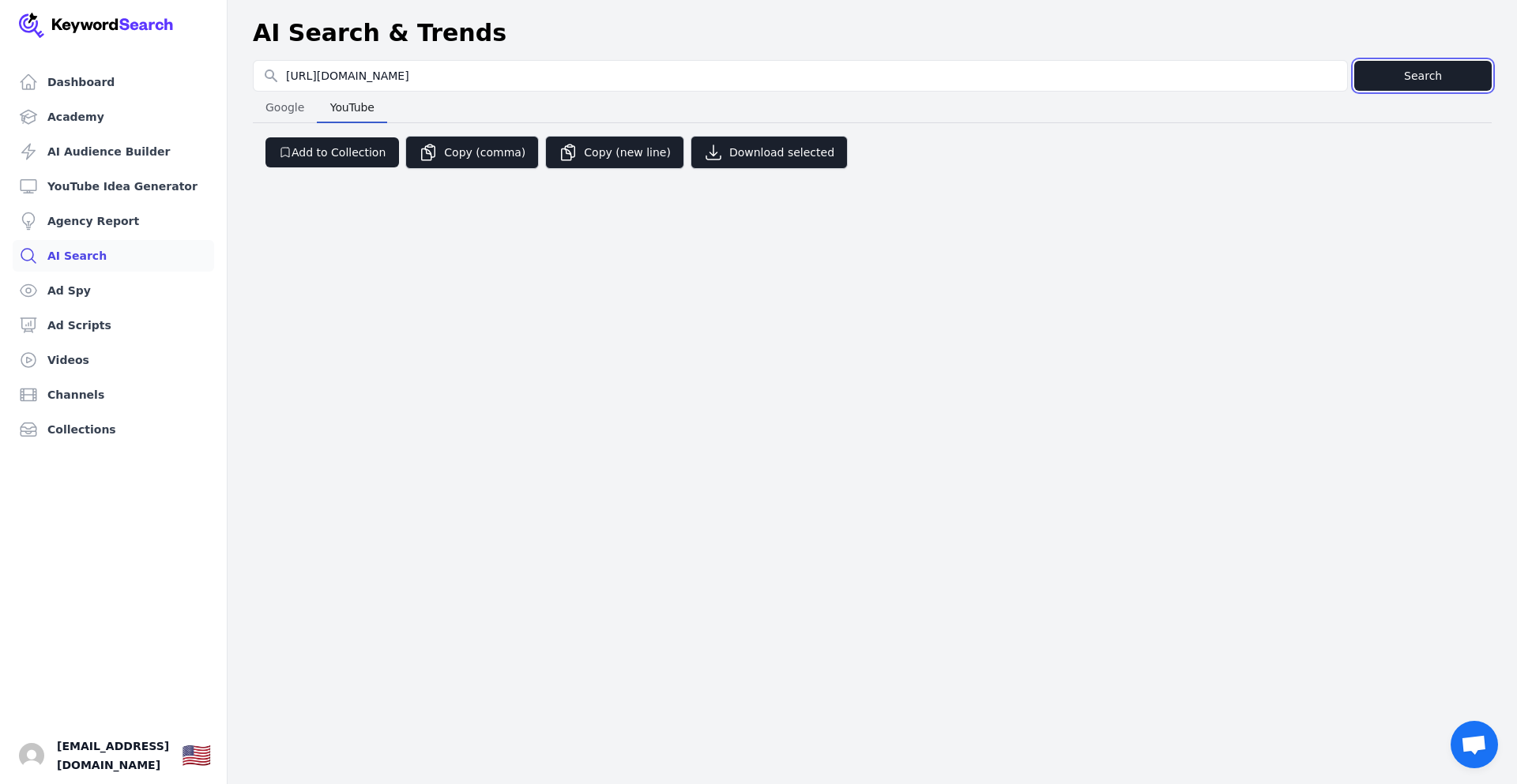
click at [1368, 78] on button "Search" at bounding box center [1422, 76] width 137 height 30
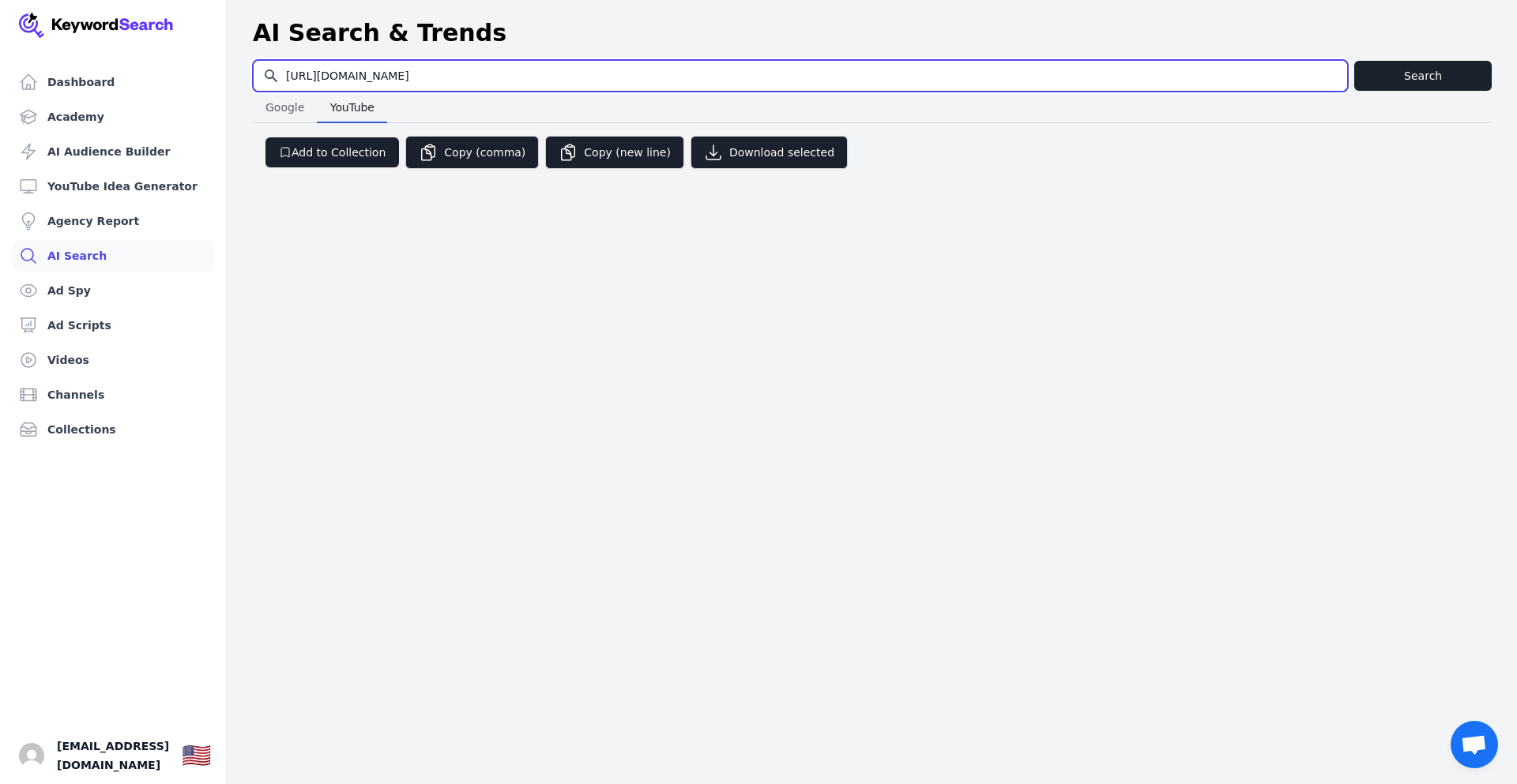
click at [591, 78] on input "https://youtu.be/uGkUX74dQg8?si=bXW0gXalwMdqwvUv" at bounding box center [800, 76] width 1094 height 30
type input "h"
click at [441, 74] on input "Search for YouTube Keywords" at bounding box center [800, 76] width 1094 height 30
type input "The Mayday Call That Saved Hundreds (Baltimore Bridge)"
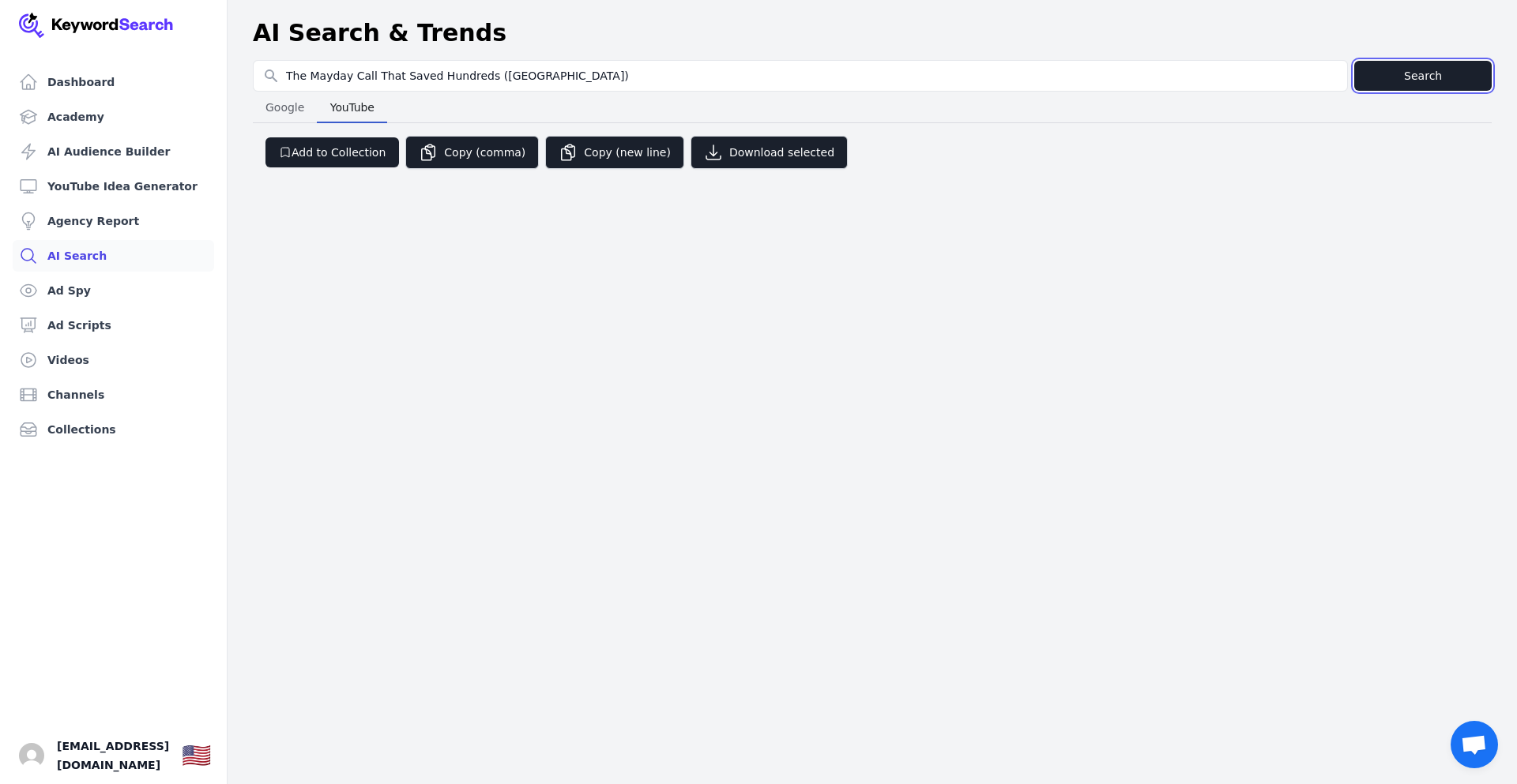
click at [1391, 77] on button "Search" at bounding box center [1422, 76] width 137 height 30
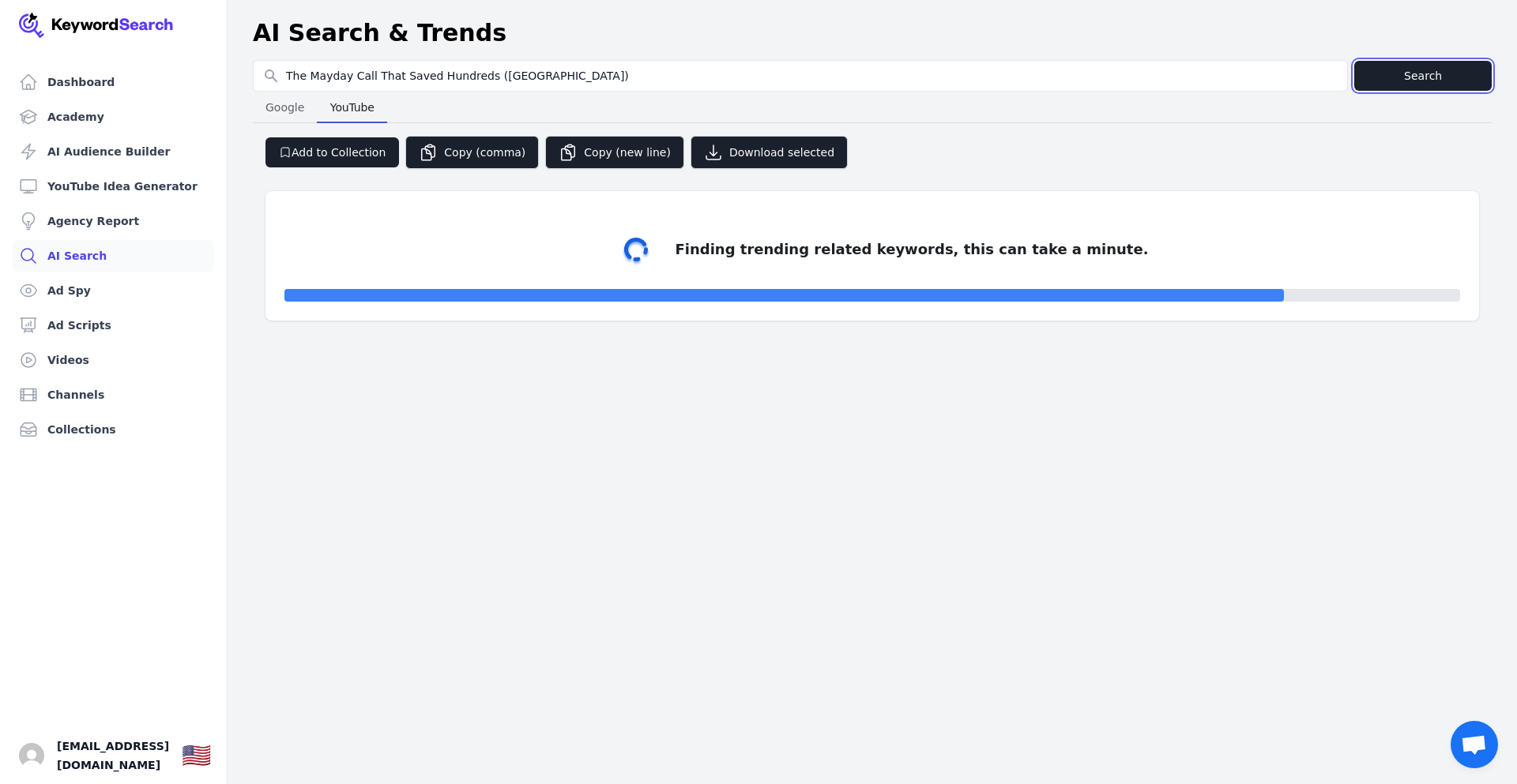
select select "50"
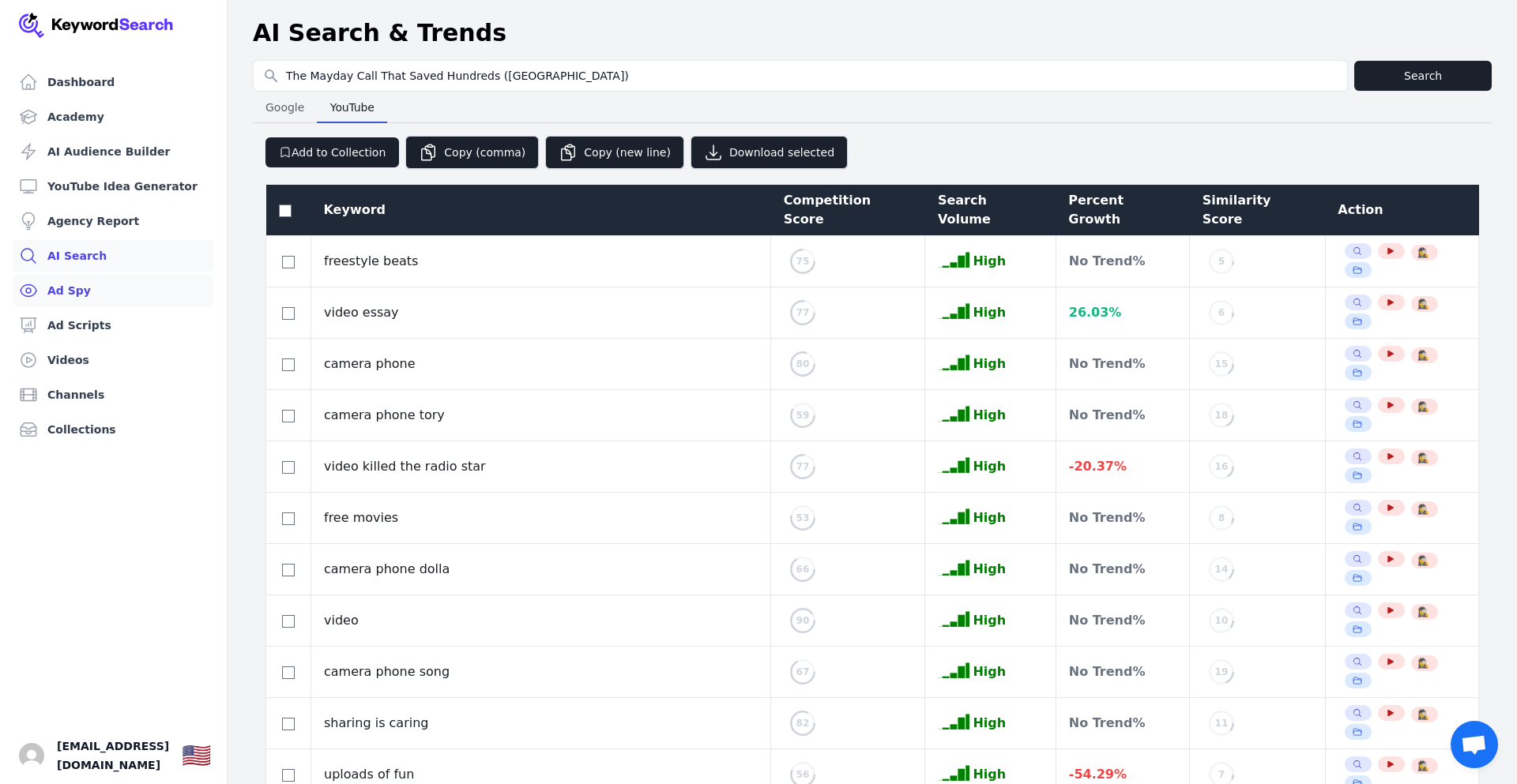
click at [61, 294] on link "Ad Spy" at bounding box center [114, 290] width 202 height 32
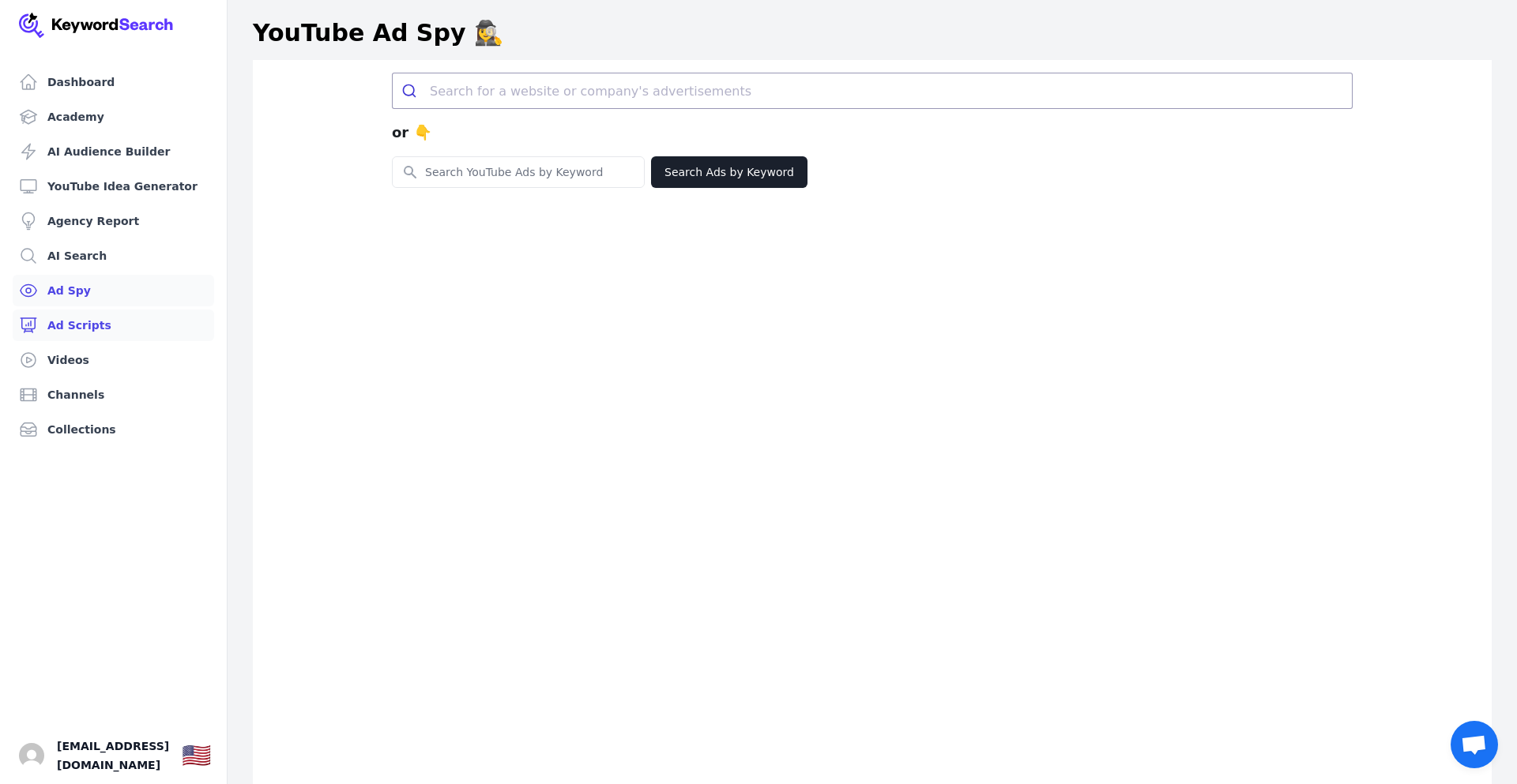
click at [80, 328] on link "Ad Scripts" at bounding box center [114, 325] width 202 height 32
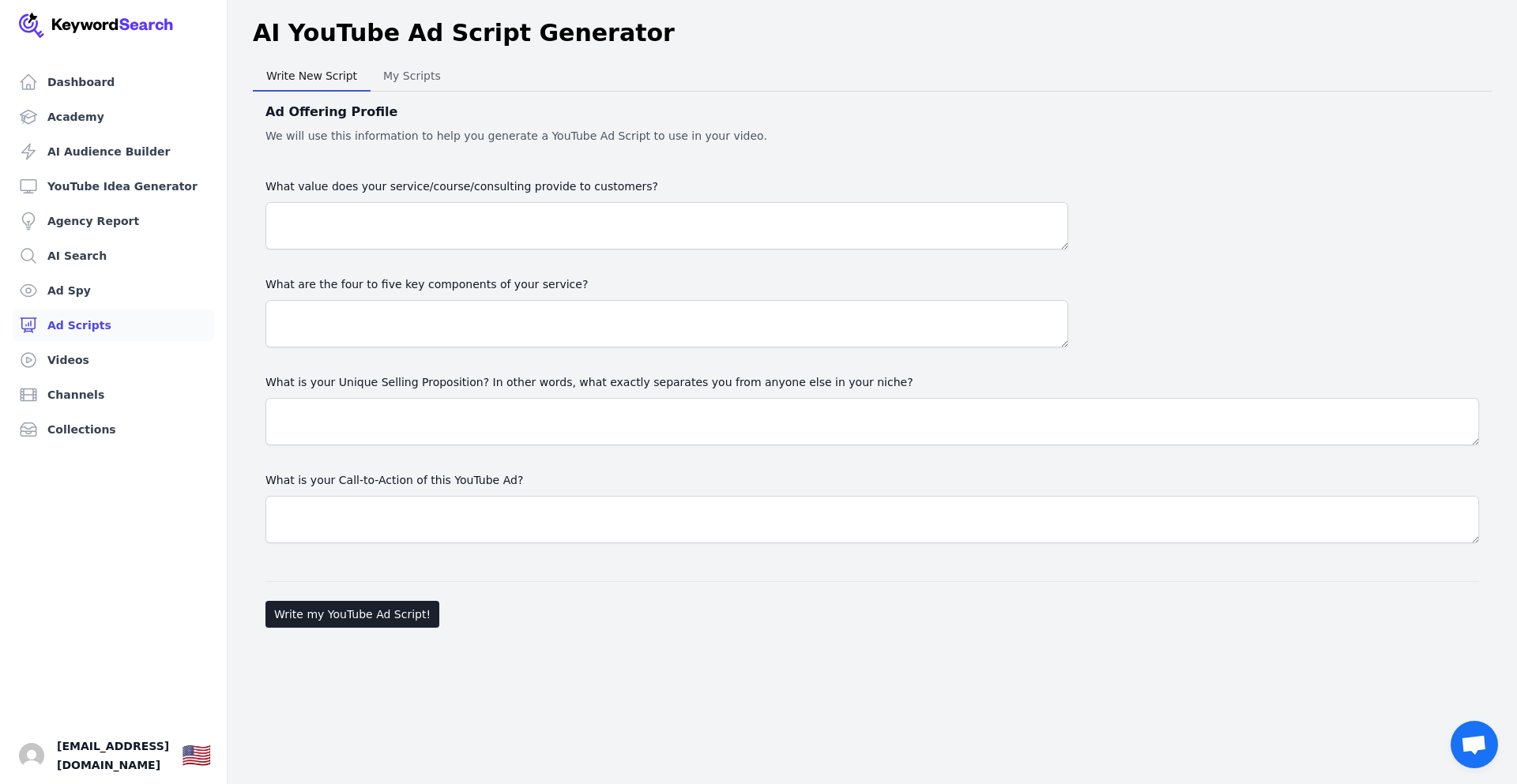
click at [34, 18] on img at bounding box center [97, 25] width 155 height 25
click at [79, 25] on img at bounding box center [97, 25] width 155 height 25
click at [72, 83] on link "Dashboard" at bounding box center [114, 82] width 202 height 32
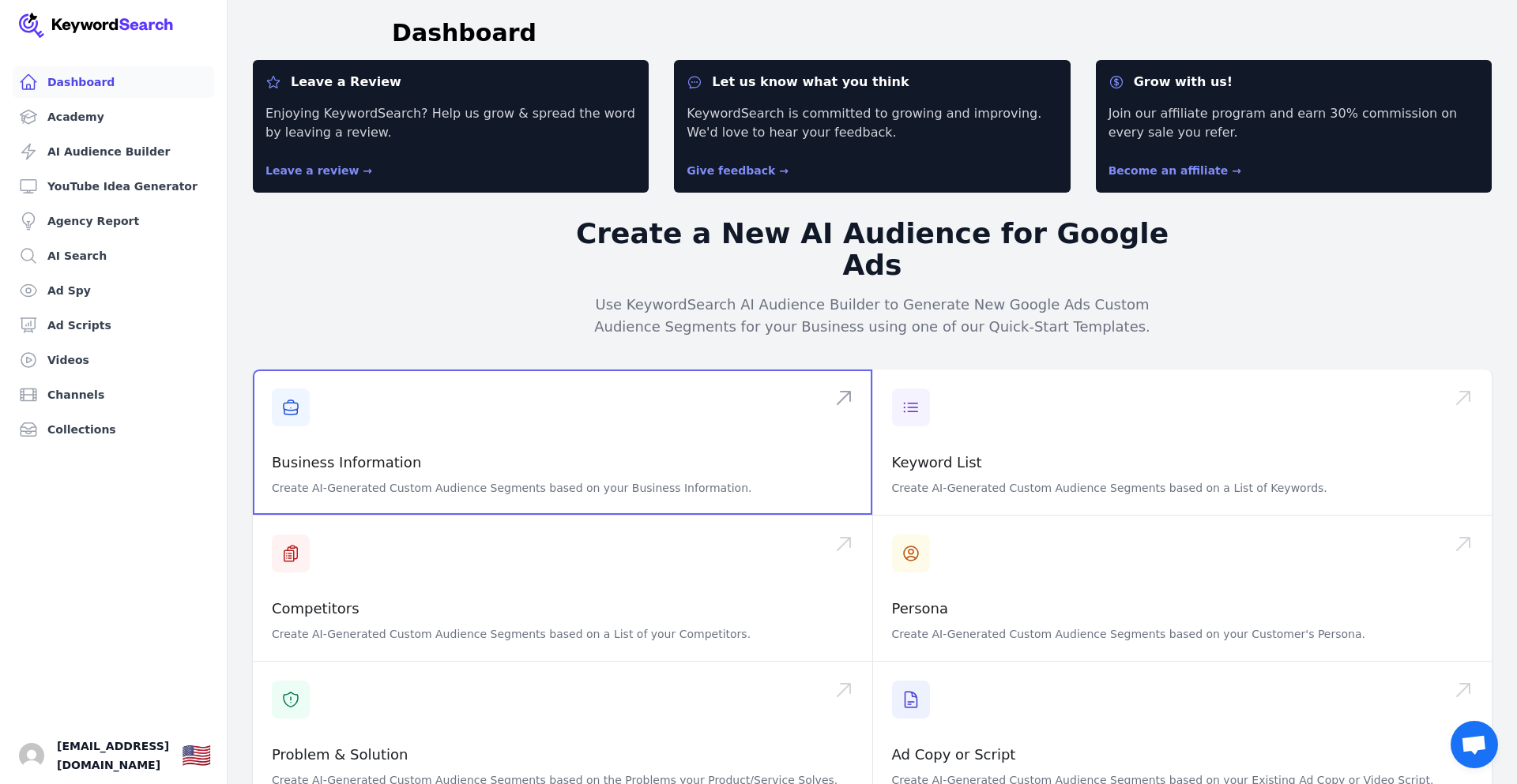
click at [366, 426] on span at bounding box center [562, 442] width 620 height 146
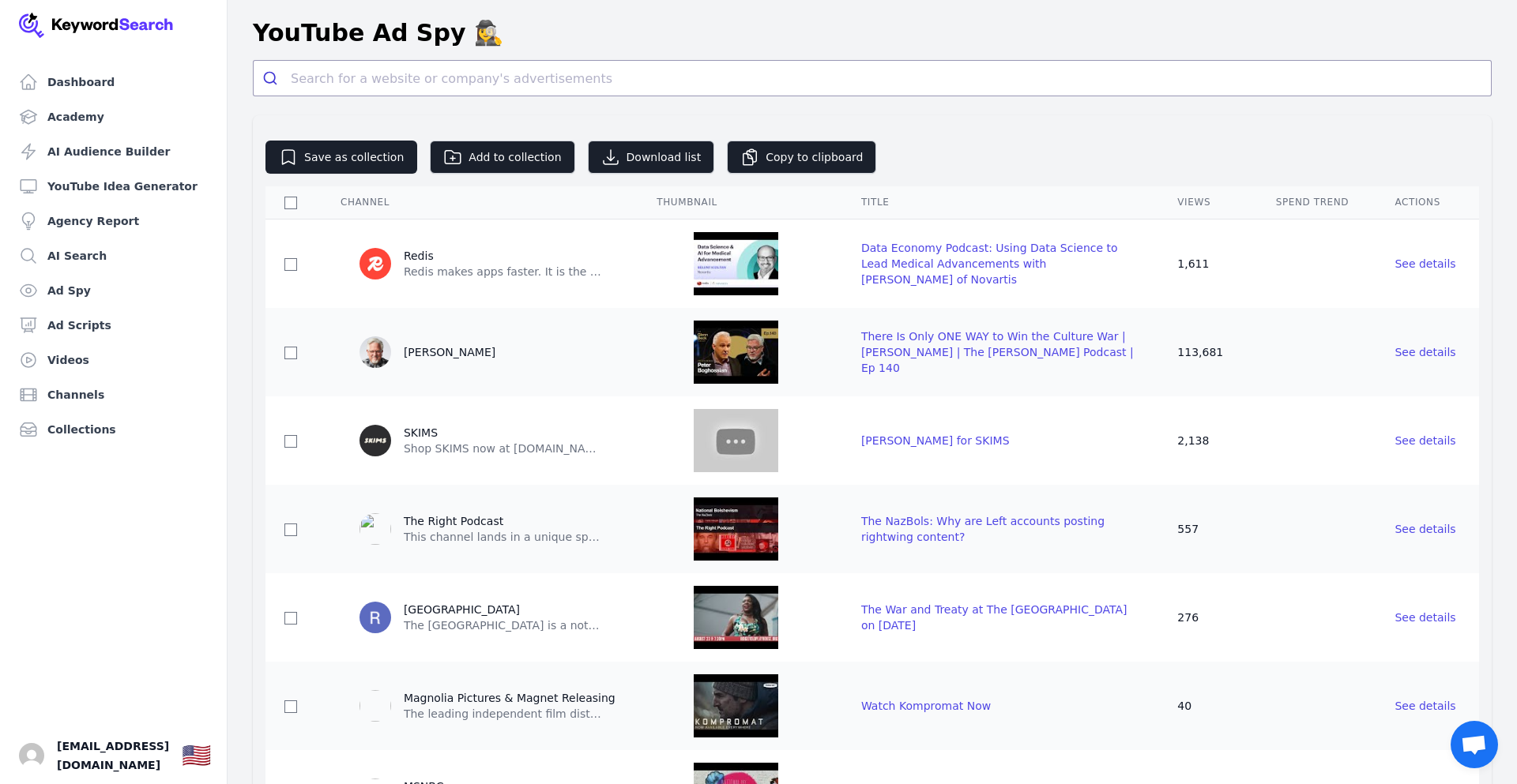
click at [1429, 270] on div "See details" at bounding box center [1427, 264] width 66 height 16
click at [1427, 267] on span "See details" at bounding box center [1425, 264] width 61 height 13
click at [70, 293] on link "Ad Spy" at bounding box center [114, 290] width 202 height 32
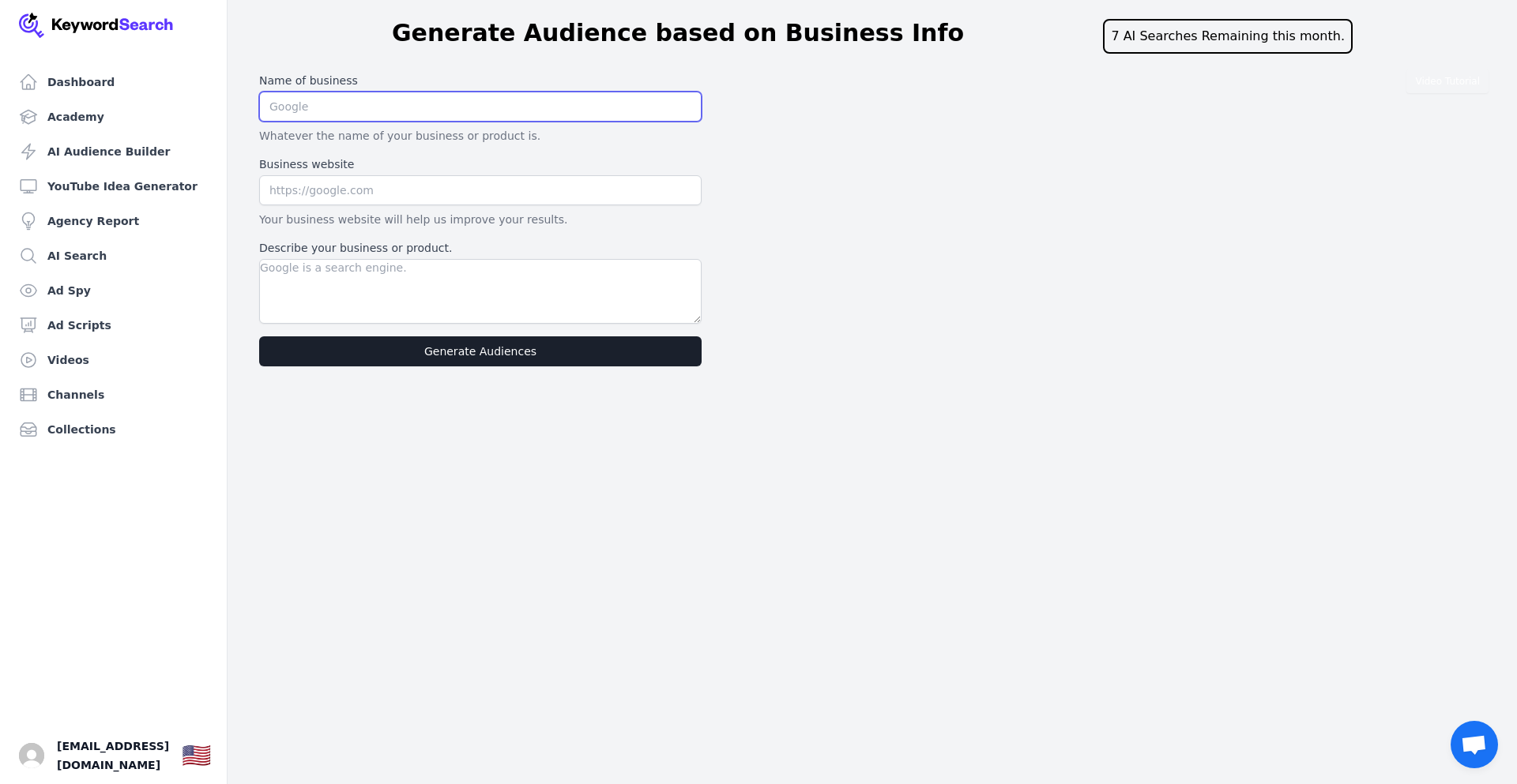
click at [327, 112] on input "text" at bounding box center [480, 106] width 442 height 30
click at [384, 108] on input "text" at bounding box center [480, 106] width 442 height 30
type input "Uncharted Stories"
click at [371, 189] on input "text" at bounding box center [480, 190] width 442 height 30
type input "[DOMAIN_NAME][URL]"
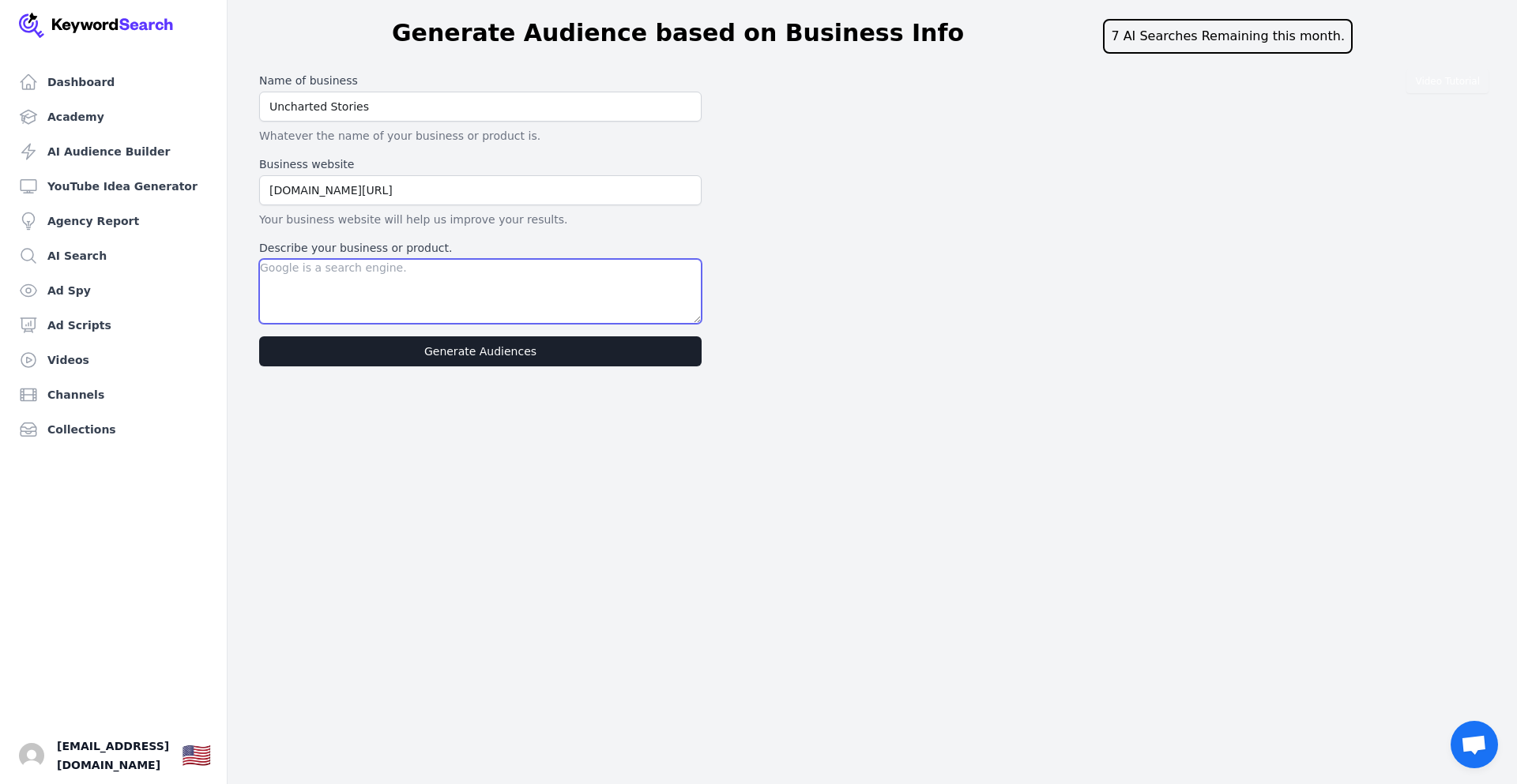
click at [403, 272] on textarea "Describe your business or product." at bounding box center [480, 291] width 442 height 65
paste textarea "Welcome to The Explorer's Mind! This is a channel for the curious at heart. We …"
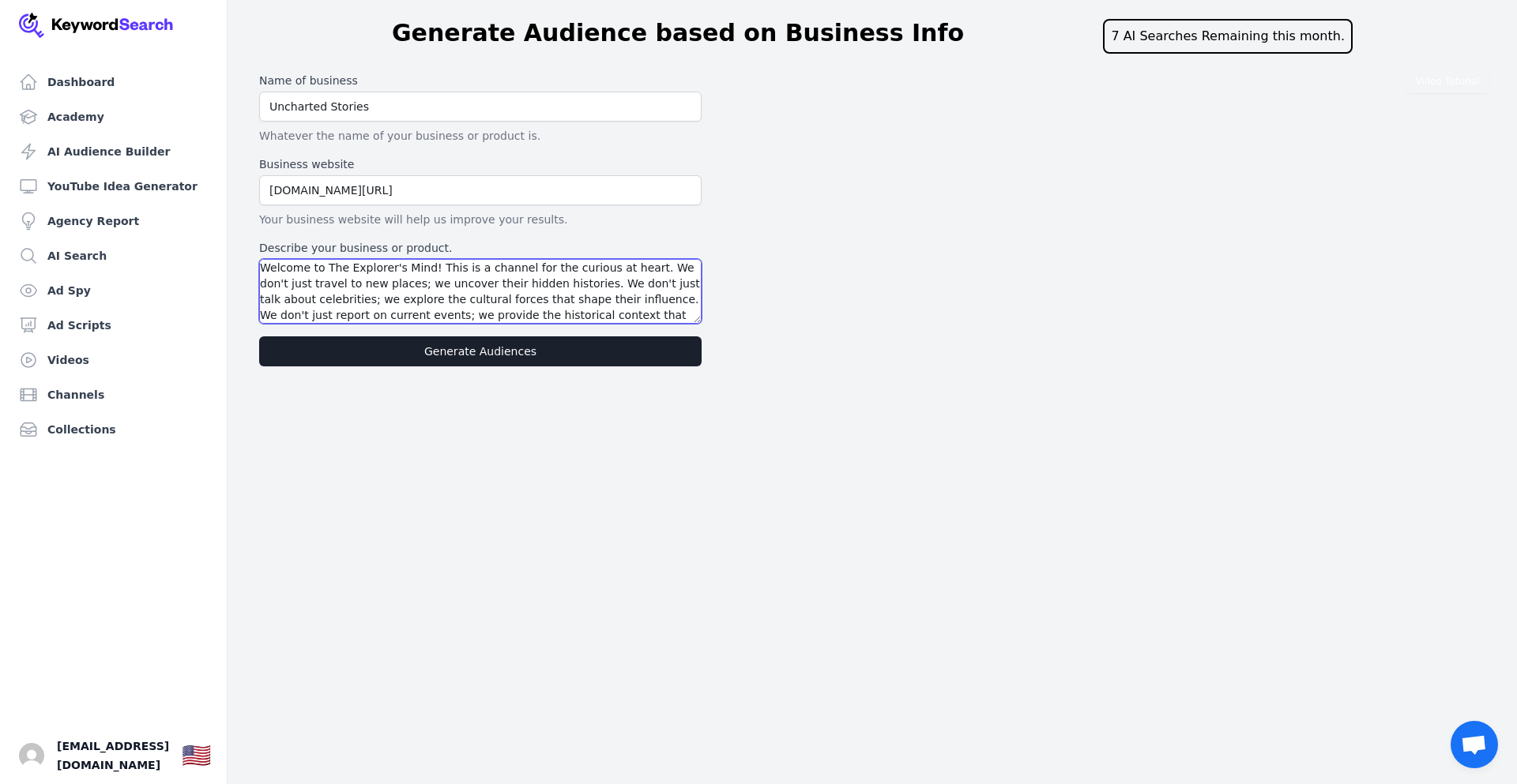
scroll to position [93, 0]
type textarea "Welcome to The Explorer's Mind! This is a channel for the curious at heart. We …"
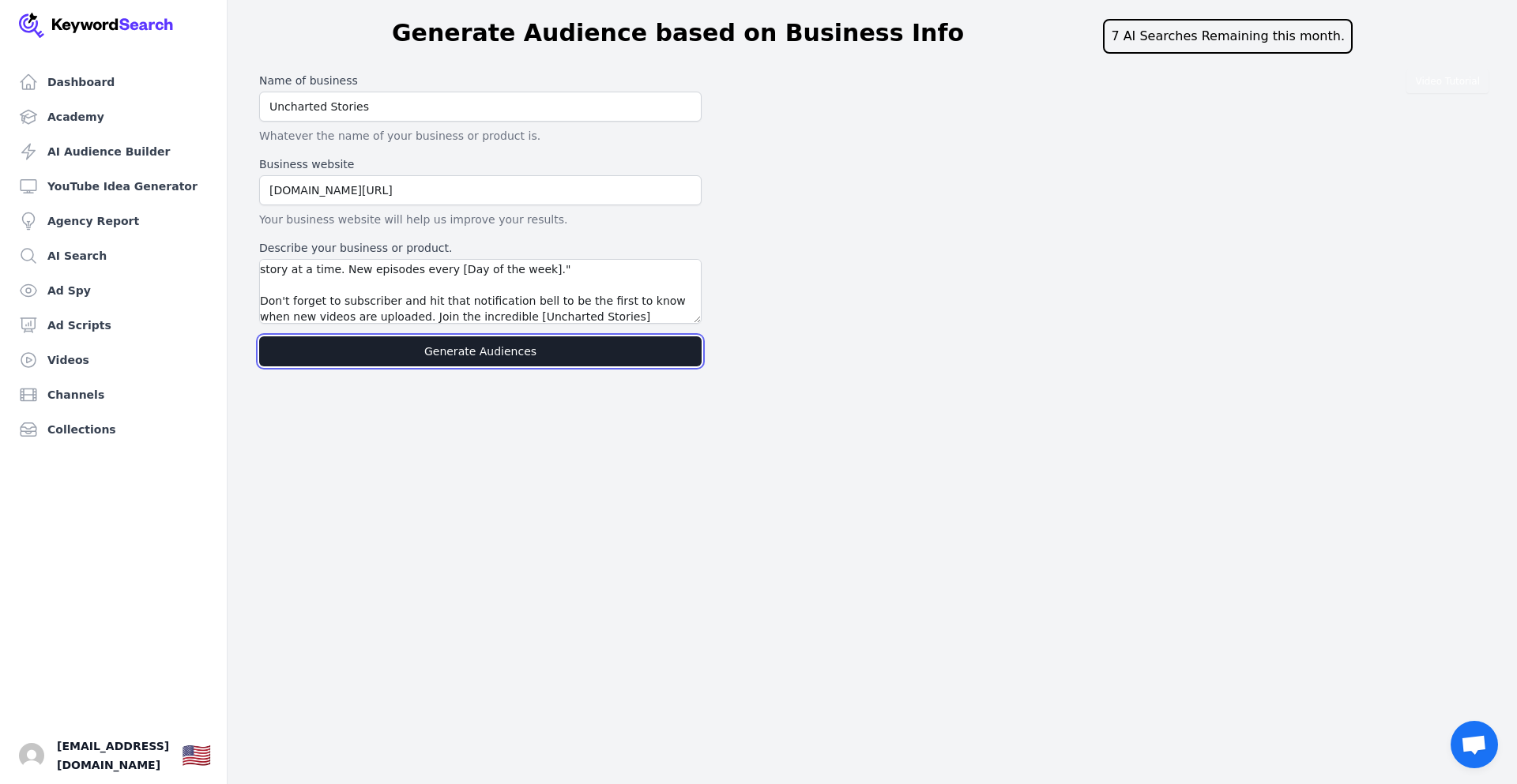
click at [503, 357] on button "Generate Audiences" at bounding box center [480, 351] width 442 height 30
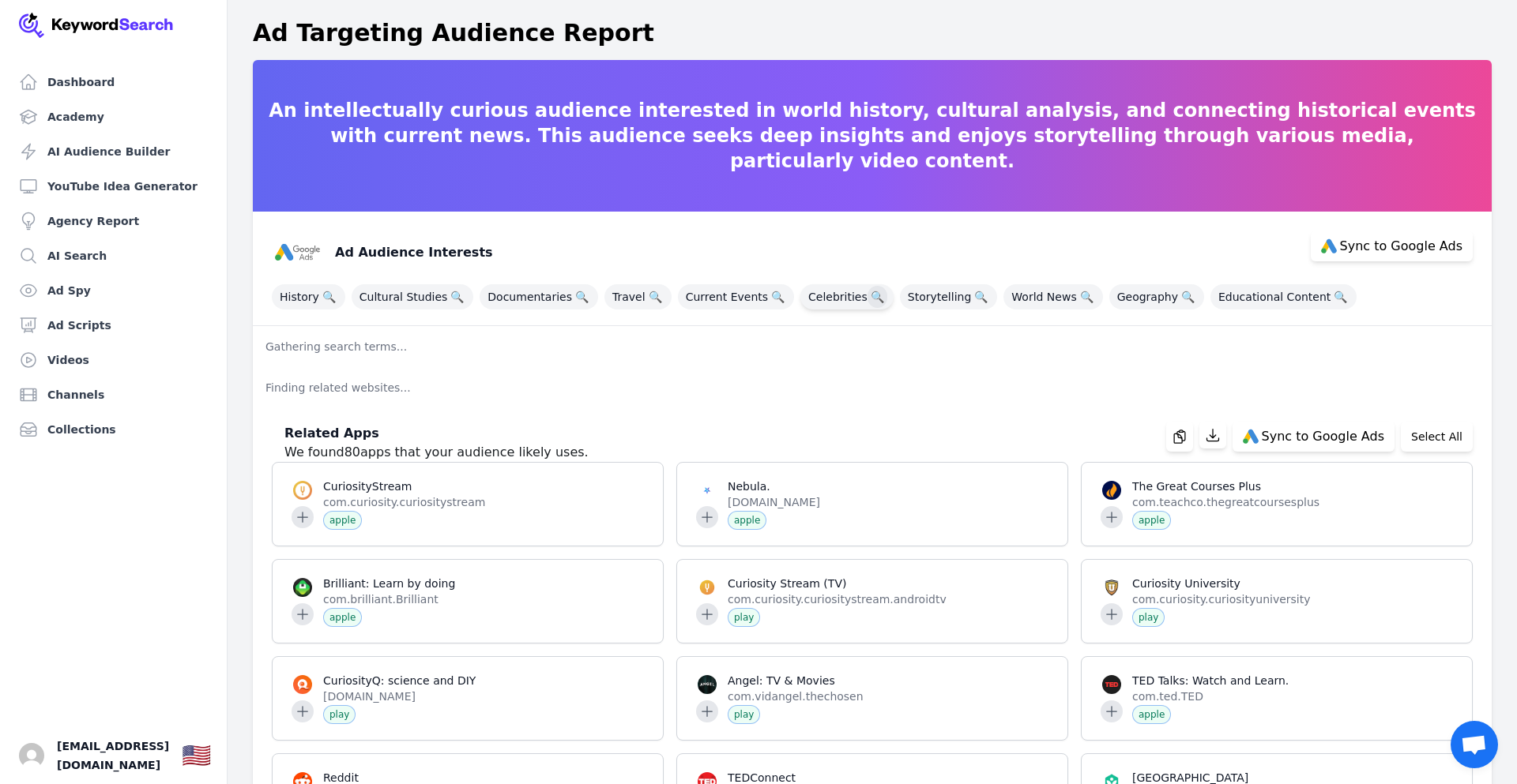
click at [867, 296] on span "🔍" at bounding box center [877, 297] width 20 height 22
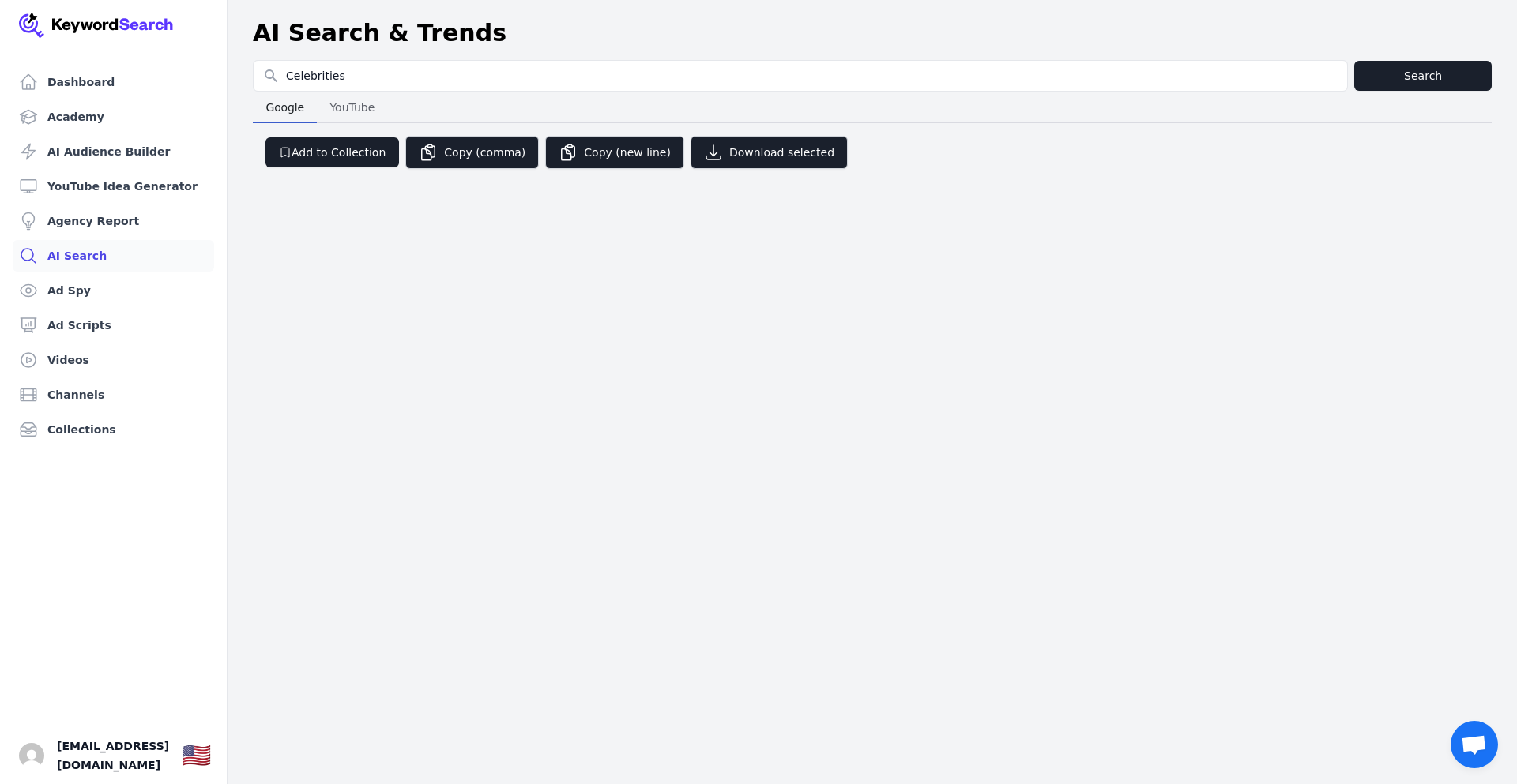
select select "50"
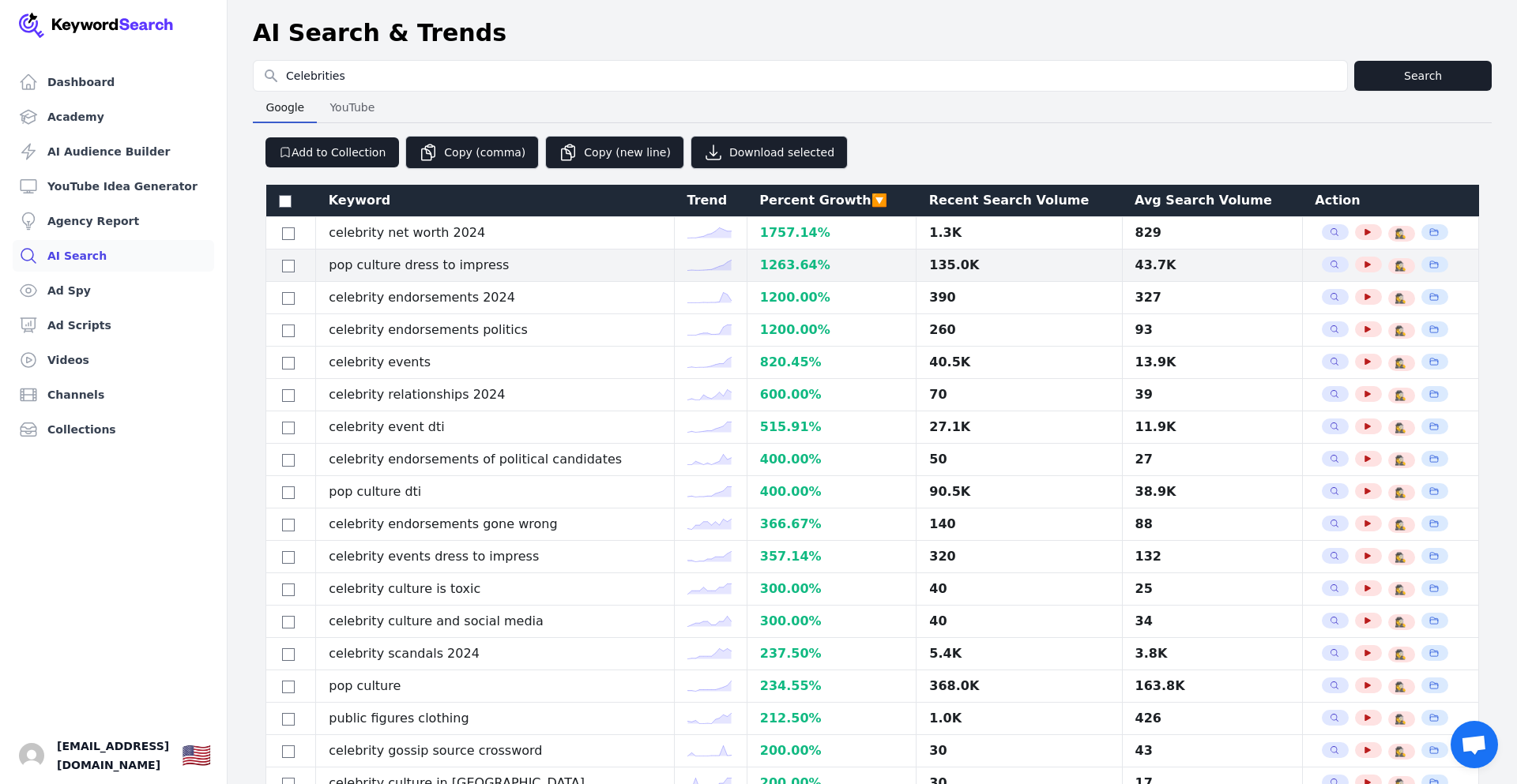
click at [832, 269] on div "1263.64 %" at bounding box center [832, 265] width 143 height 19
click at [980, 270] on div "135.0K" at bounding box center [1019, 265] width 179 height 19
click at [620, 271] on td "pop culture dress to impress" at bounding box center [496, 266] width 359 height 33
click at [284, 267] on input "checkbox" at bounding box center [288, 266] width 13 height 13
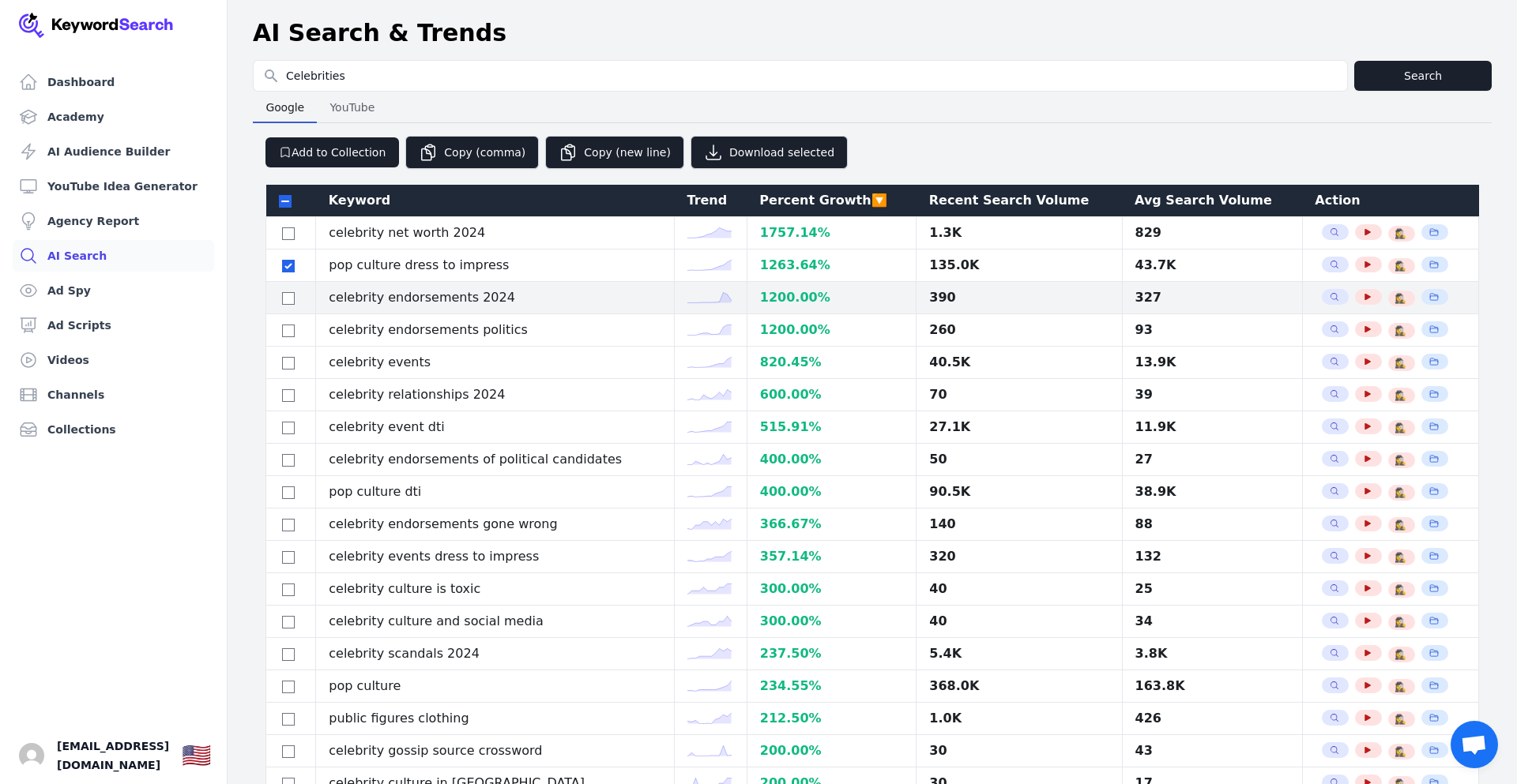
click at [288, 308] on td at bounding box center [291, 298] width 50 height 33
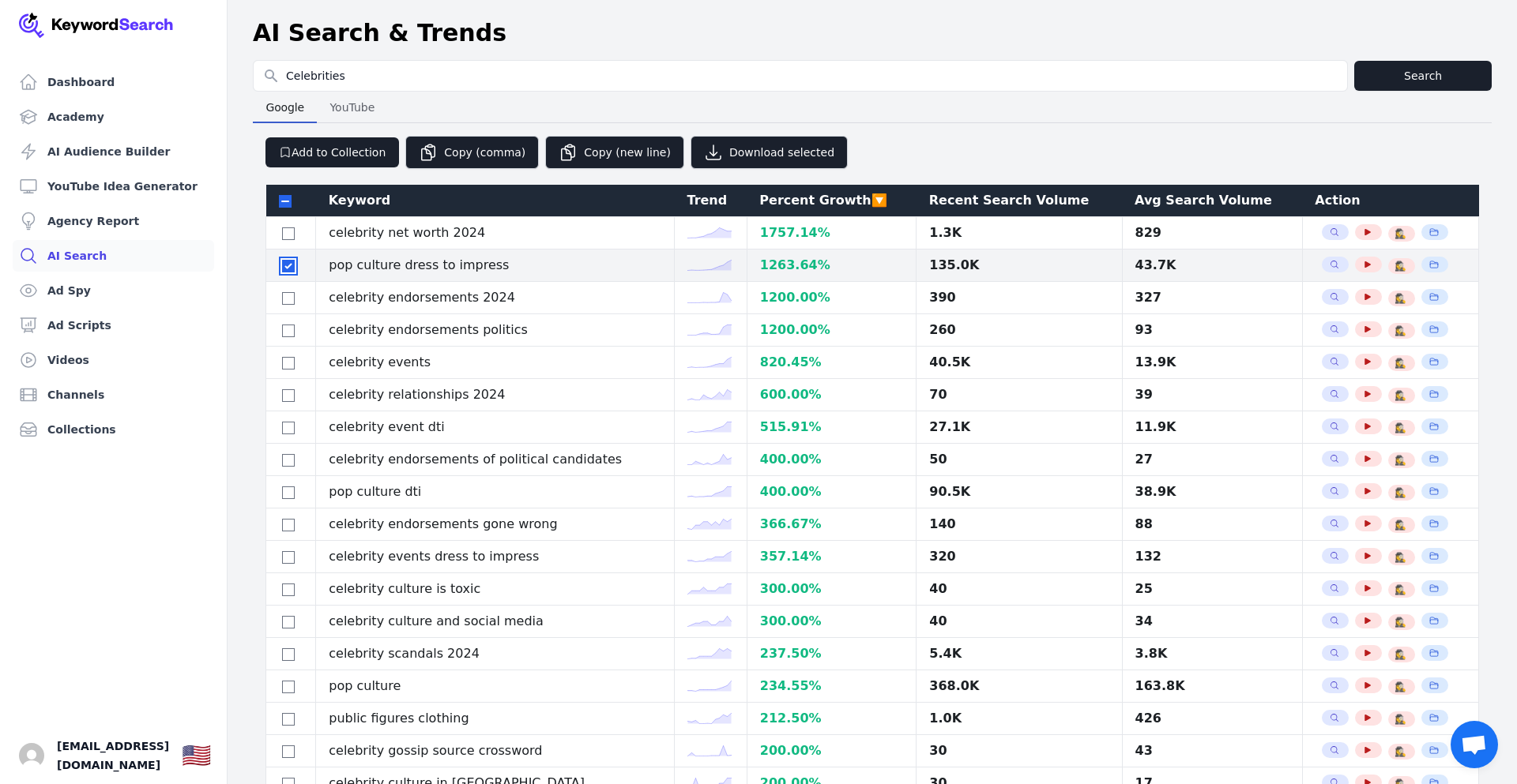
click at [283, 270] on input "checkbox" at bounding box center [288, 266] width 13 height 13
checkbox input "false"
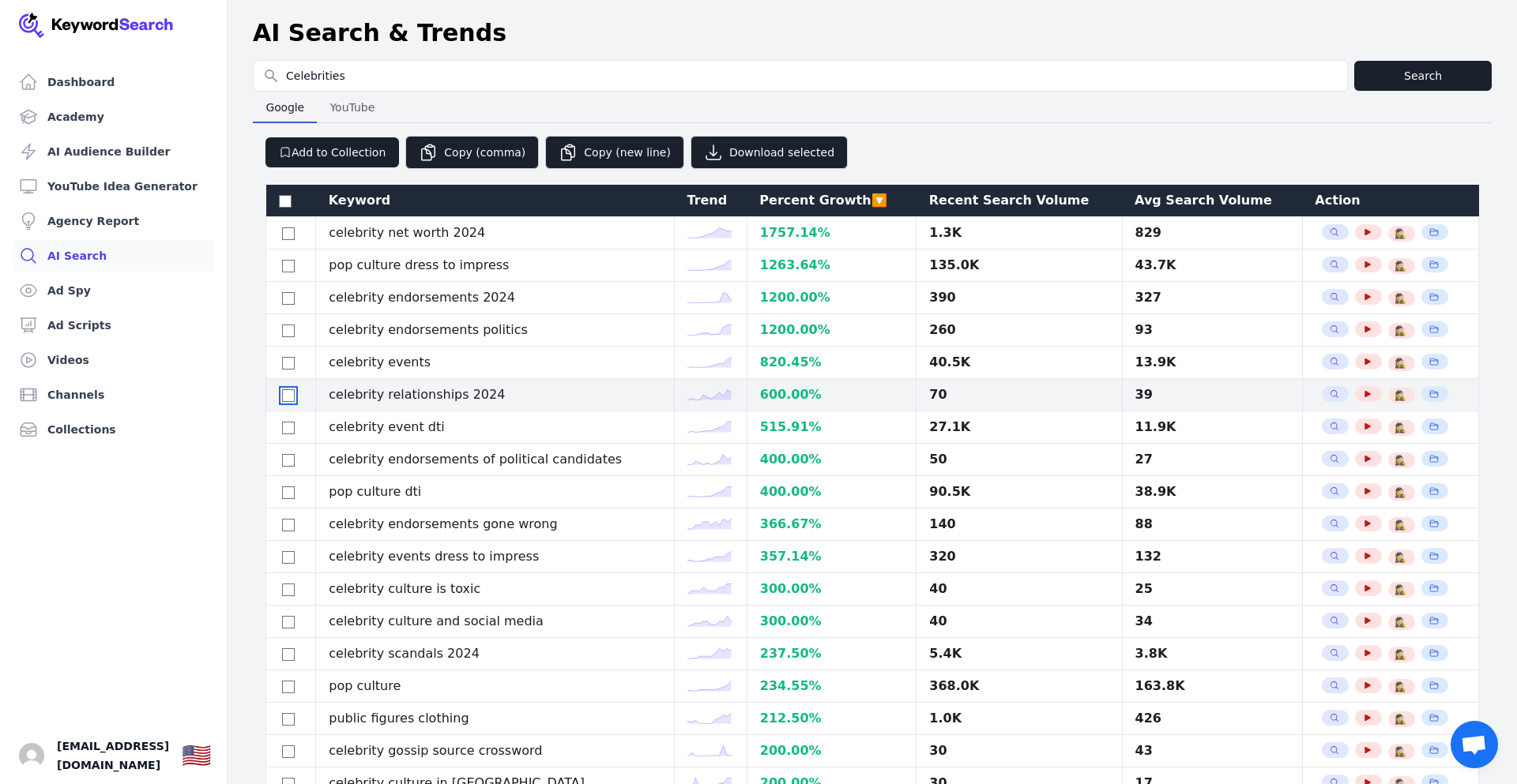
click at [287, 394] on input "checkbox" at bounding box center [288, 395] width 13 height 13
click at [288, 397] on input "checkbox" at bounding box center [288, 395] width 13 height 13
checkbox input "false"
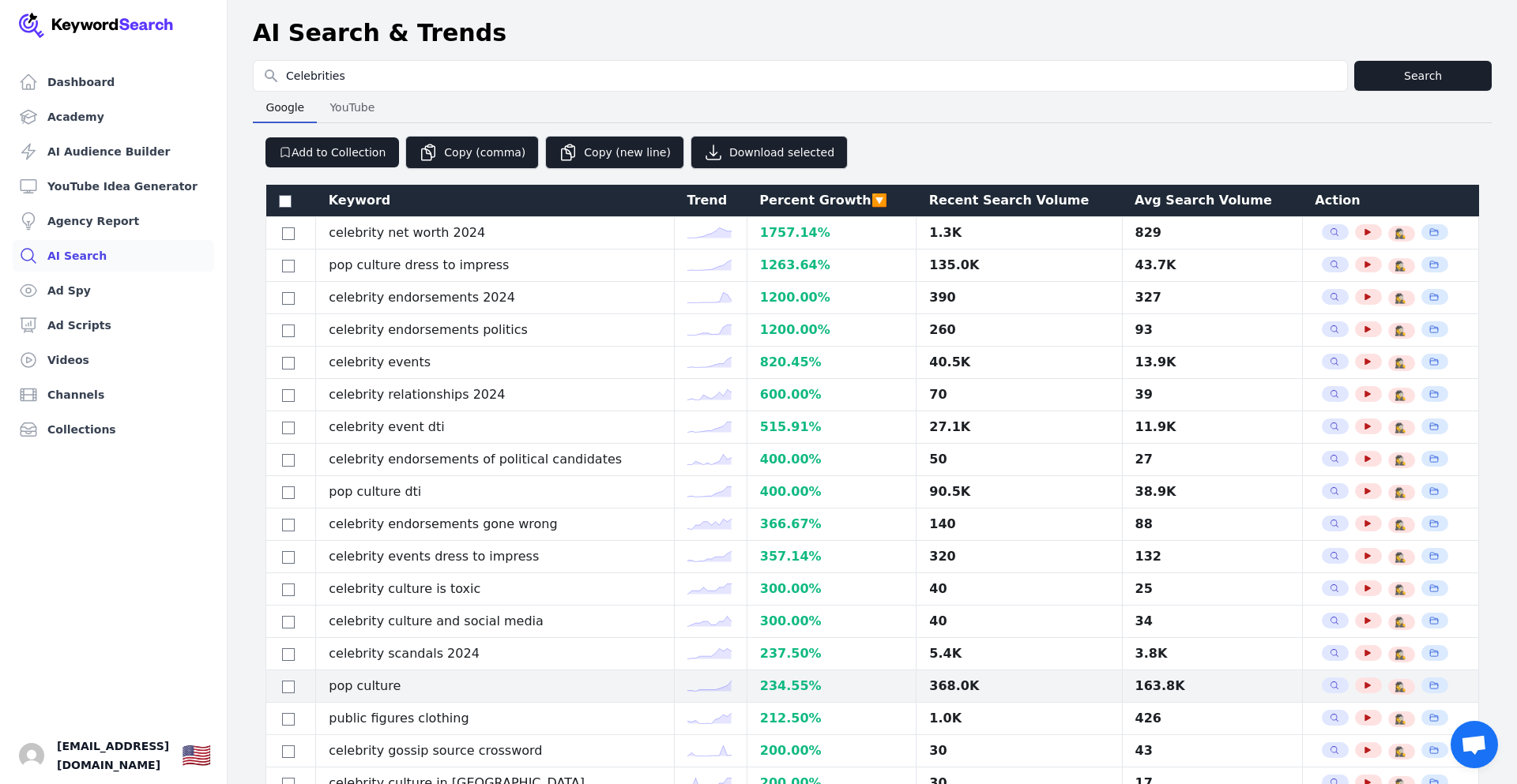
click at [771, 685] on div "234.55 %" at bounding box center [832, 686] width 143 height 19
click at [952, 685] on div "368.0K" at bounding box center [1019, 686] width 179 height 19
click at [1330, 686] on icon "button" at bounding box center [1334, 685] width 9 height 9
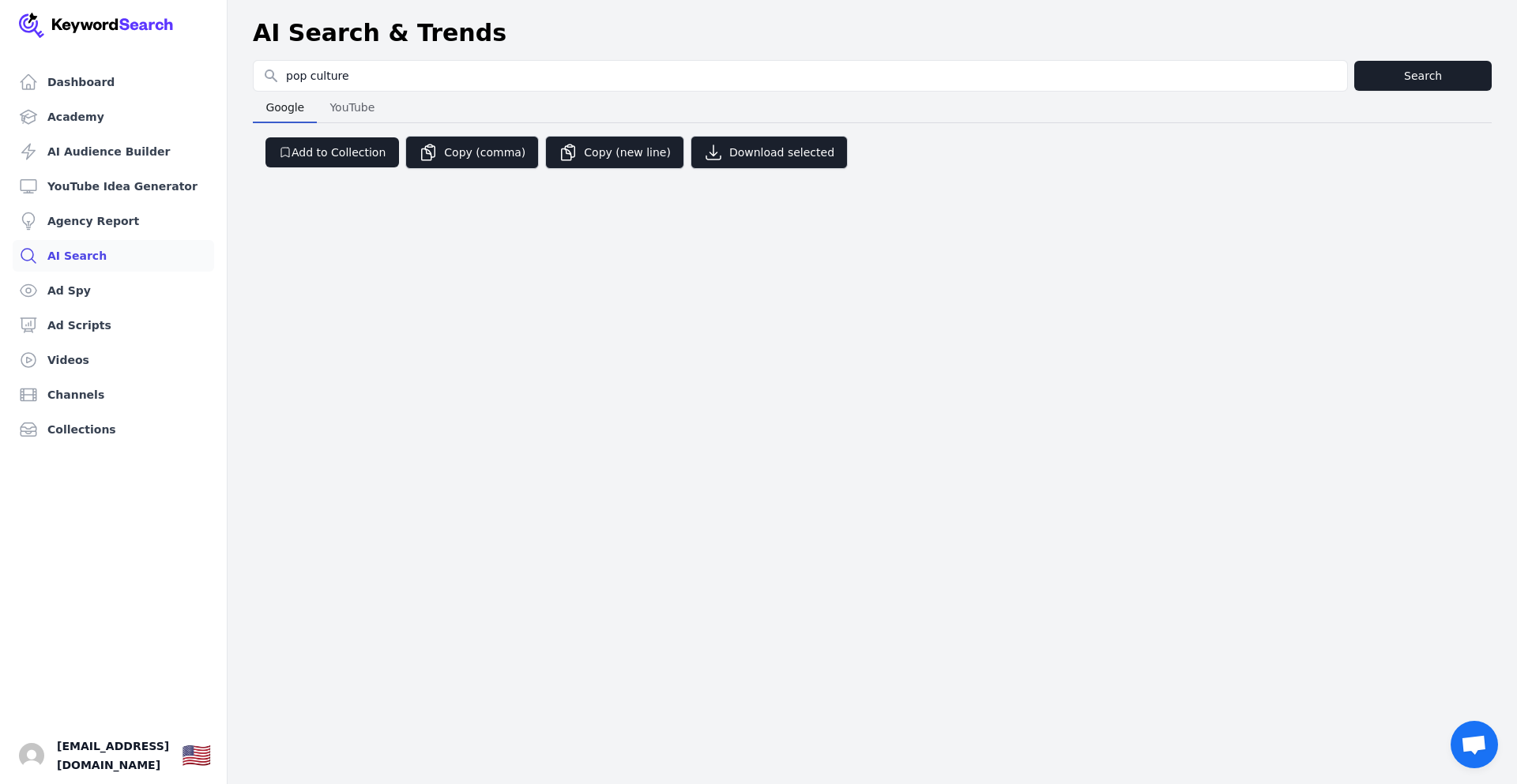
select select "50"
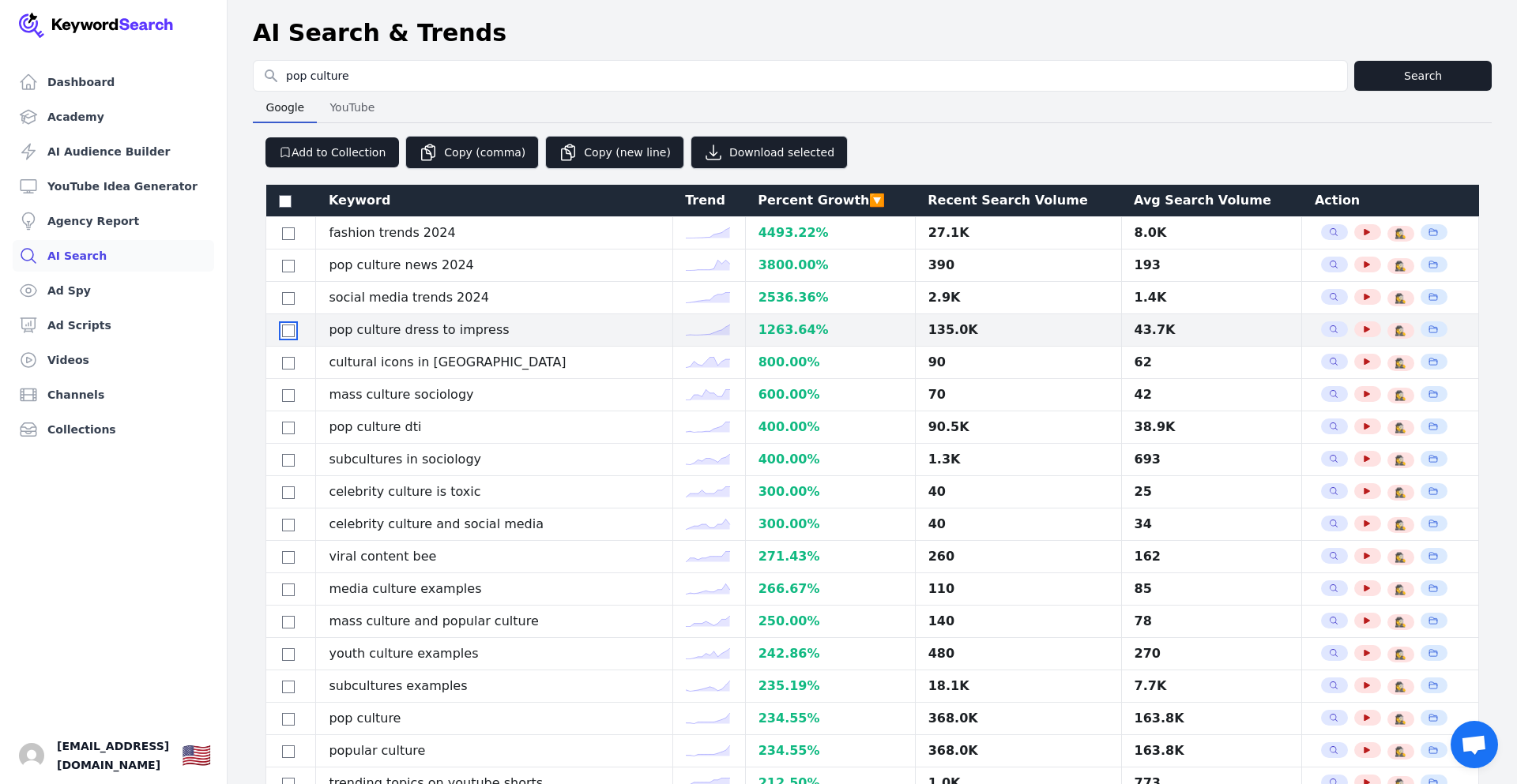
click at [292, 334] on input "checkbox" at bounding box center [288, 331] width 13 height 13
checkbox input "true"
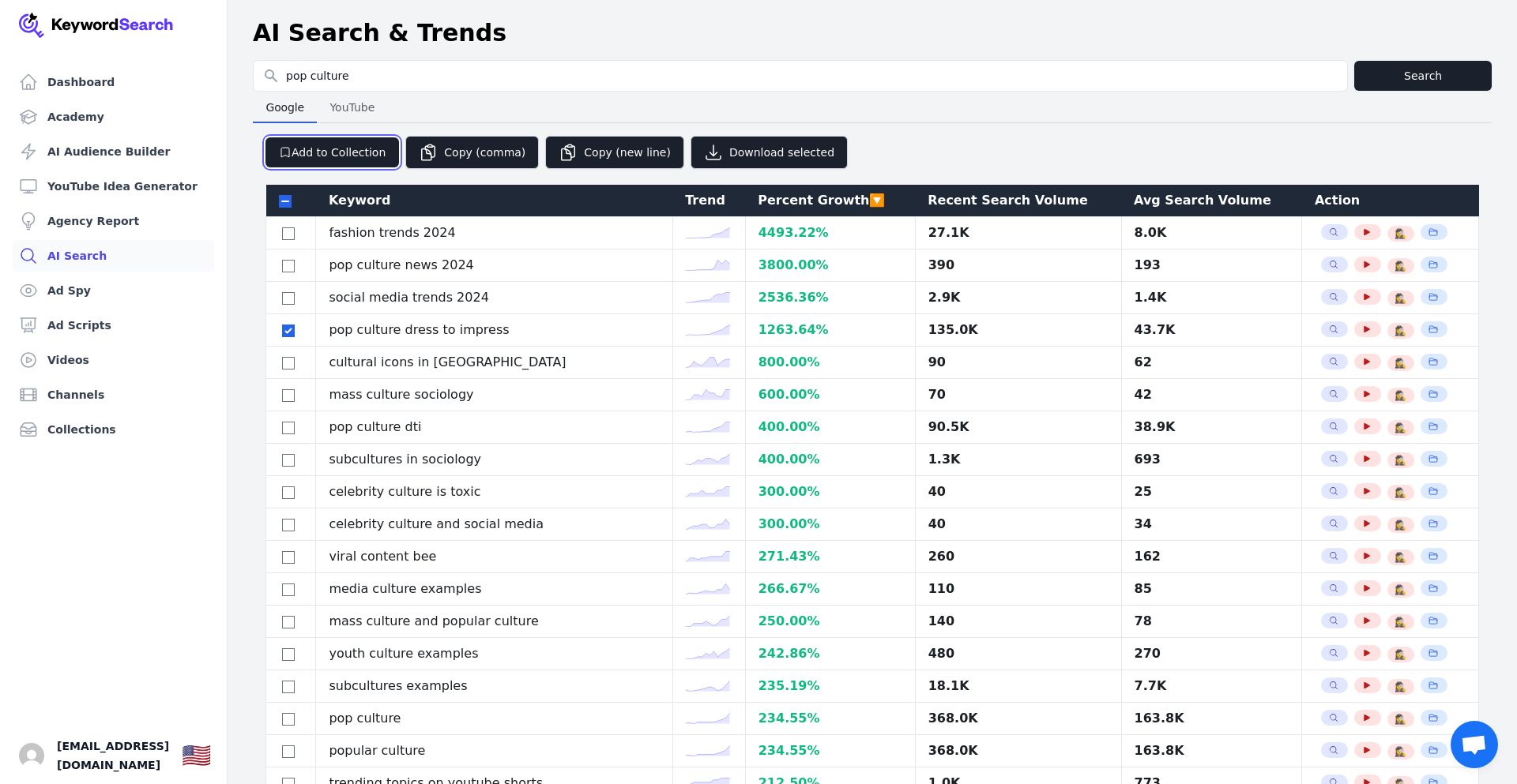
click at [285, 150] on icon "button" at bounding box center [285, 152] width 13 height 13
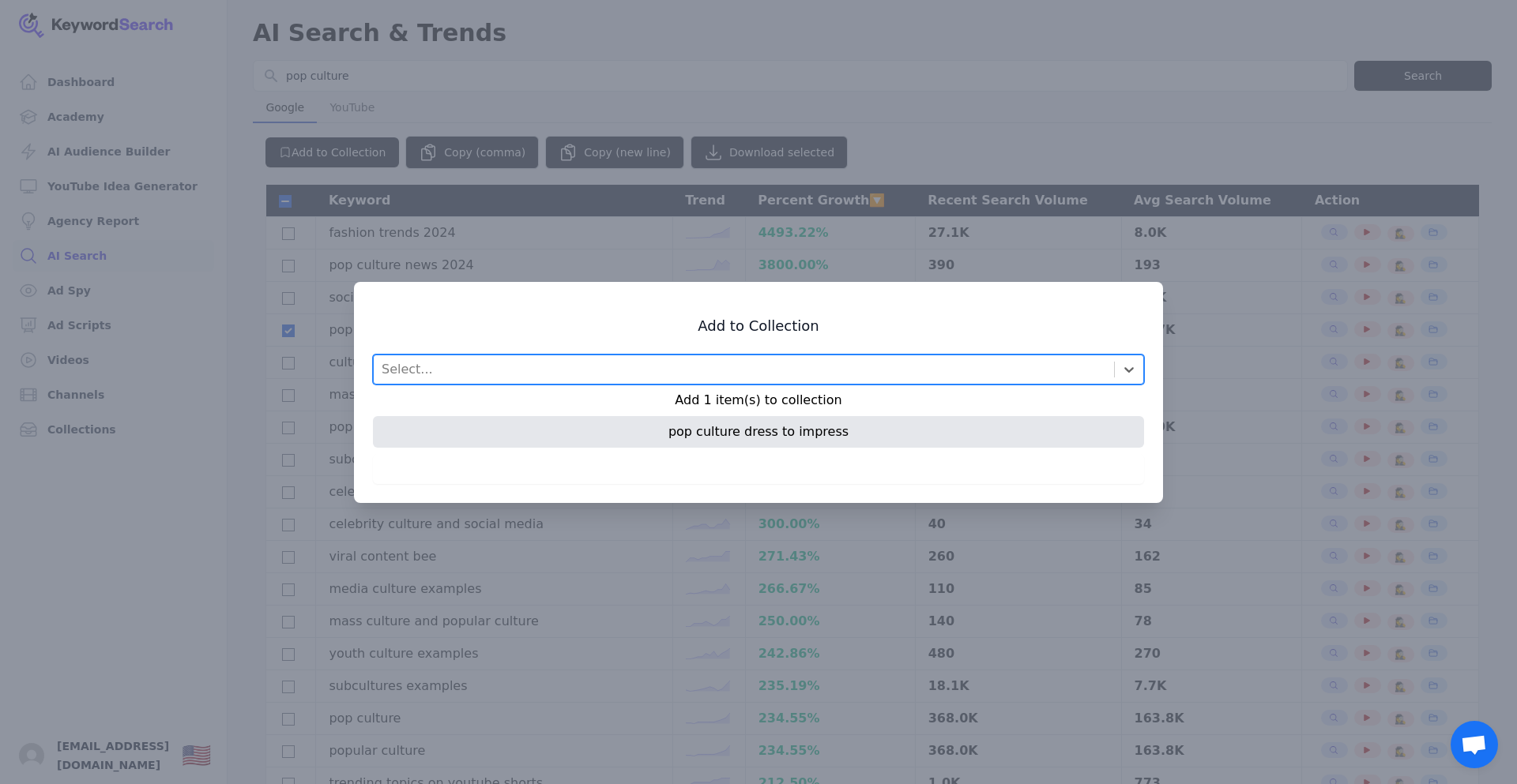
click at [874, 435] on div "pop culture dress to impress" at bounding box center [758, 432] width 771 height 32
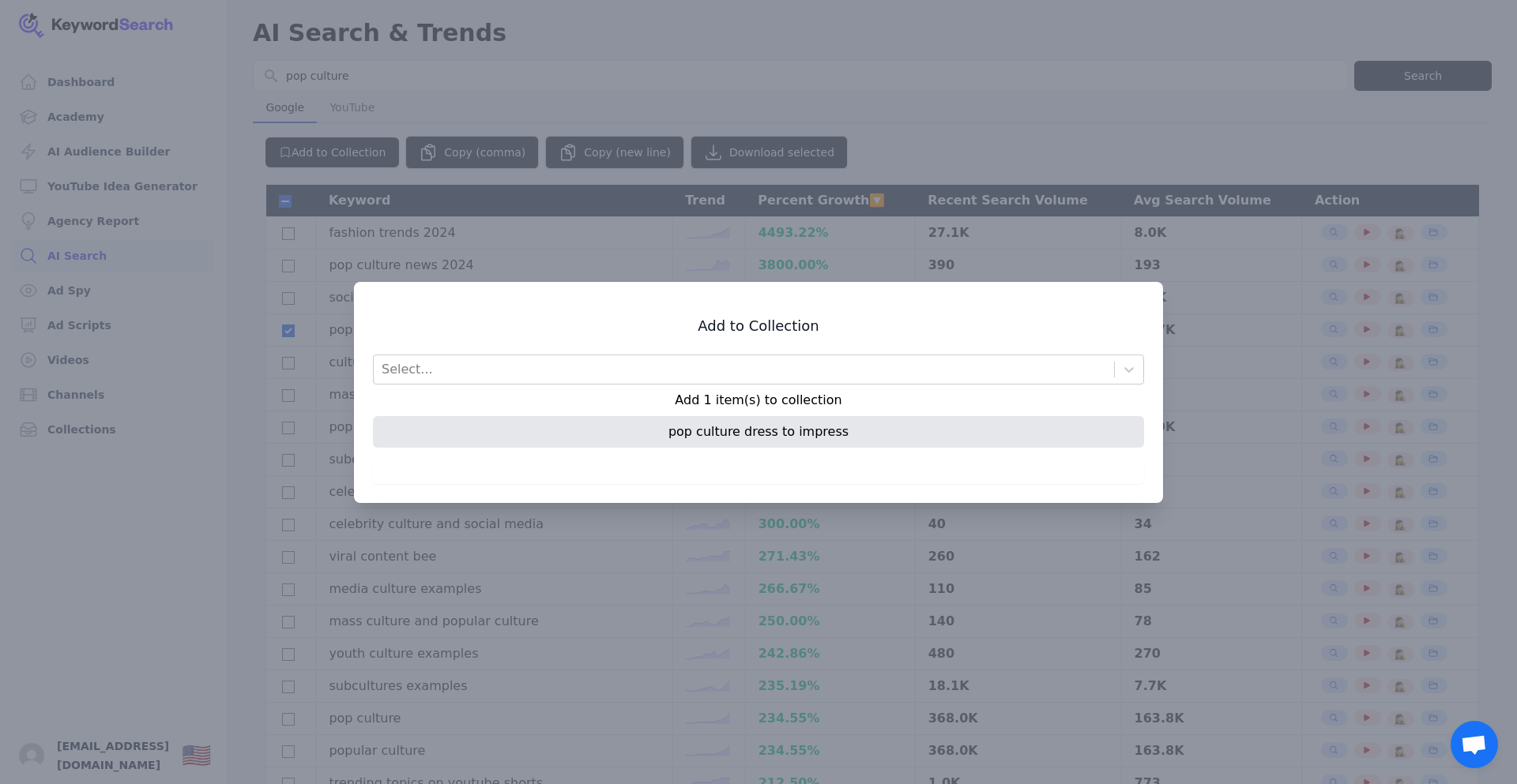
click at [881, 433] on div "pop culture dress to impress" at bounding box center [758, 432] width 771 height 32
click at [881, 577] on div at bounding box center [758, 392] width 1517 height 784
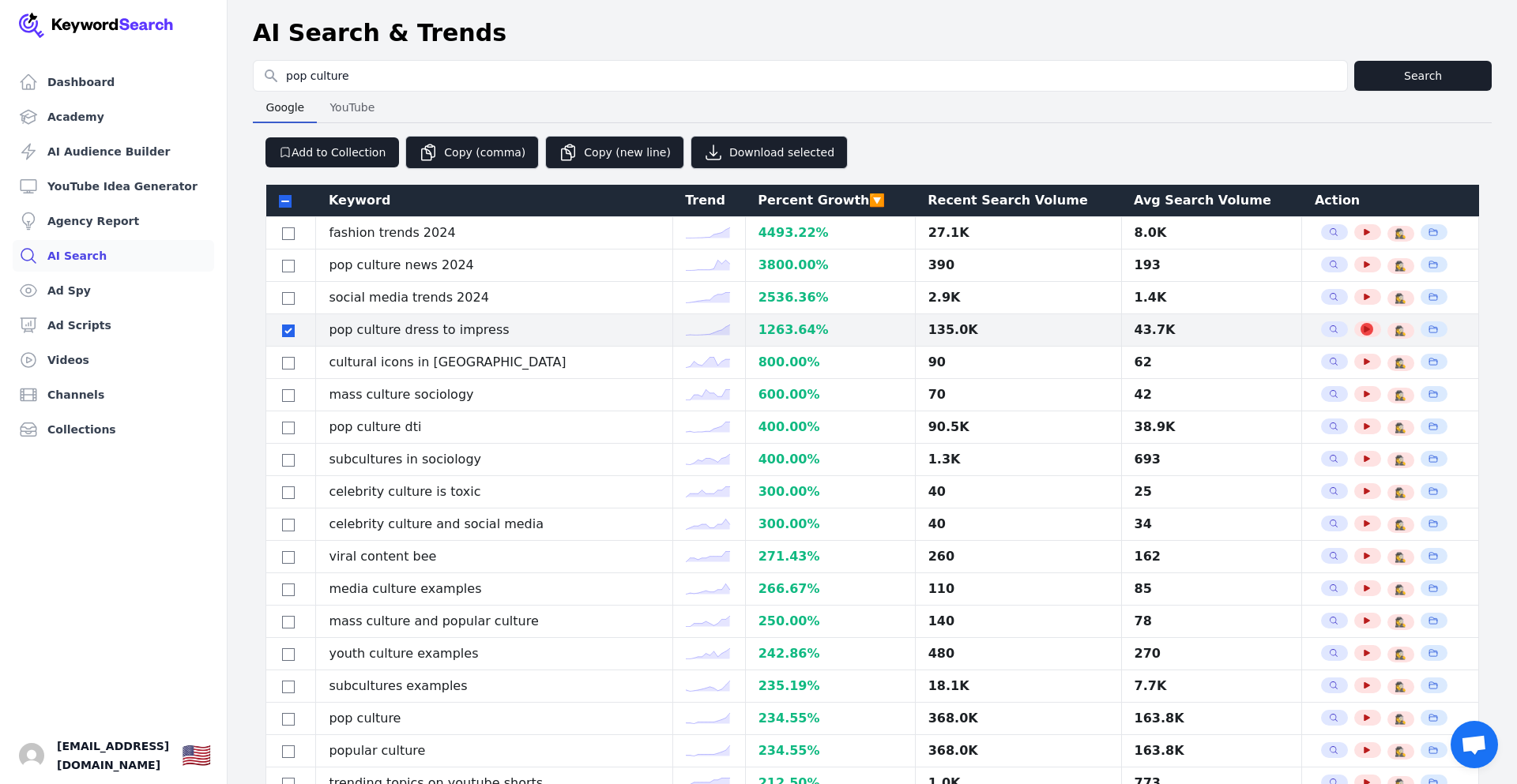
click at [1364, 330] on icon "button" at bounding box center [1367, 329] width 6 height 6
